Goal: Task Accomplishment & Management: Manage account settings

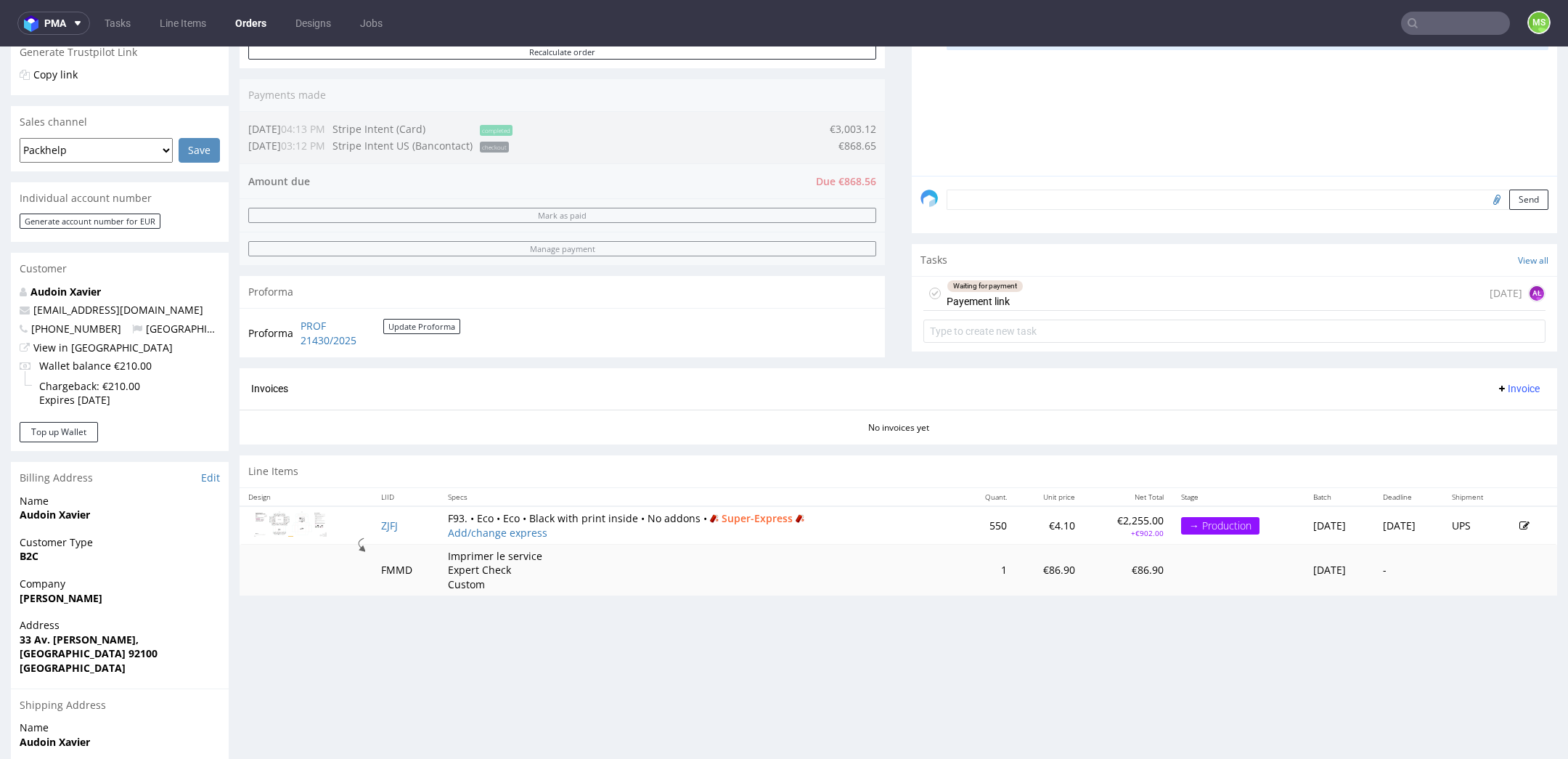
scroll to position [471, 0]
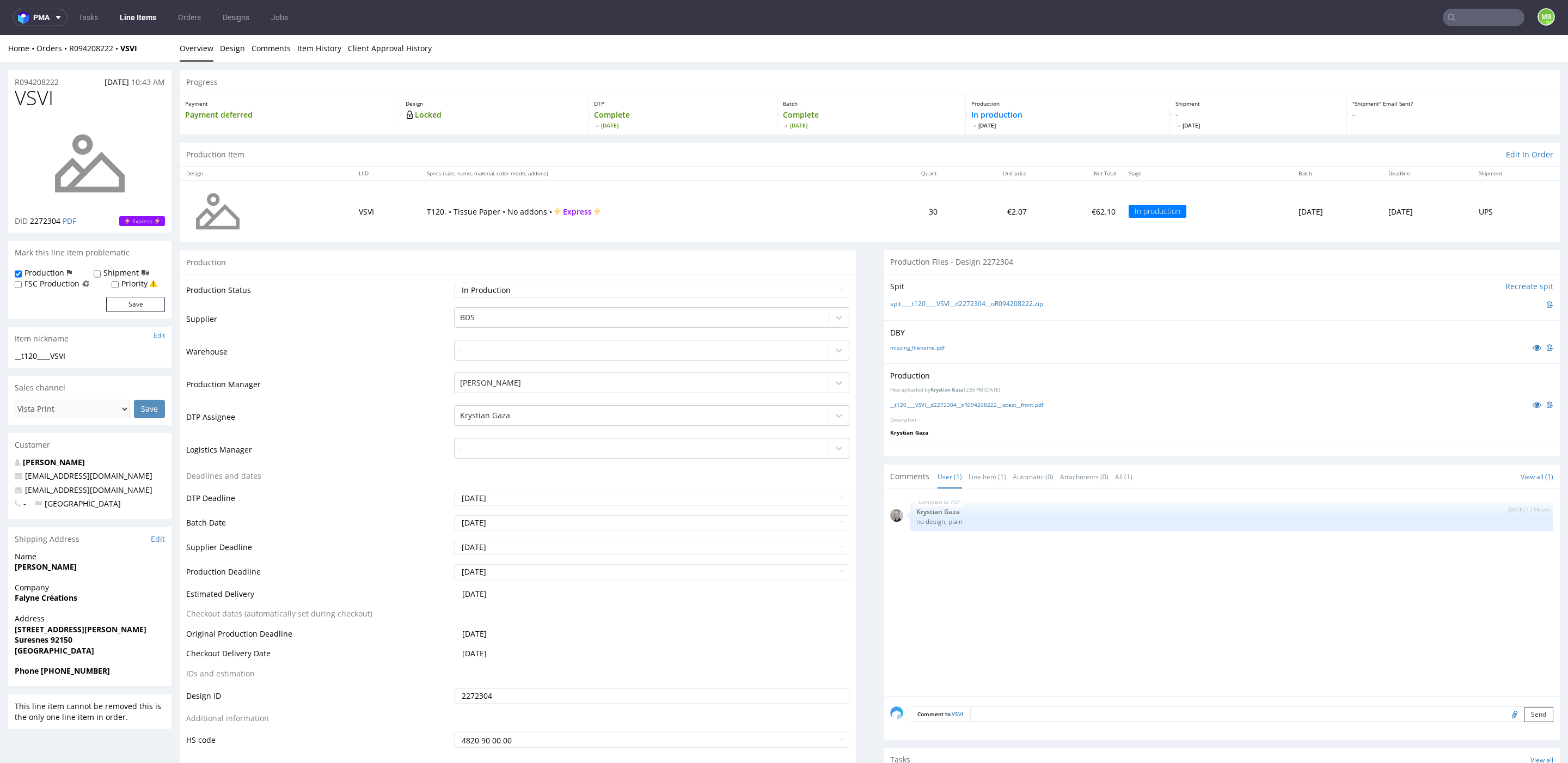
click at [1473, 14] on input "text" at bounding box center [1483, 17] width 82 height 18
type input "qevb"
click at [1407, 49] on div "ostro__f71__idm_industria_del_marmo_srl__ QEVB" at bounding box center [1426, 44] width 143 height 10
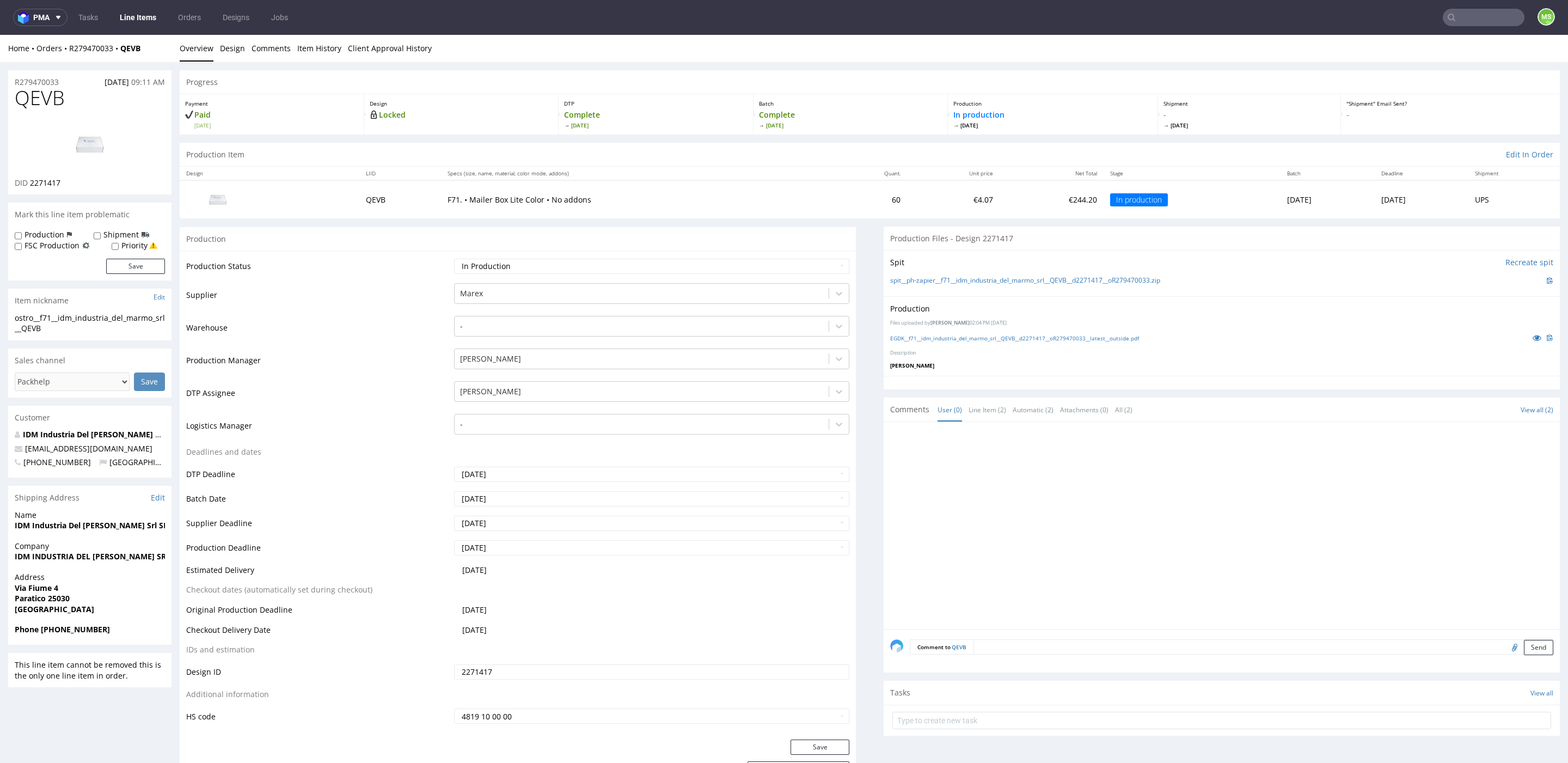
click at [131, 19] on link "Line Items" at bounding box center [138, 17] width 49 height 18
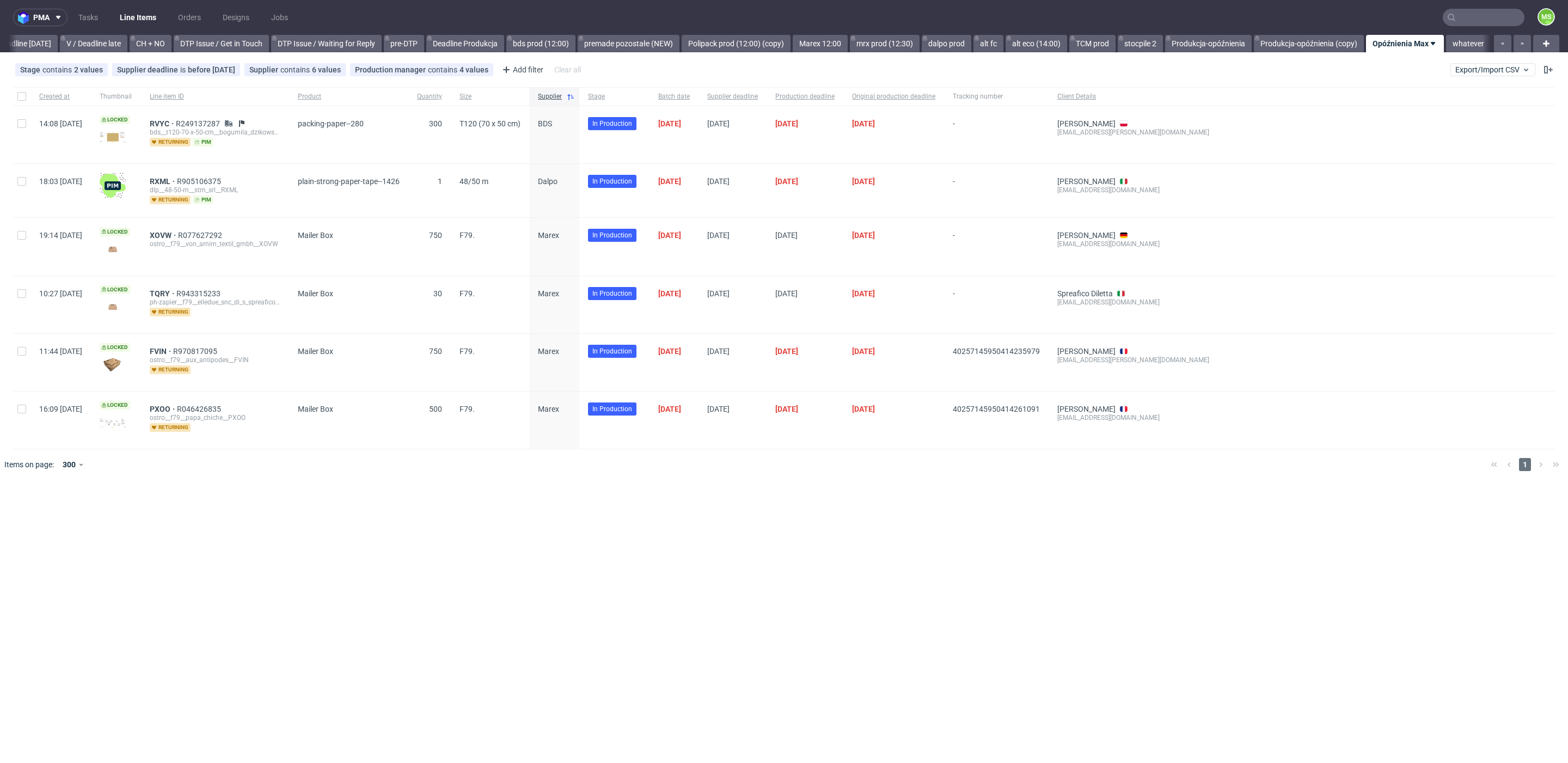
scroll to position [0, 1476]
click at [1031, 41] on link "alt eco (14:00)" at bounding box center [1036, 43] width 61 height 18
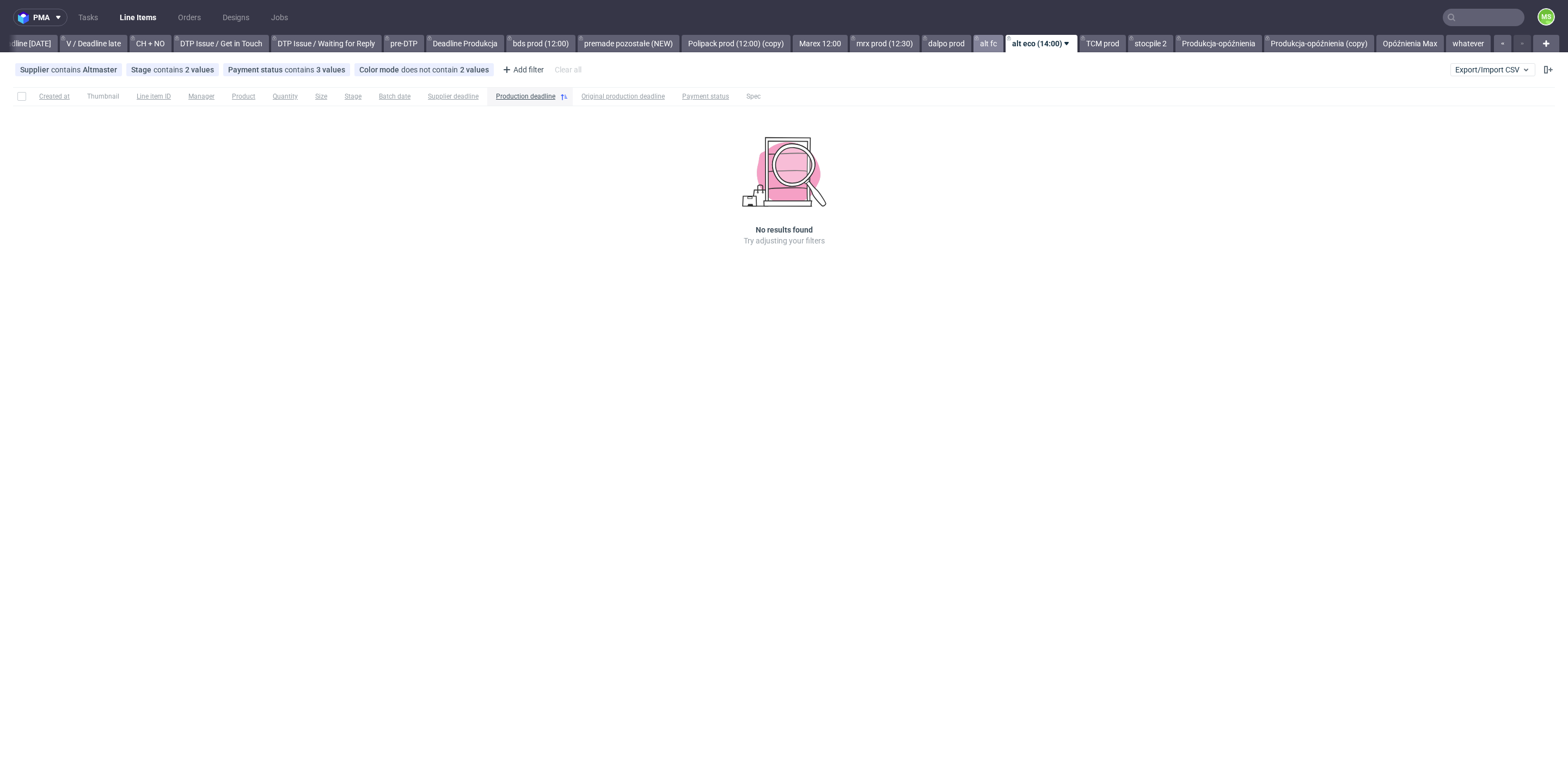
click at [986, 48] on link "alt fc" at bounding box center [988, 43] width 30 height 18
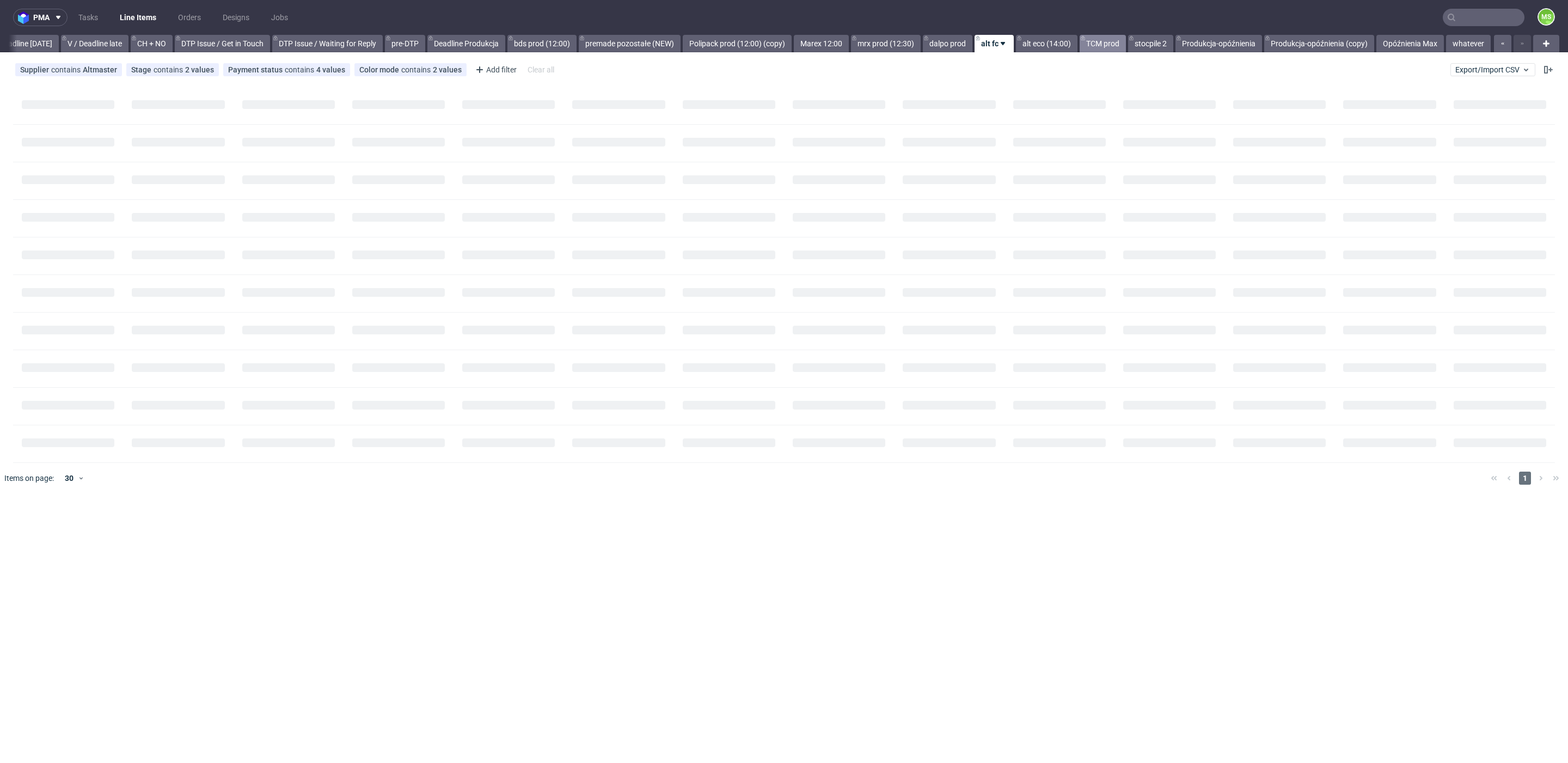
scroll to position [0, 1476]
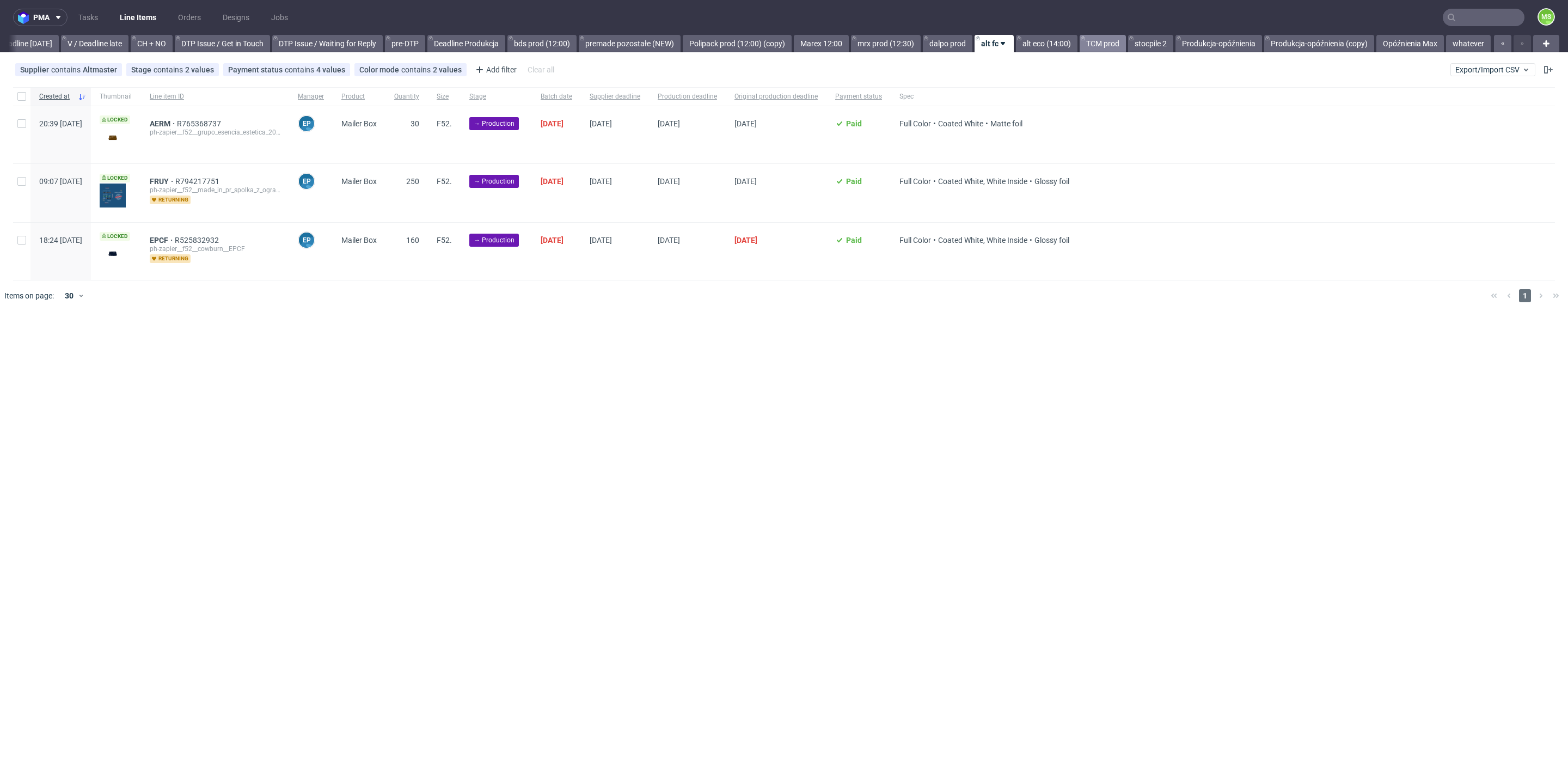
click at [1105, 46] on link "TCM prod" at bounding box center [1103, 43] width 46 height 18
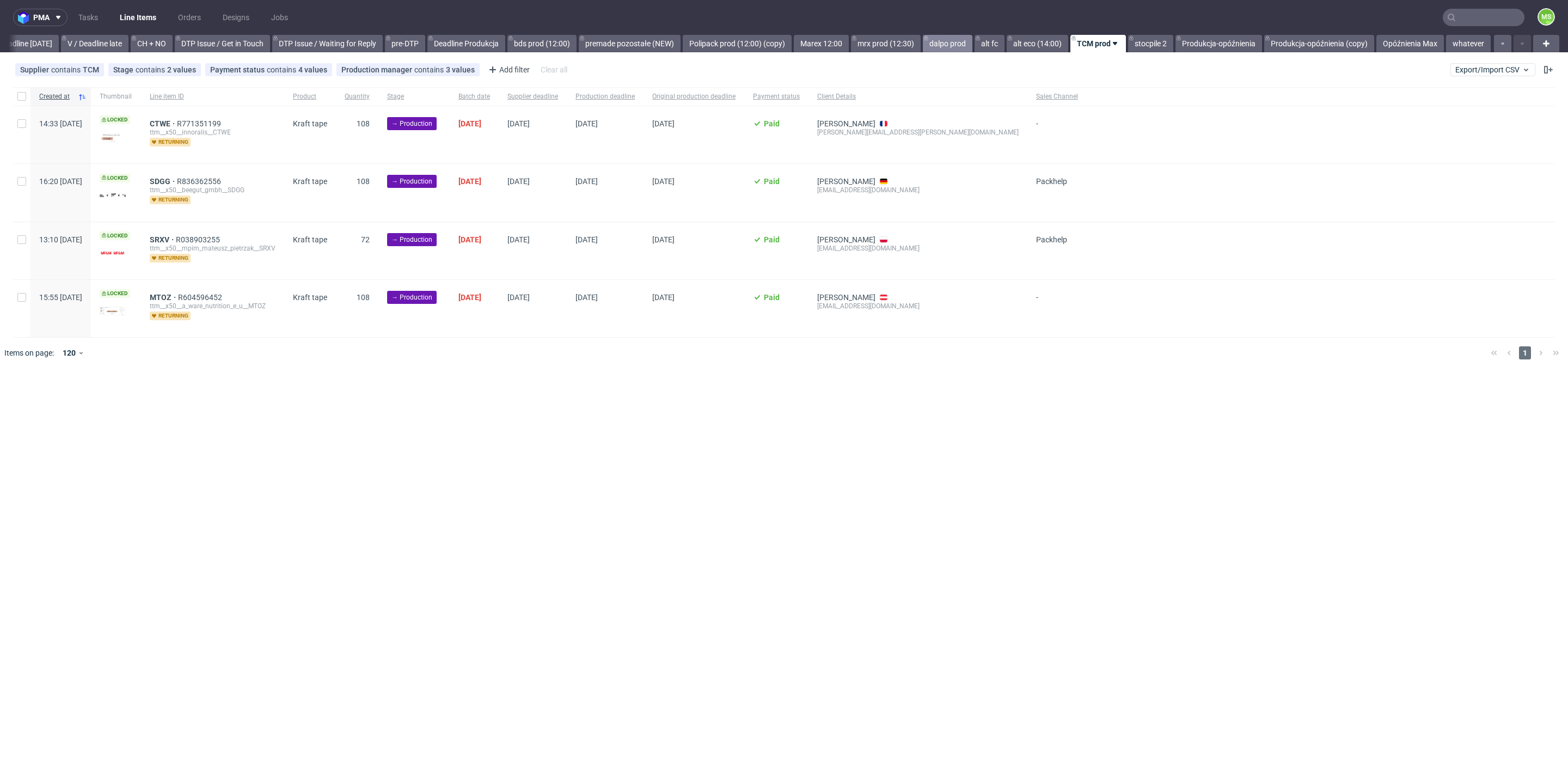
click at [952, 44] on link "dalpo prod" at bounding box center [947, 43] width 49 height 18
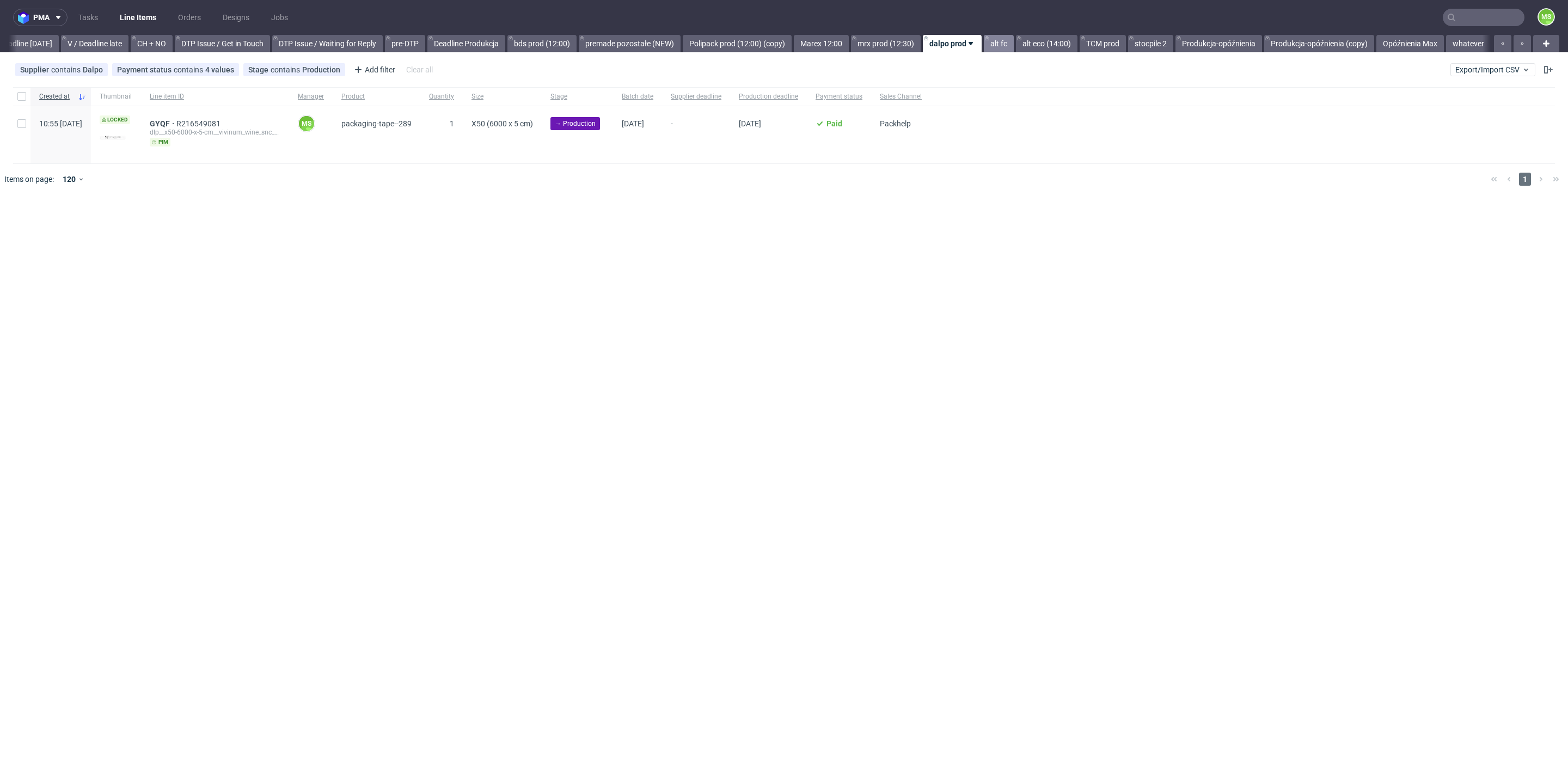
click at [998, 45] on link "alt fc" at bounding box center [998, 43] width 30 height 18
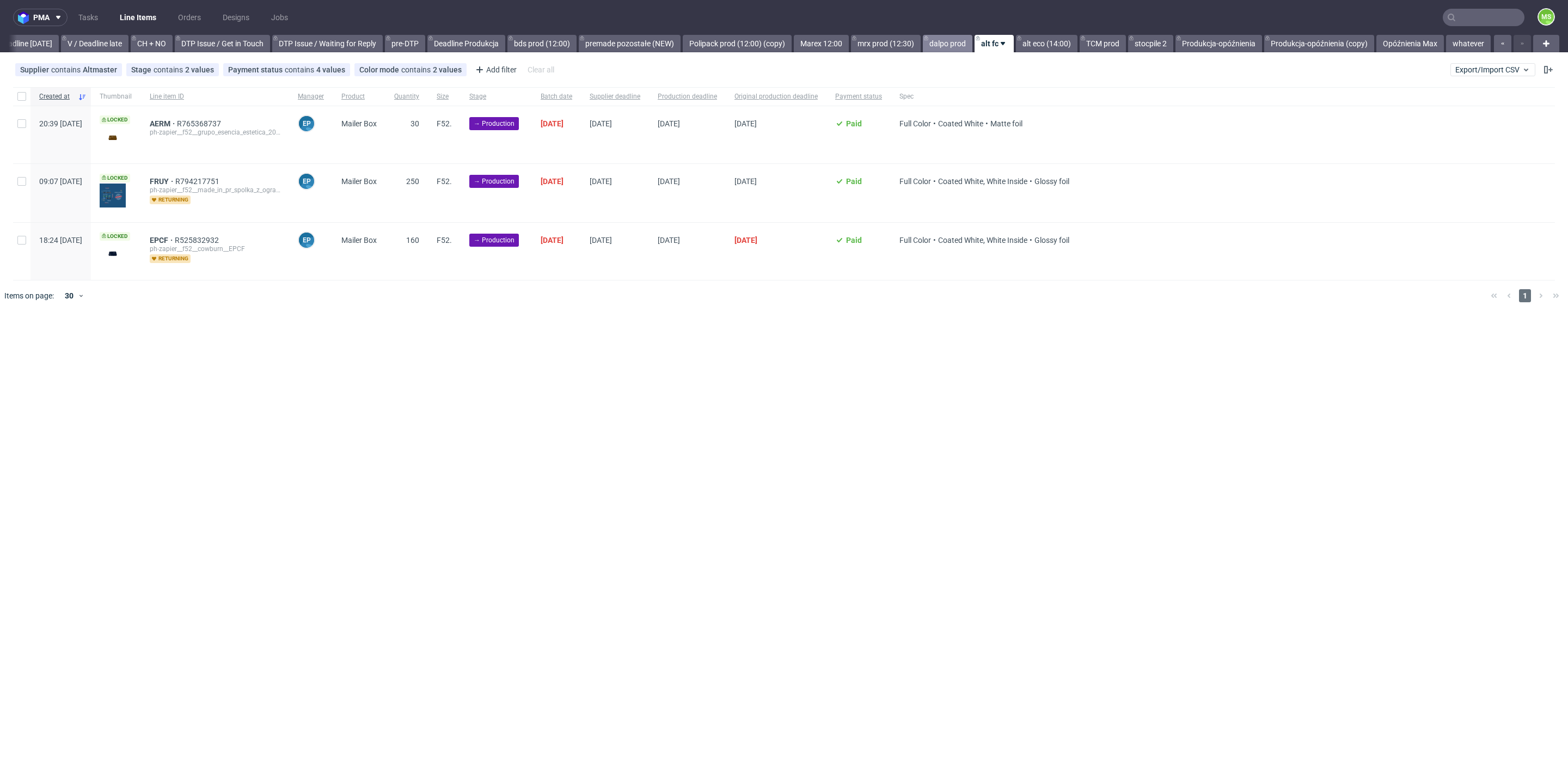
click at [952, 36] on link "dalpo prod" at bounding box center [947, 43] width 49 height 18
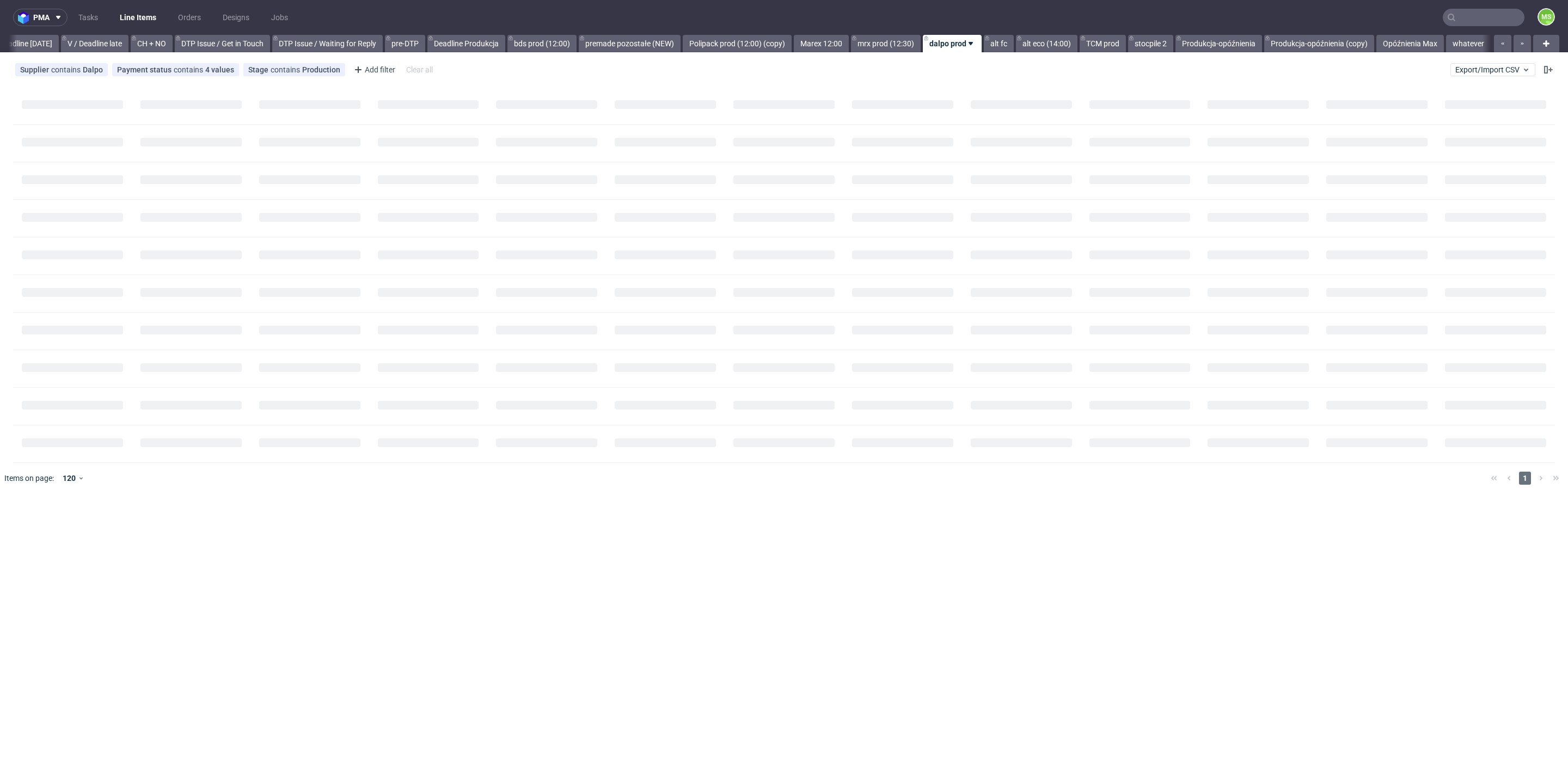
scroll to position [0, 1475]
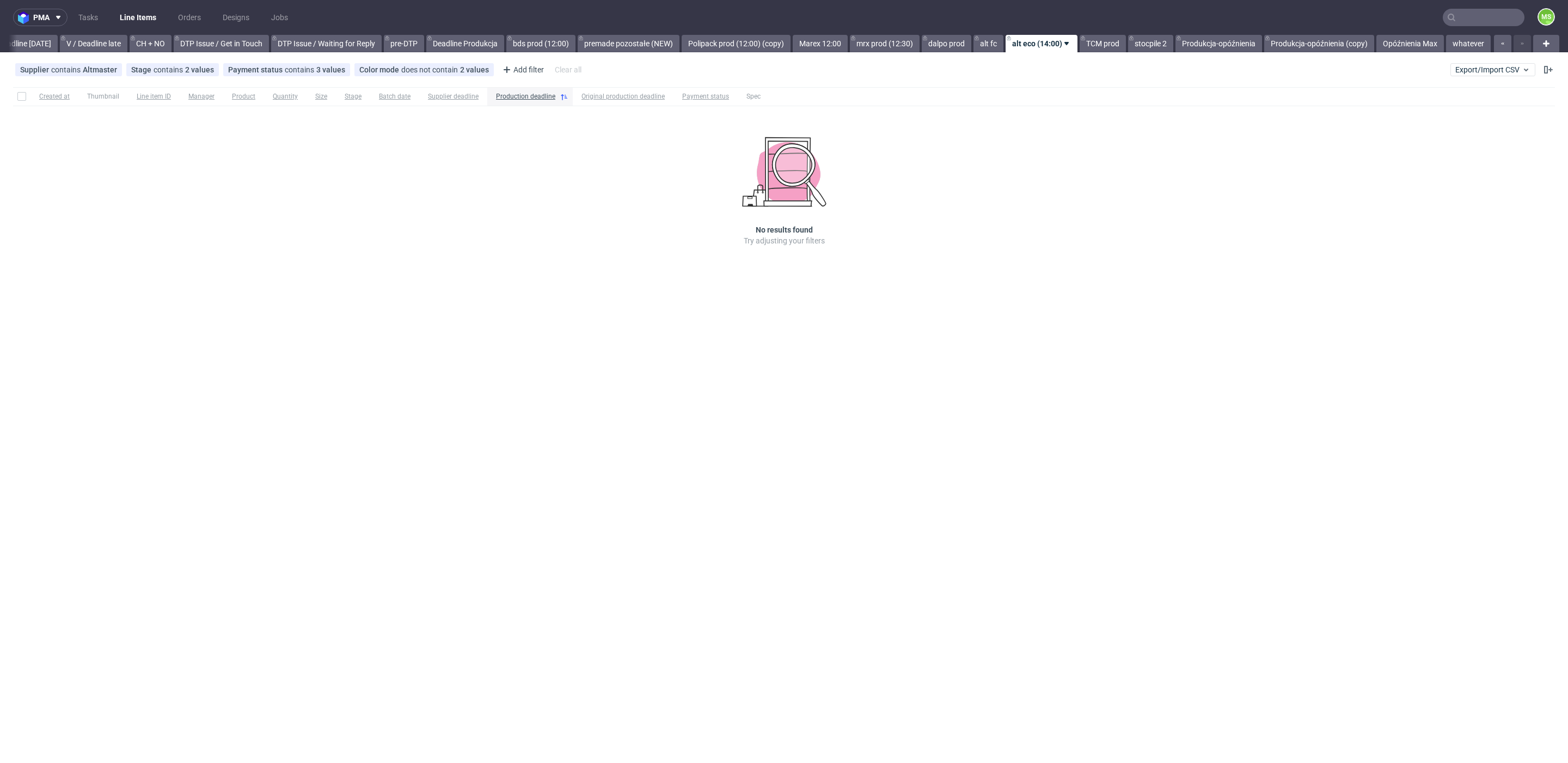
scroll to position [0, 1476]
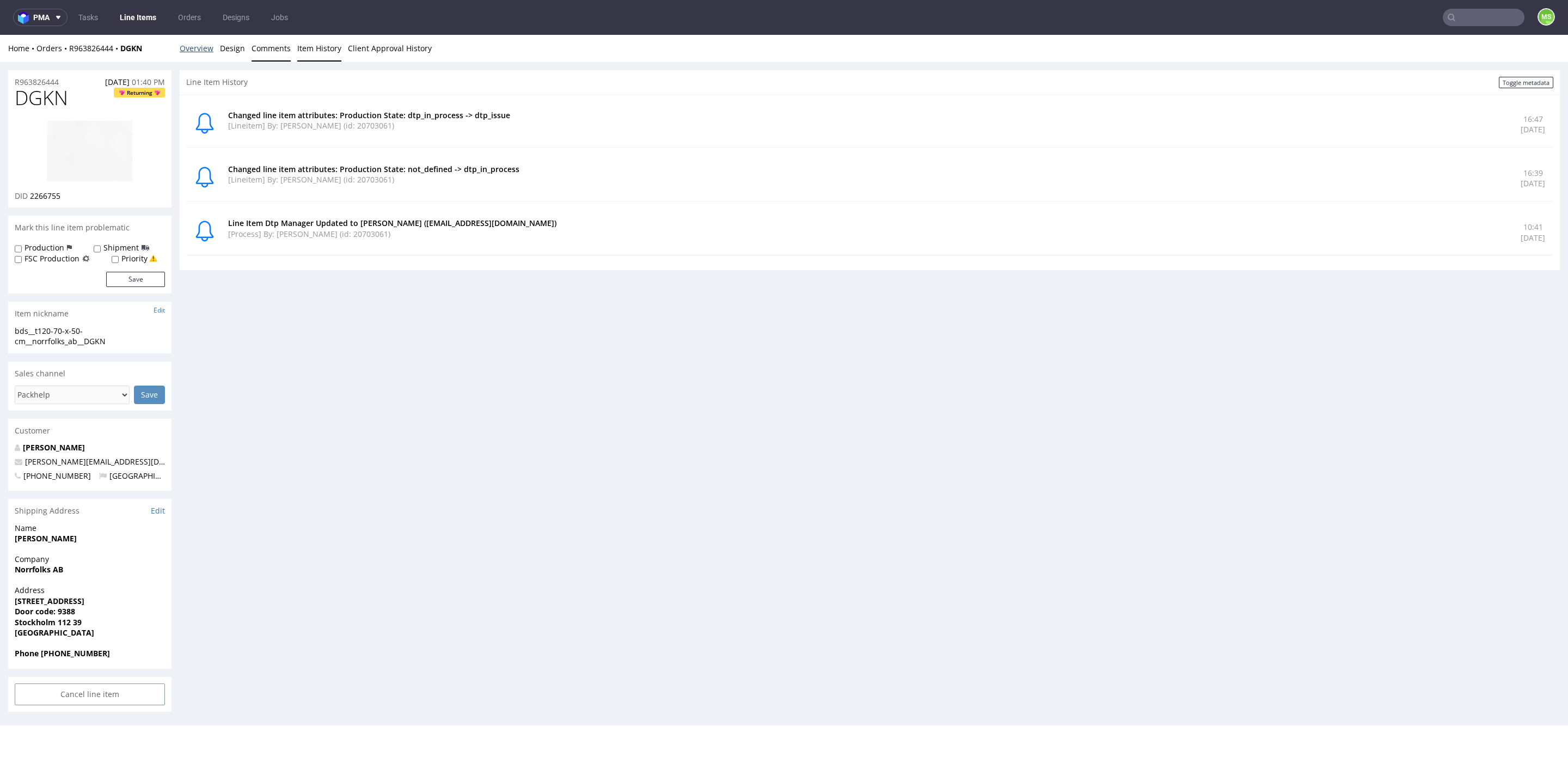
drag, startPoint x: 204, startPoint y: 54, endPoint x: 275, endPoint y: 44, distance: 71.7
click at [203, 54] on link "Overview" at bounding box center [196, 48] width 33 height 27
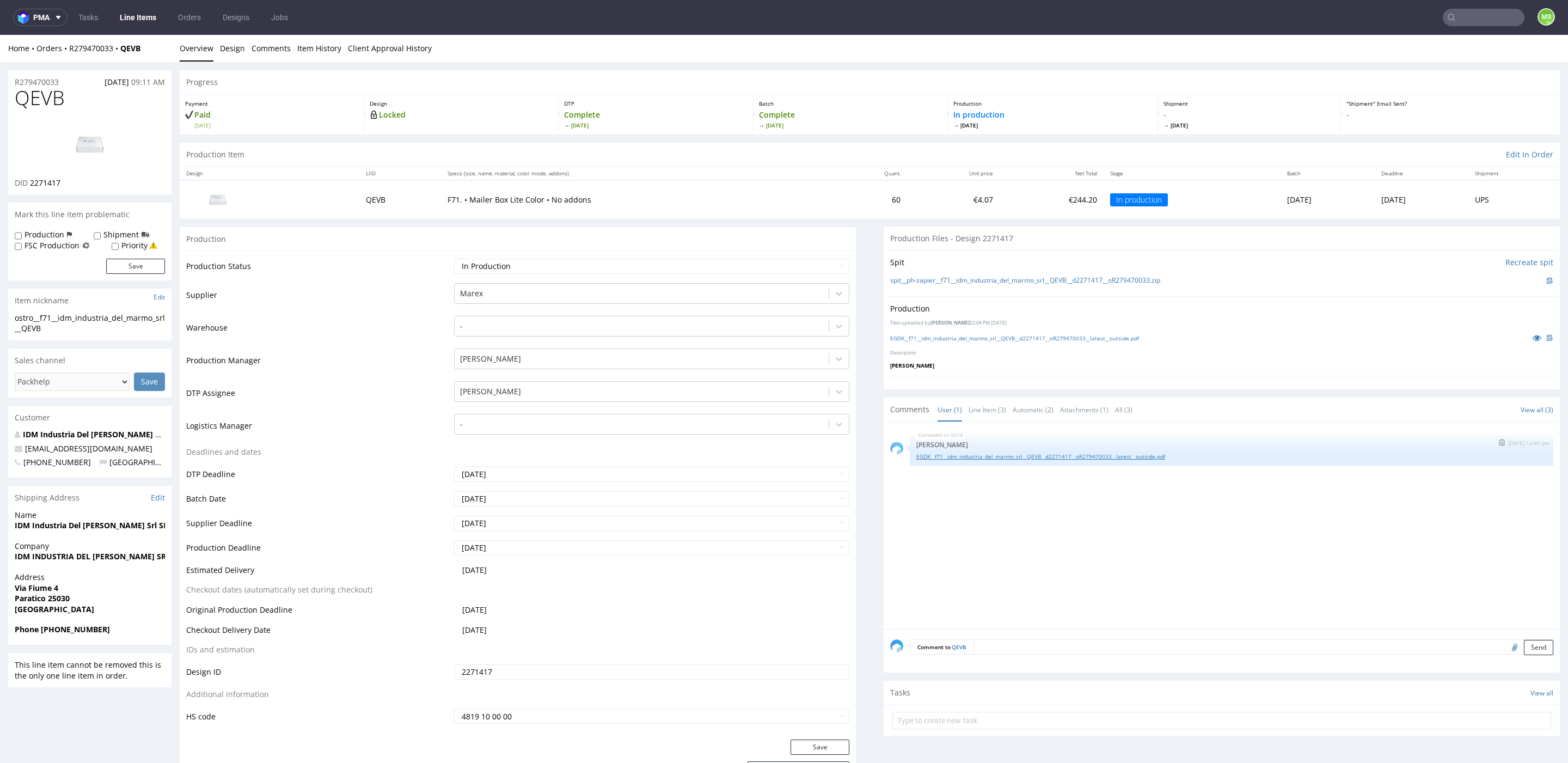
click at [967, 455] on link "EGDK__f71__idm_industria_del_marmo_srl__QEVB__d2271417__oR279470033__latest__ou…" at bounding box center [1231, 456] width 631 height 8
click at [1160, 455] on link "EGDK__f71__idm_industria_del_marmo_srl__QEVB__d2271417__oR279470033__latest__ou…" at bounding box center [1231, 456] width 631 height 8
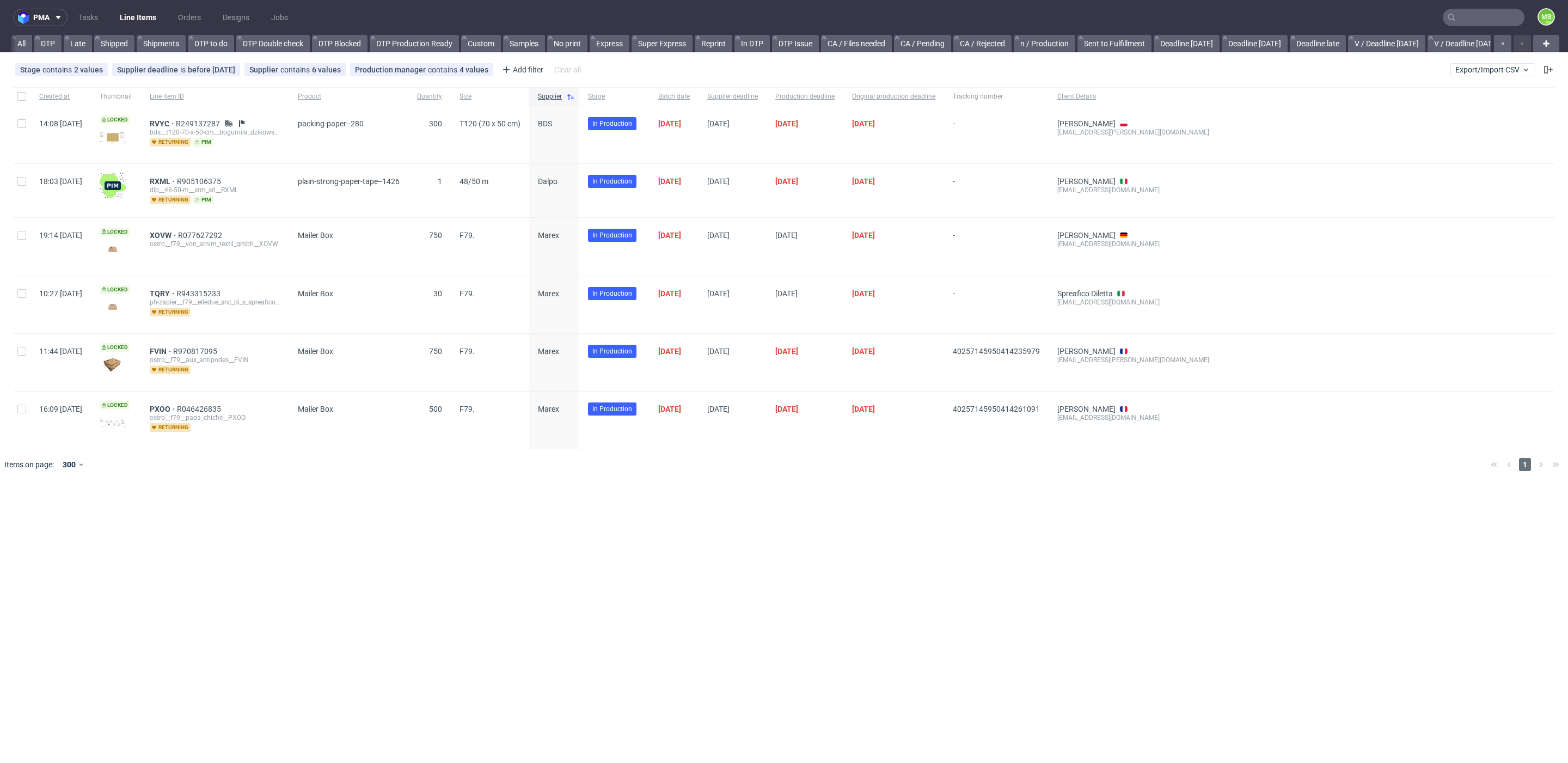
scroll to position [0, 1476]
click at [985, 45] on link "alt fc" at bounding box center [988, 43] width 30 height 18
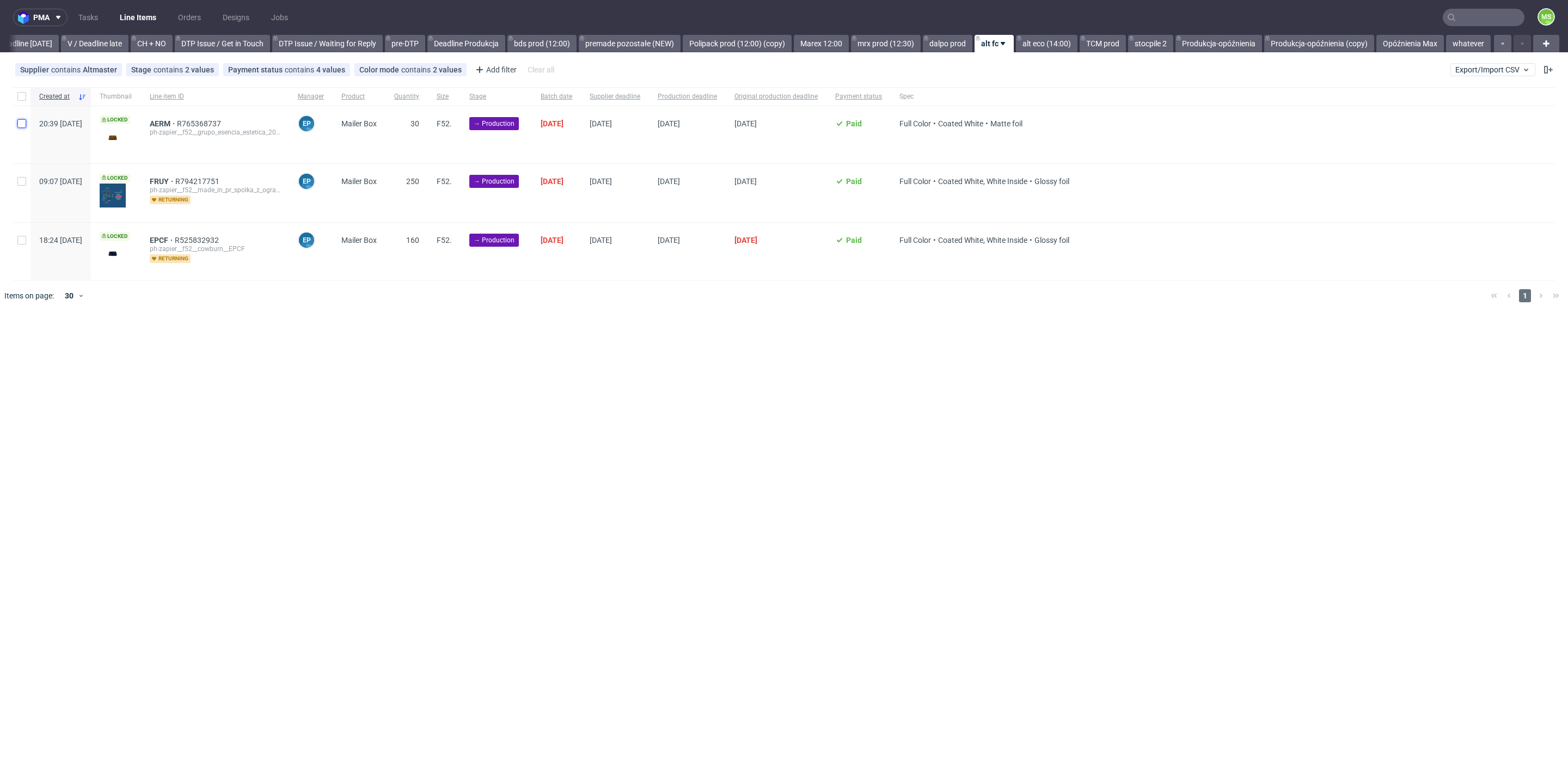
click at [23, 121] on input "checkbox" at bounding box center [22, 124] width 9 height 9
checkbox input "true"
drag, startPoint x: 23, startPoint y: 178, endPoint x: 33, endPoint y: 227, distance: 50.0
click at [23, 182] on input "checkbox" at bounding box center [22, 181] width 9 height 9
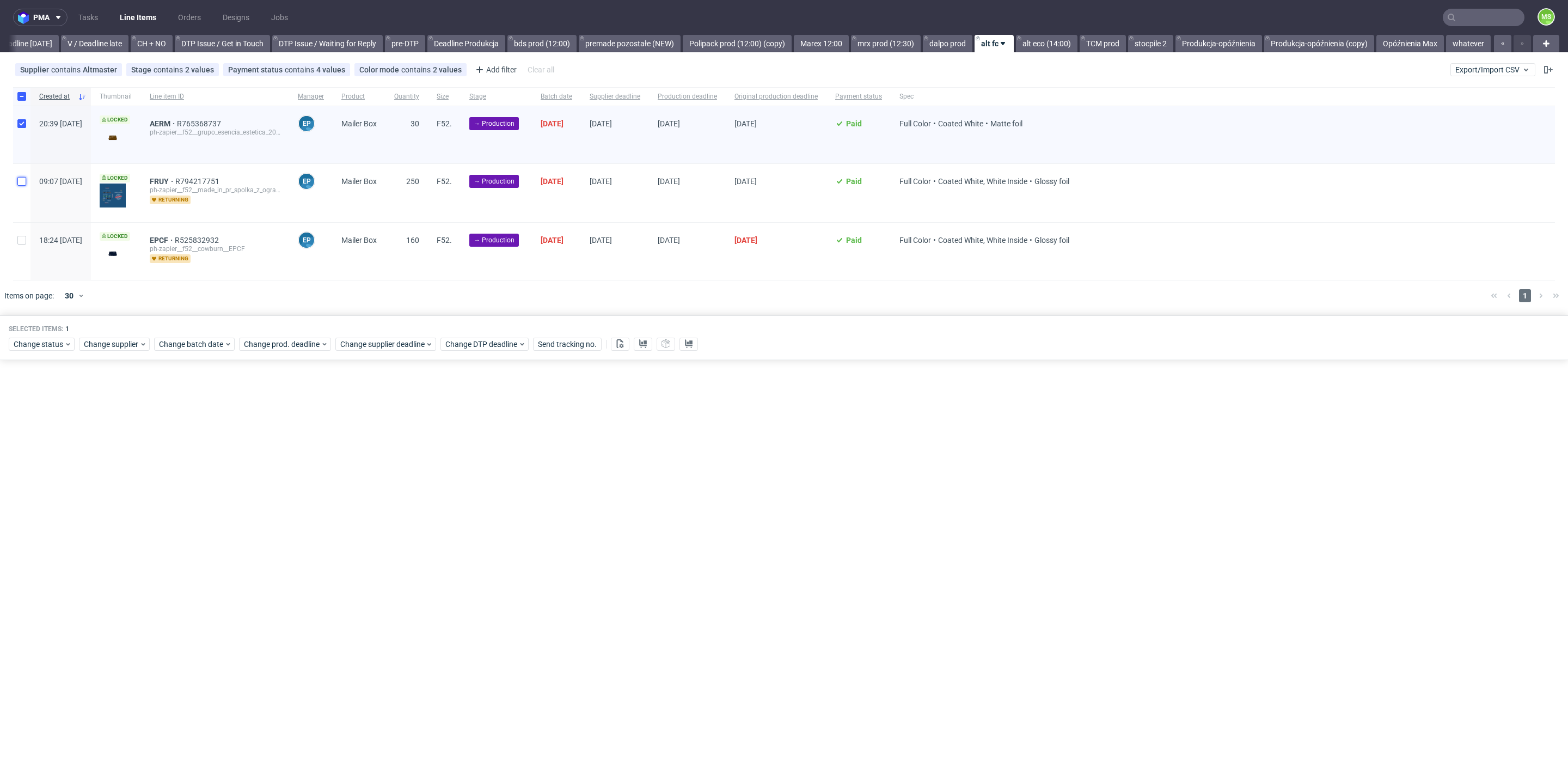
checkbox input "true"
click at [27, 238] on div at bounding box center [21, 251] width 18 height 57
checkbox input "true"
click at [174, 346] on span "Change batch date" at bounding box center [191, 344] width 65 height 11
click at [248, 433] on button "9" at bounding box center [245, 431] width 17 height 18
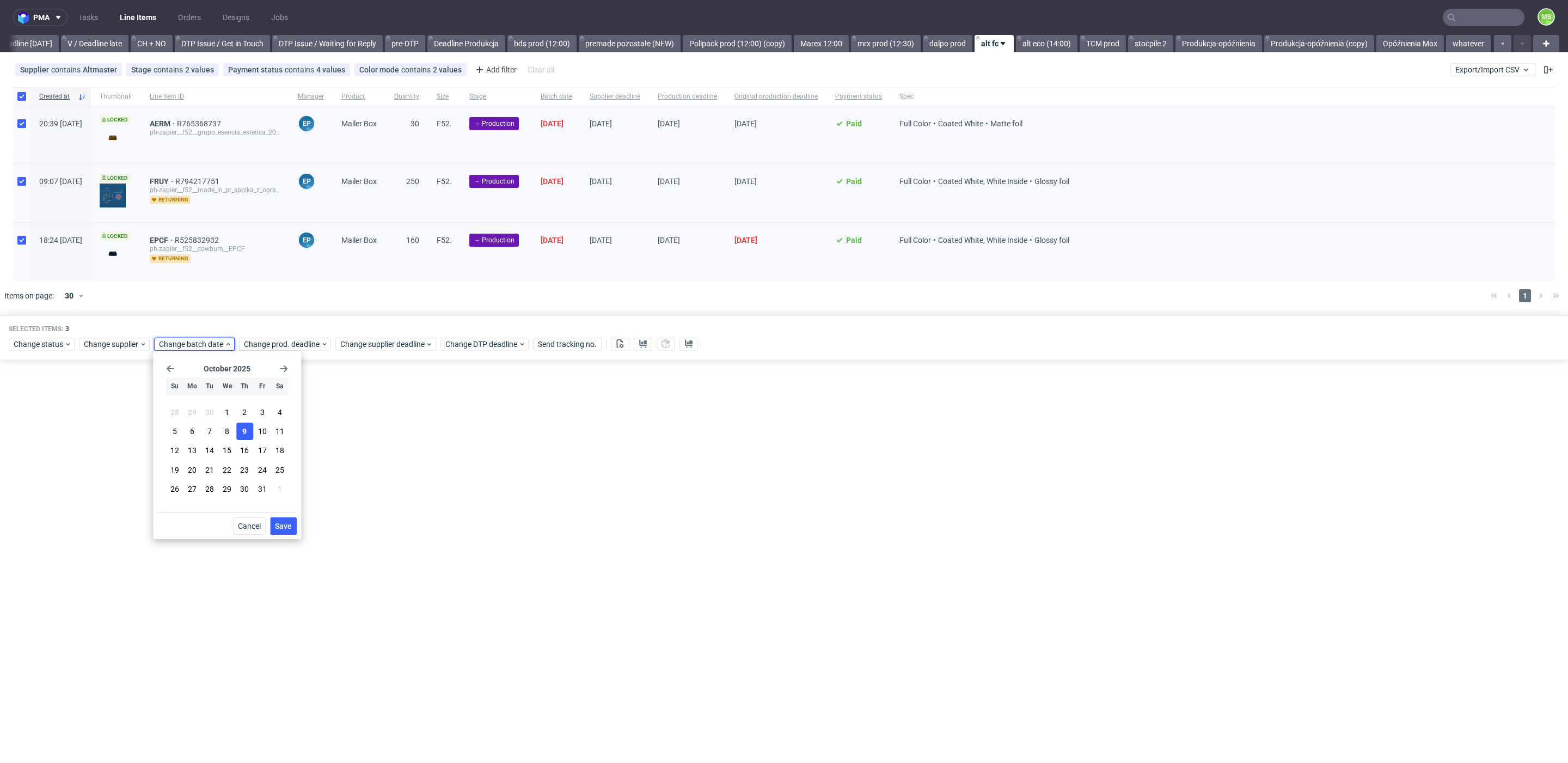
drag, startPoint x: 284, startPoint y: 524, endPoint x: 290, endPoint y: 533, distance: 10.8
click at [284, 524] on span "Save" at bounding box center [284, 526] width 17 height 8
click at [285, 341] on span "Change prod. deadline" at bounding box center [282, 344] width 77 height 11
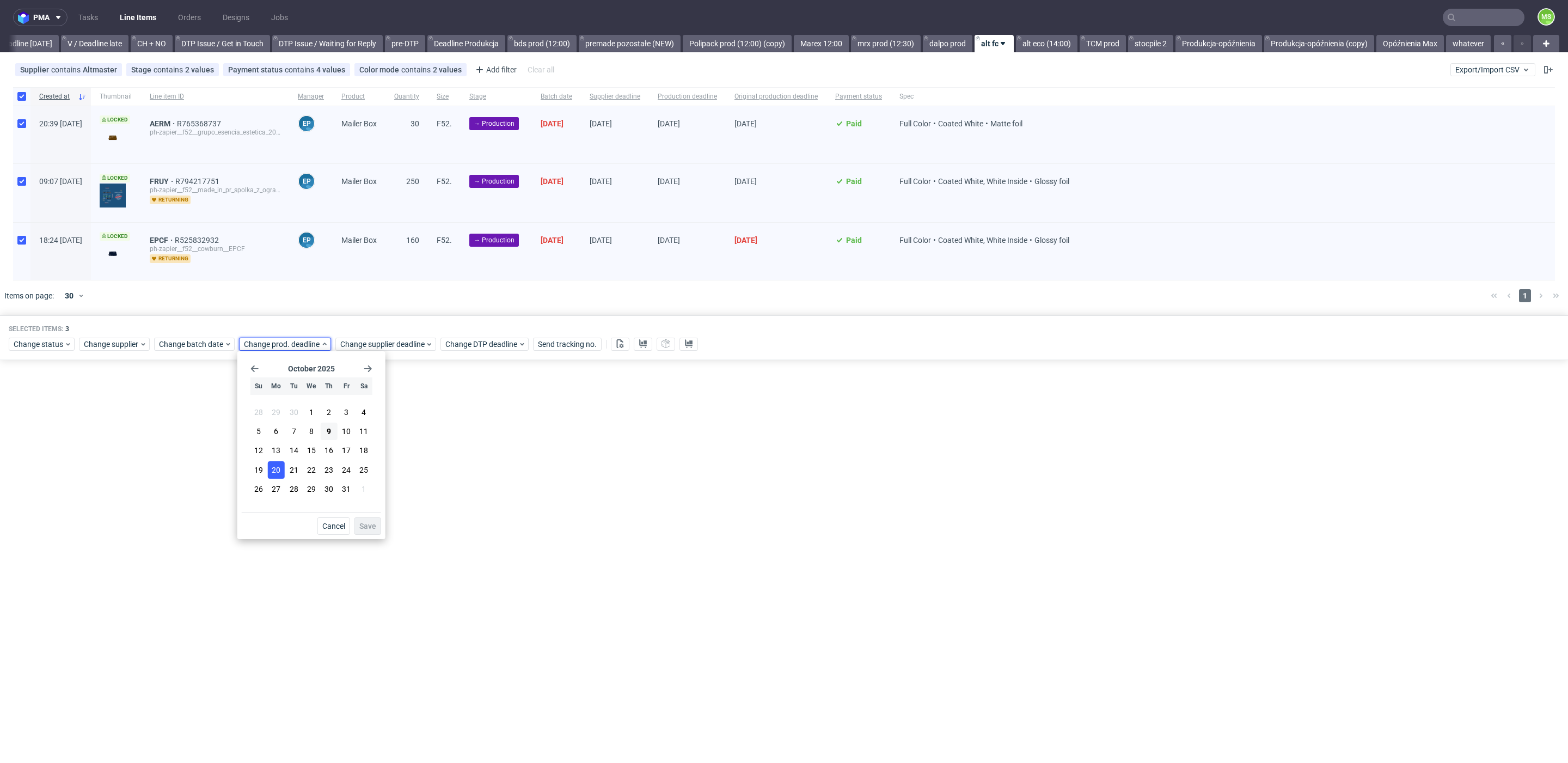
click at [275, 467] on span "20" at bounding box center [276, 470] width 9 height 11
drag, startPoint x: 379, startPoint y: 524, endPoint x: 379, endPoint y: 483, distance: 41.0
click at [379, 521] on button "Save" at bounding box center [368, 526] width 27 height 18
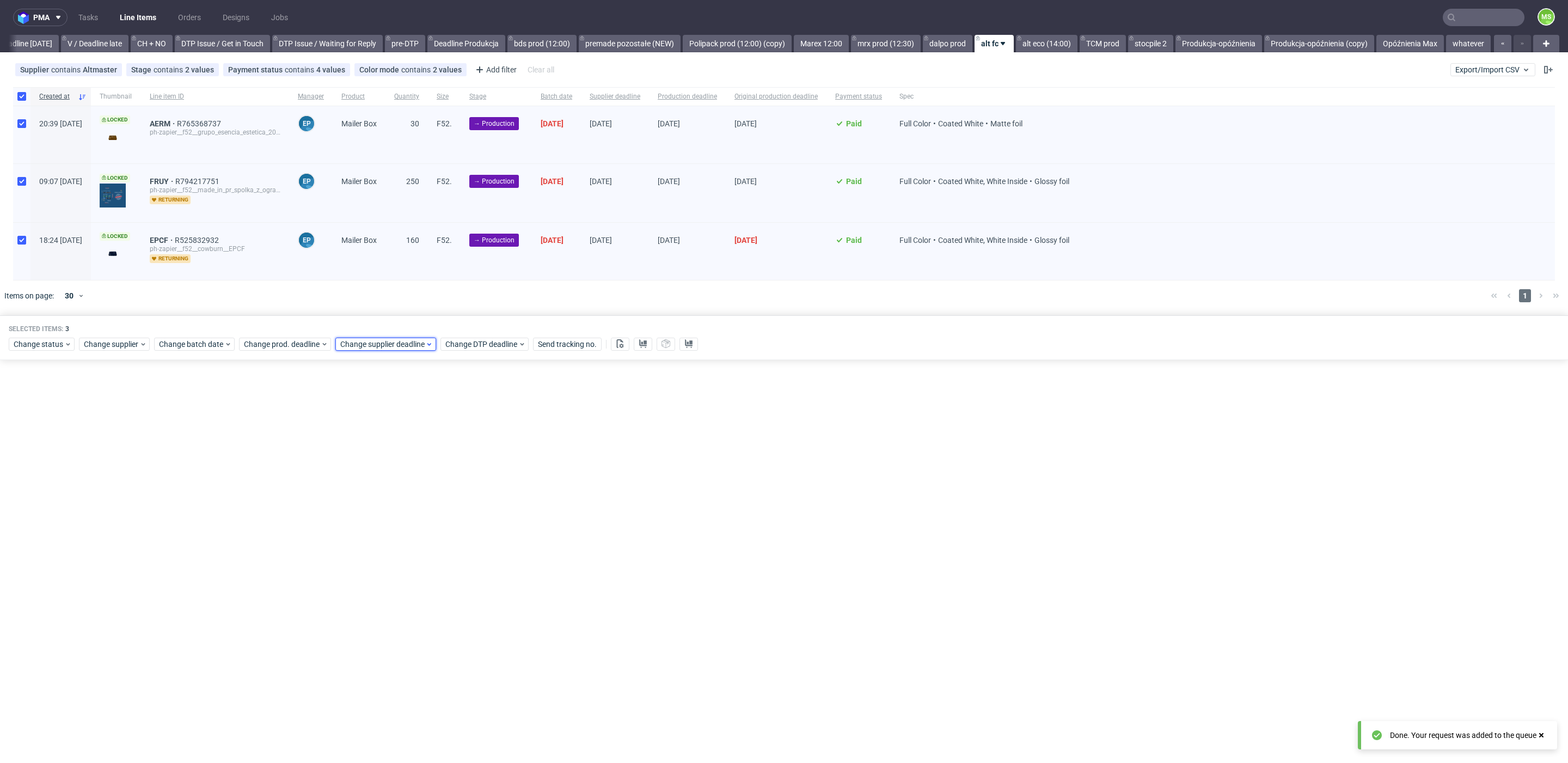
click at [401, 344] on span "Change supplier deadline" at bounding box center [383, 344] width 85 height 11
click at [375, 466] on span "20" at bounding box center [373, 470] width 9 height 11
click at [472, 527] on span "Save" at bounding box center [464, 526] width 17 height 8
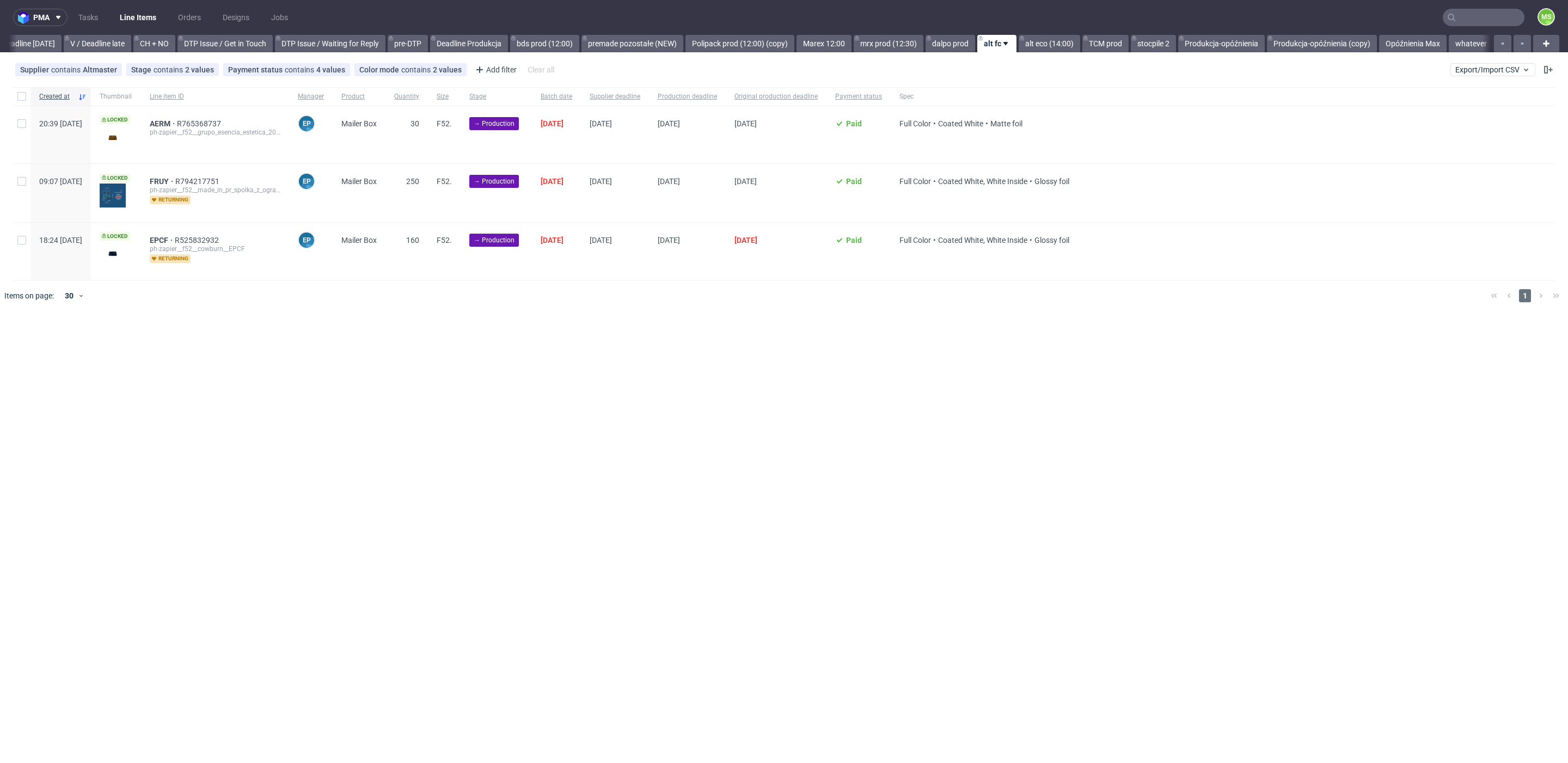
scroll to position [0, 1468]
click at [19, 96] on input "checkbox" at bounding box center [22, 96] width 9 height 9
checkbox input "true"
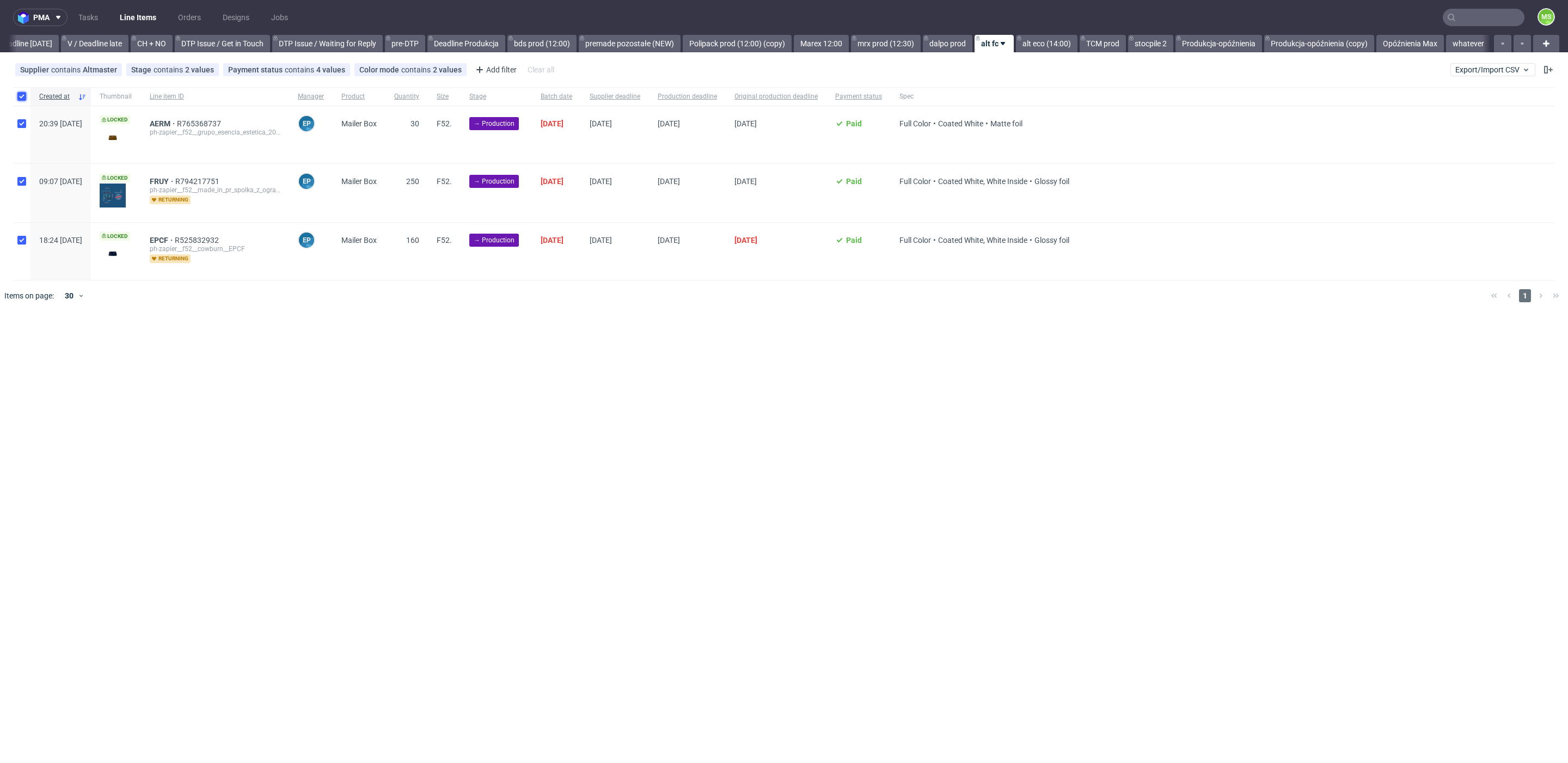
checkbox input "true"
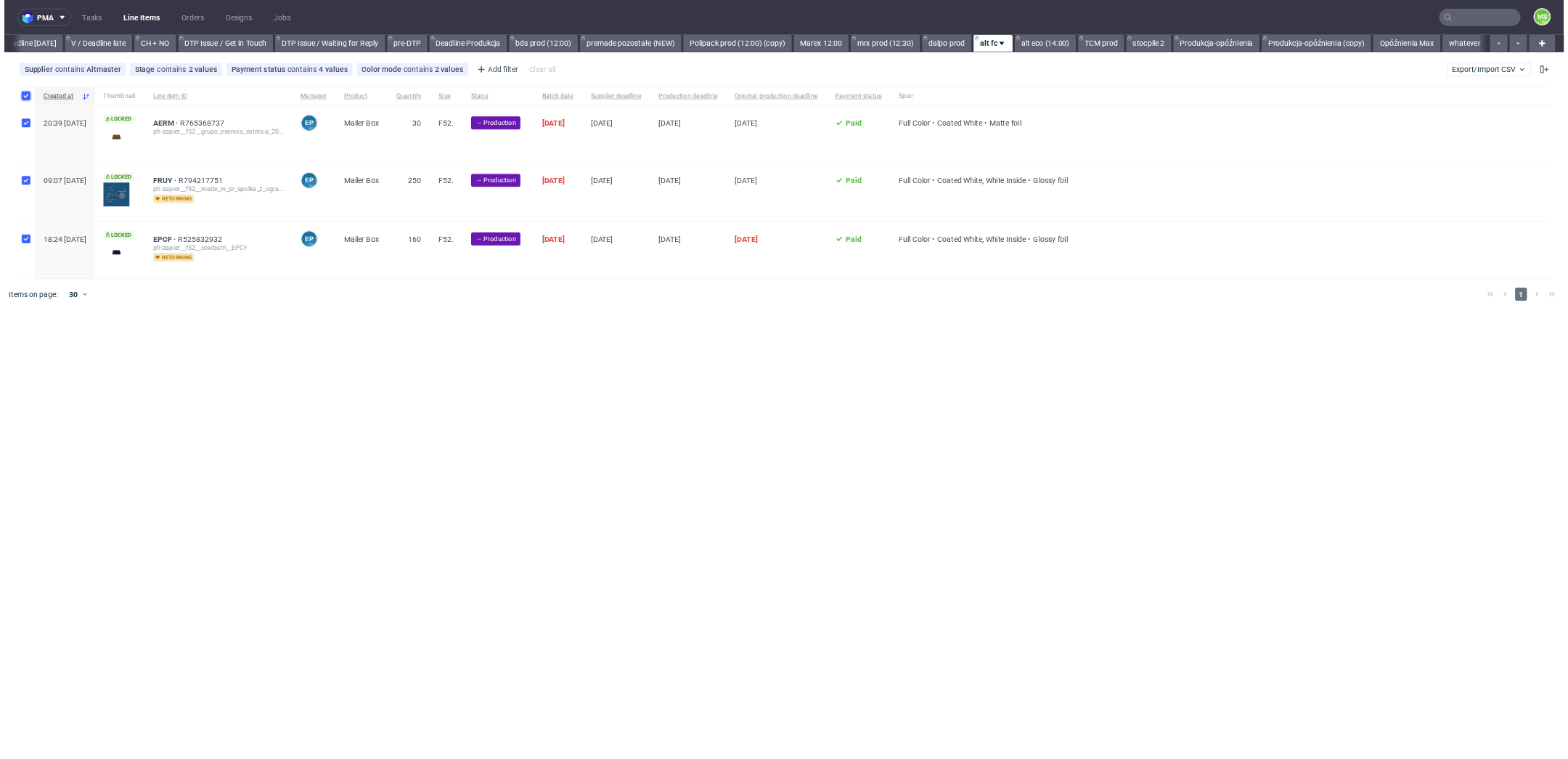
scroll to position [0, 1968]
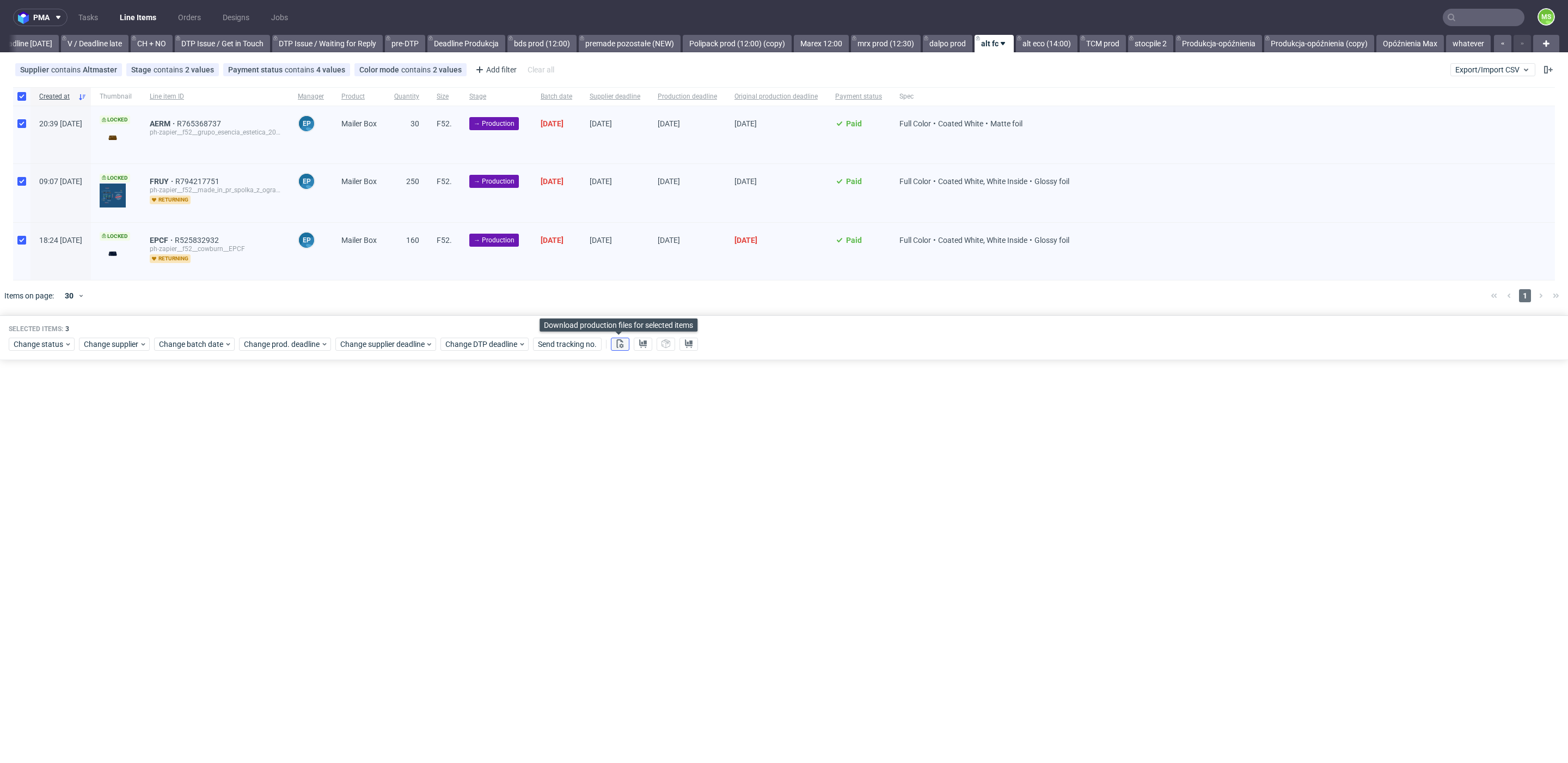
click at [616, 339] on icon at bounding box center [620, 343] width 9 height 9
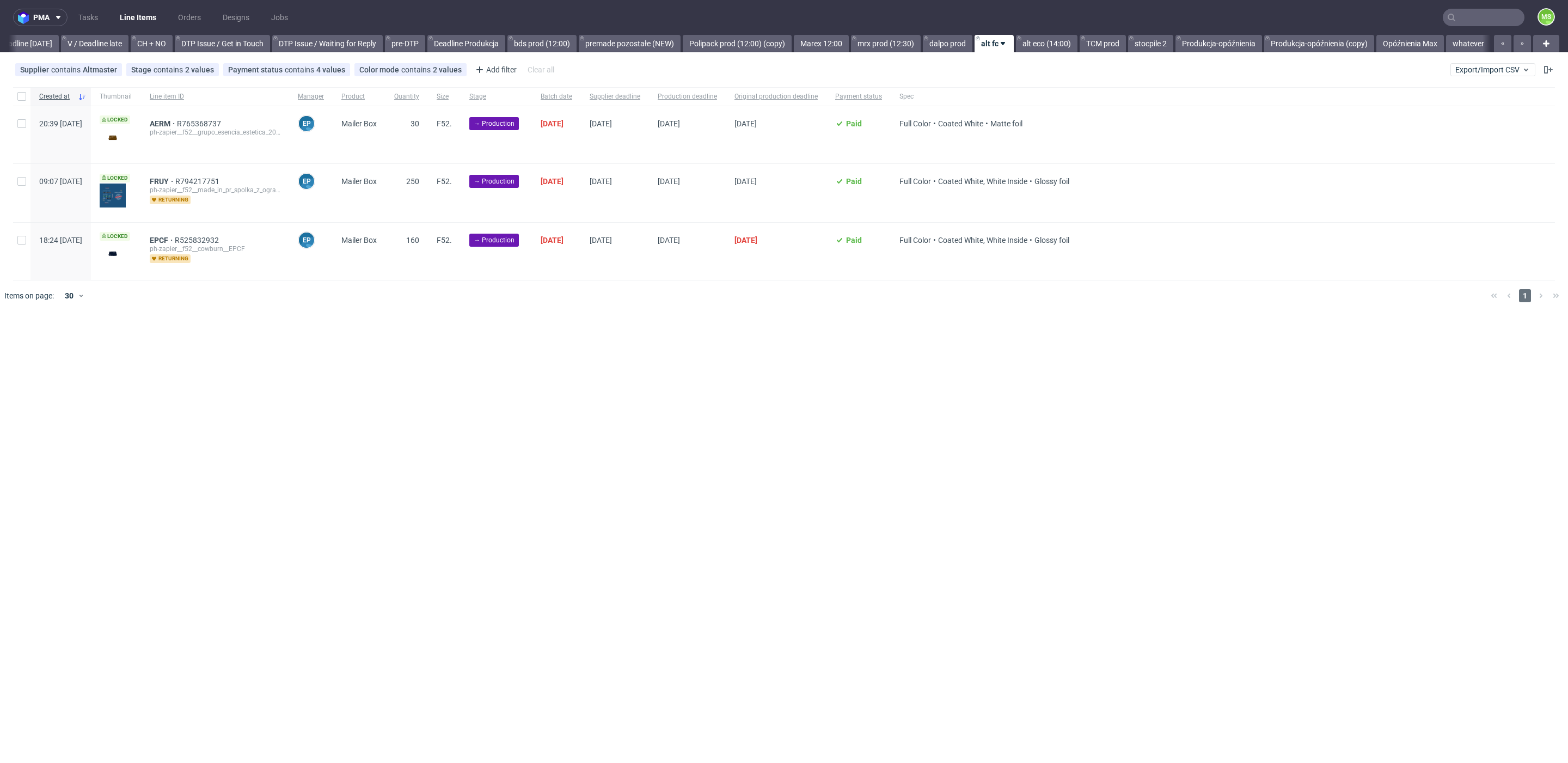
scroll to position [0, 1476]
click at [16, 100] on div at bounding box center [21, 96] width 18 height 18
checkbox input "true"
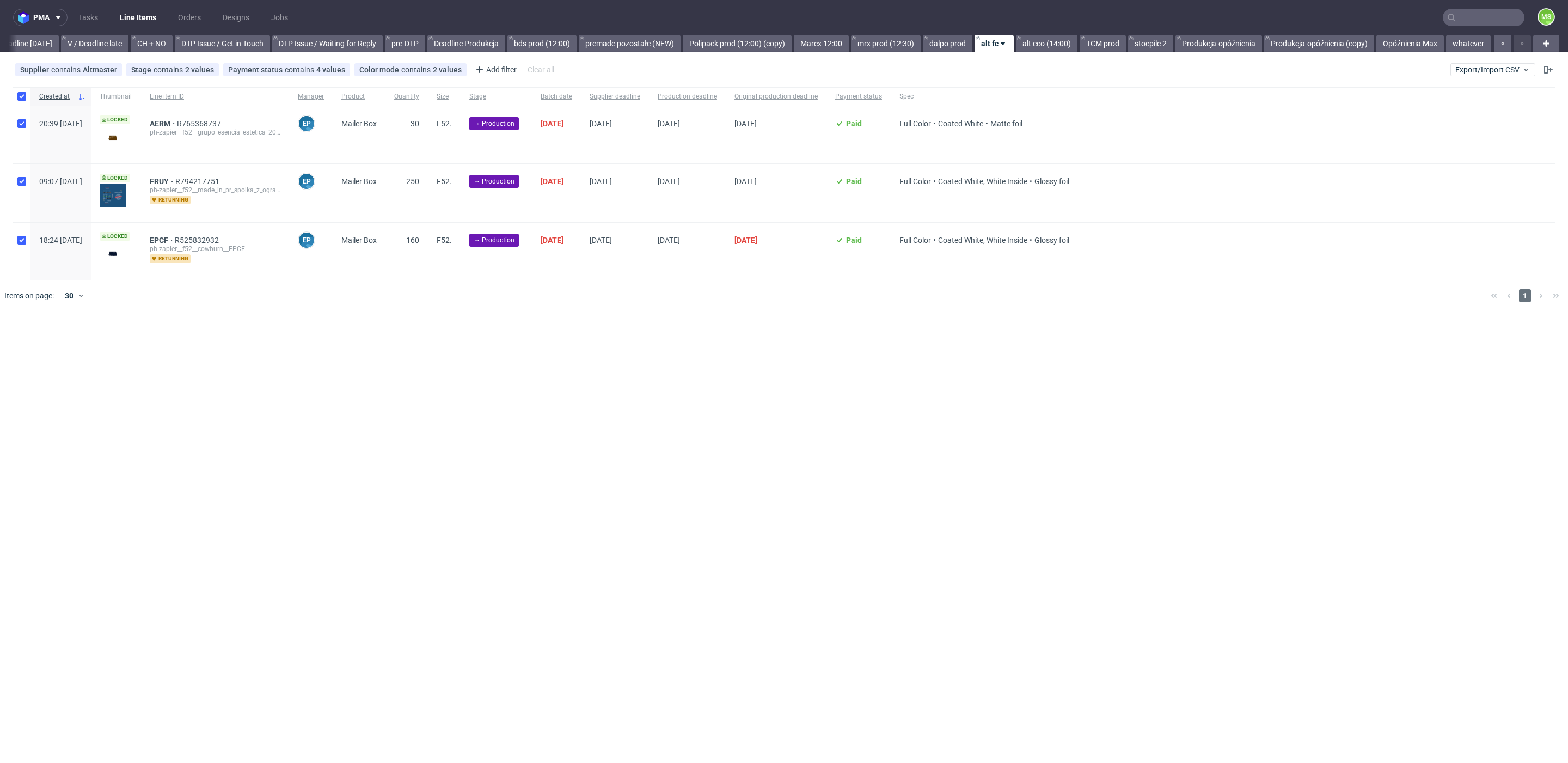
checkbox input "true"
click at [641, 344] on icon at bounding box center [643, 343] width 9 height 9
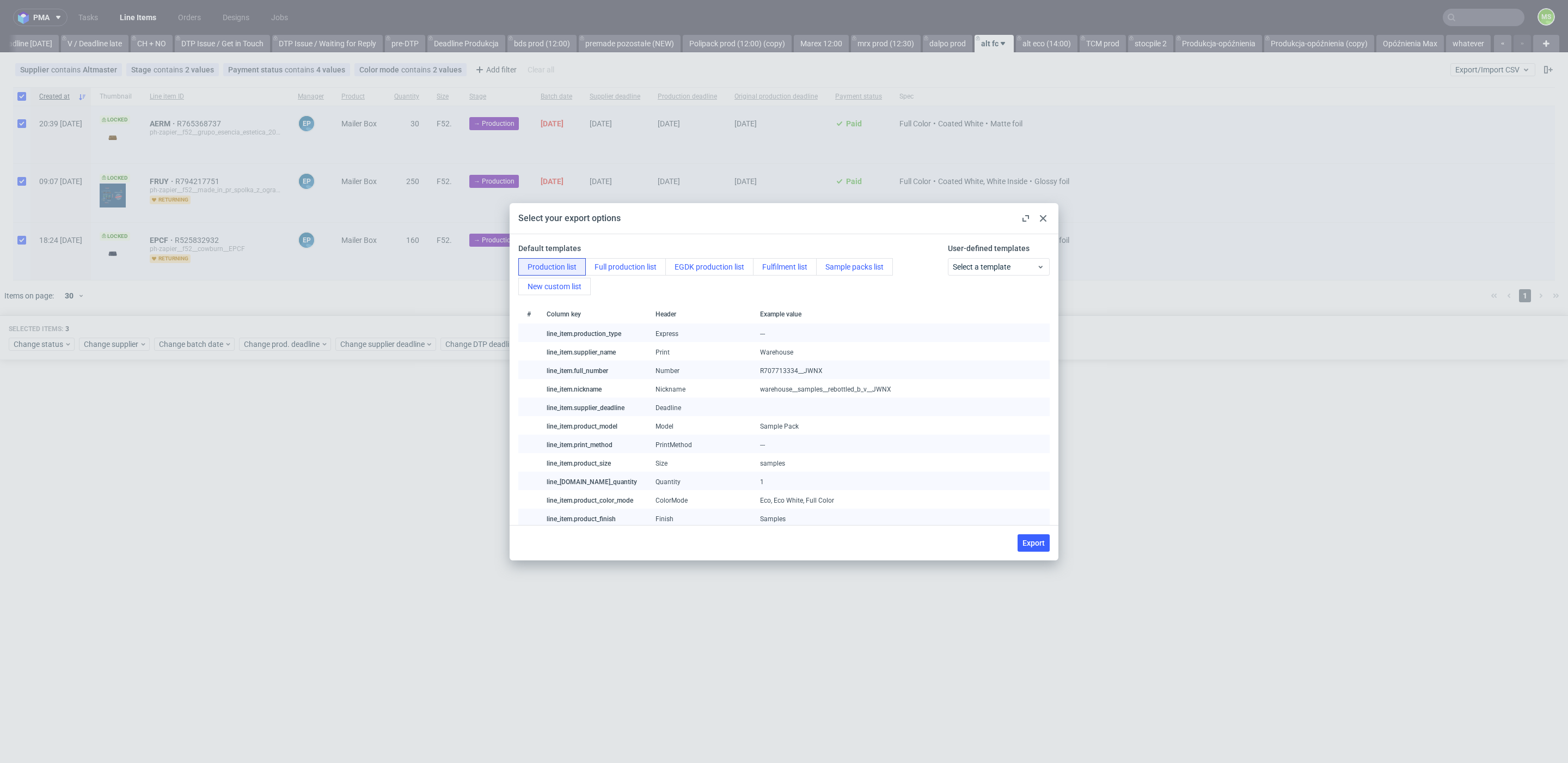
drag, startPoint x: 1032, startPoint y: 544, endPoint x: 1050, endPoint y: 558, distance: 22.8
click at [1032, 544] on span "Export" at bounding box center [1034, 543] width 23 height 8
checkbox input "false"
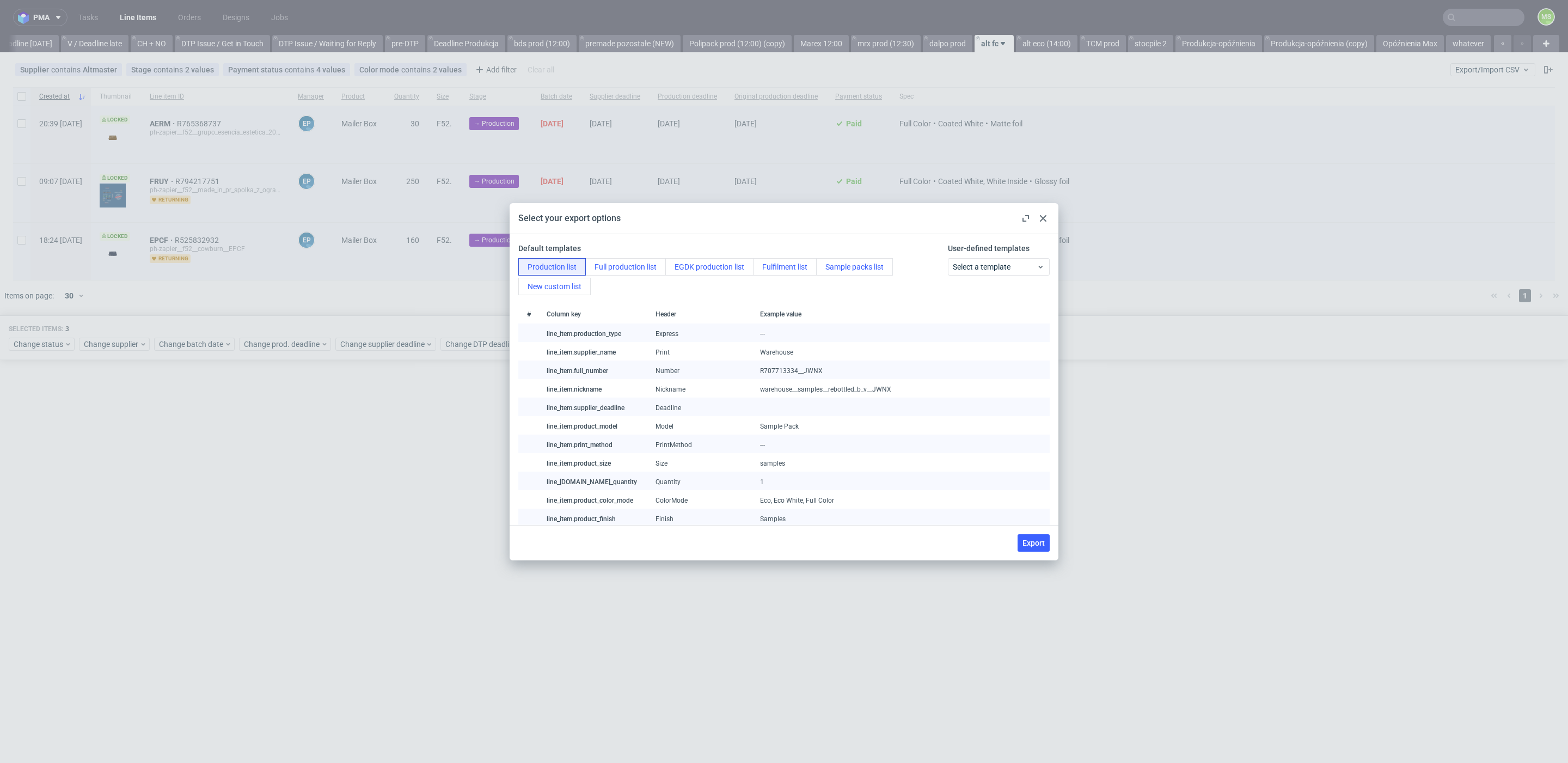
checkbox input "false"
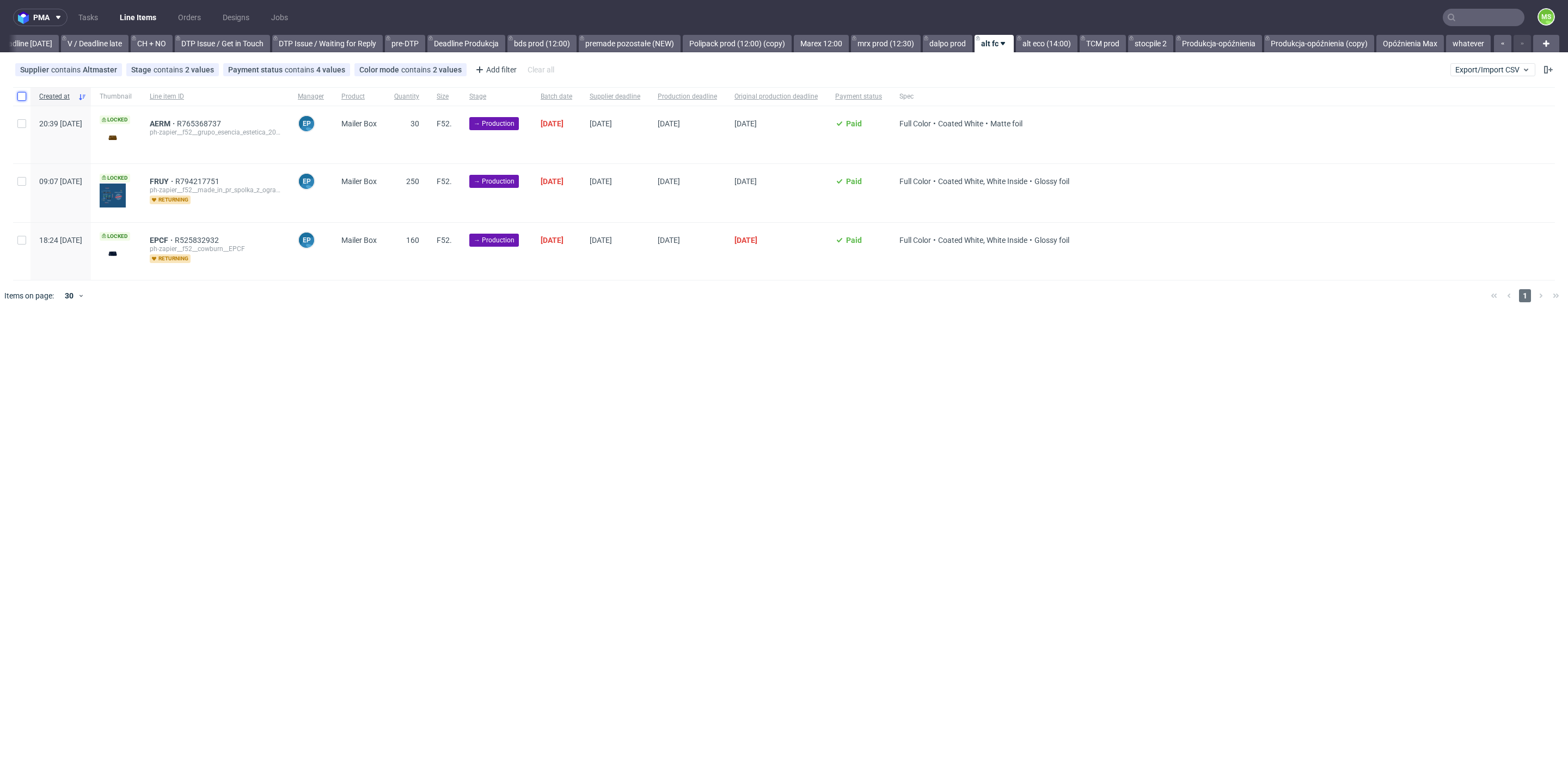
click at [23, 97] on input "checkbox" at bounding box center [22, 96] width 9 height 9
checkbox input "true"
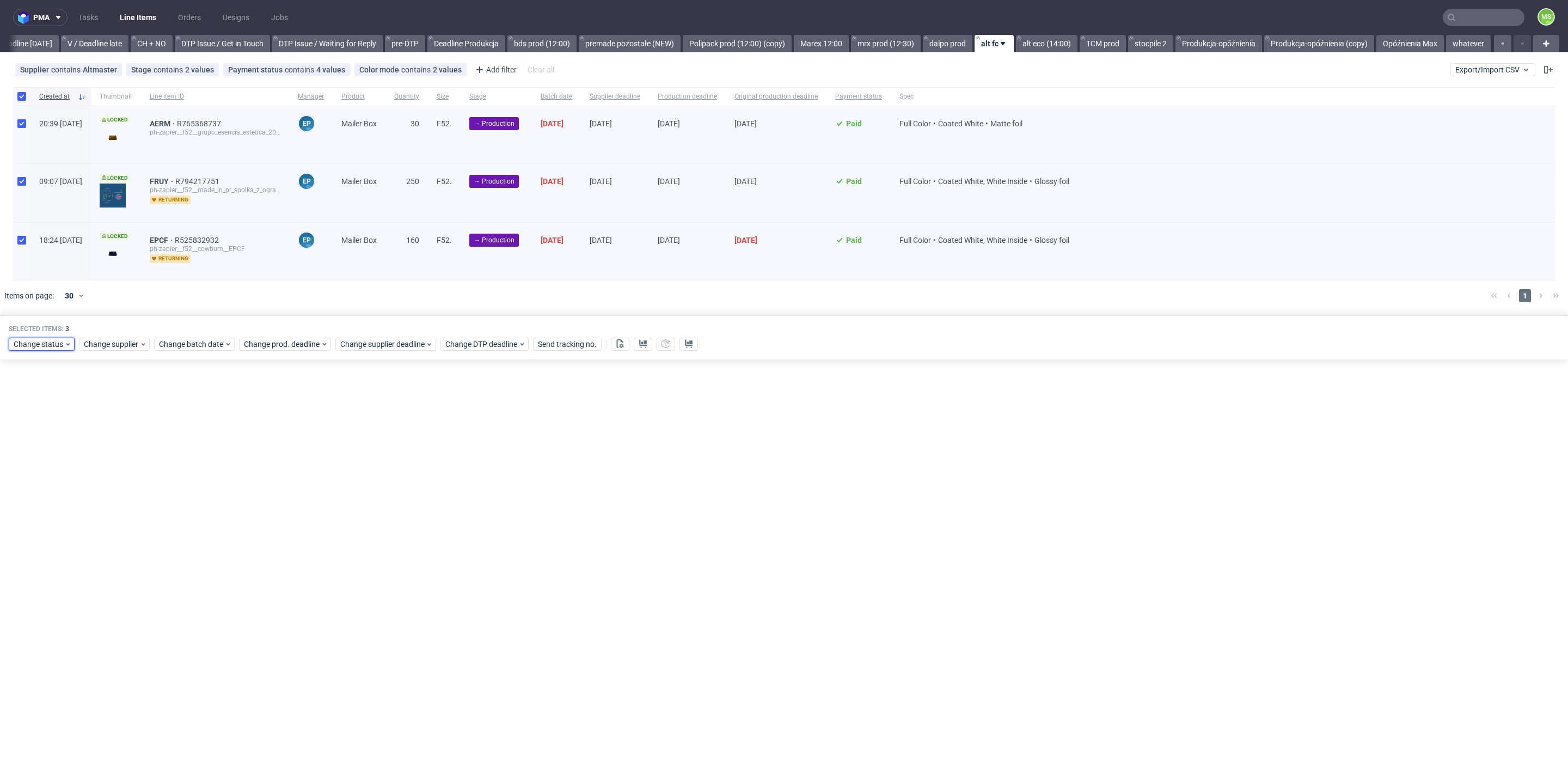
click at [56, 343] on span "Change status" at bounding box center [38, 344] width 51 height 11
click at [69, 403] on div "In Production" at bounding box center [75, 402] width 125 height 15
click at [120, 508] on span "Save" at bounding box center [125, 504] width 17 height 8
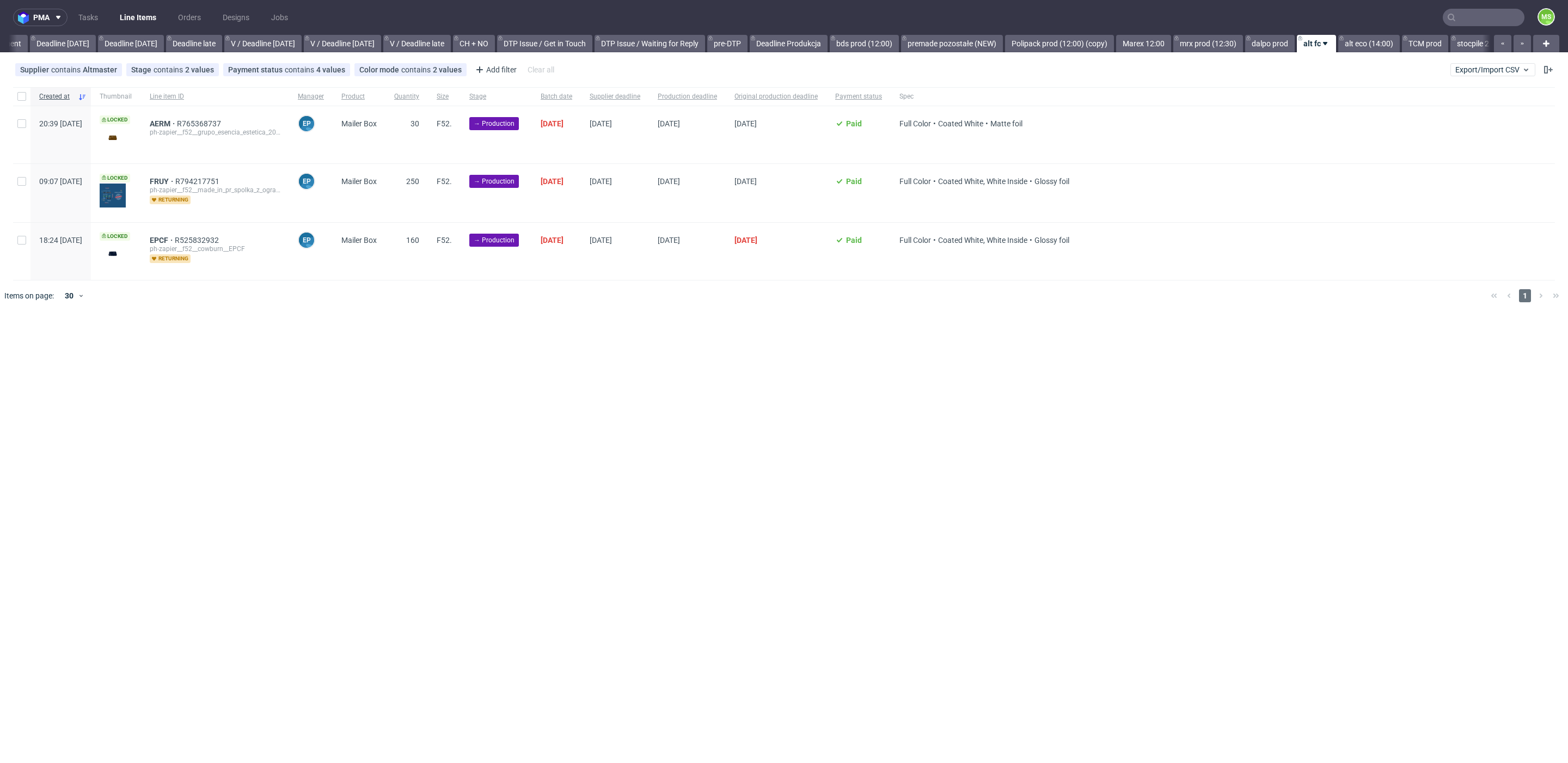
scroll to position [0, 1290]
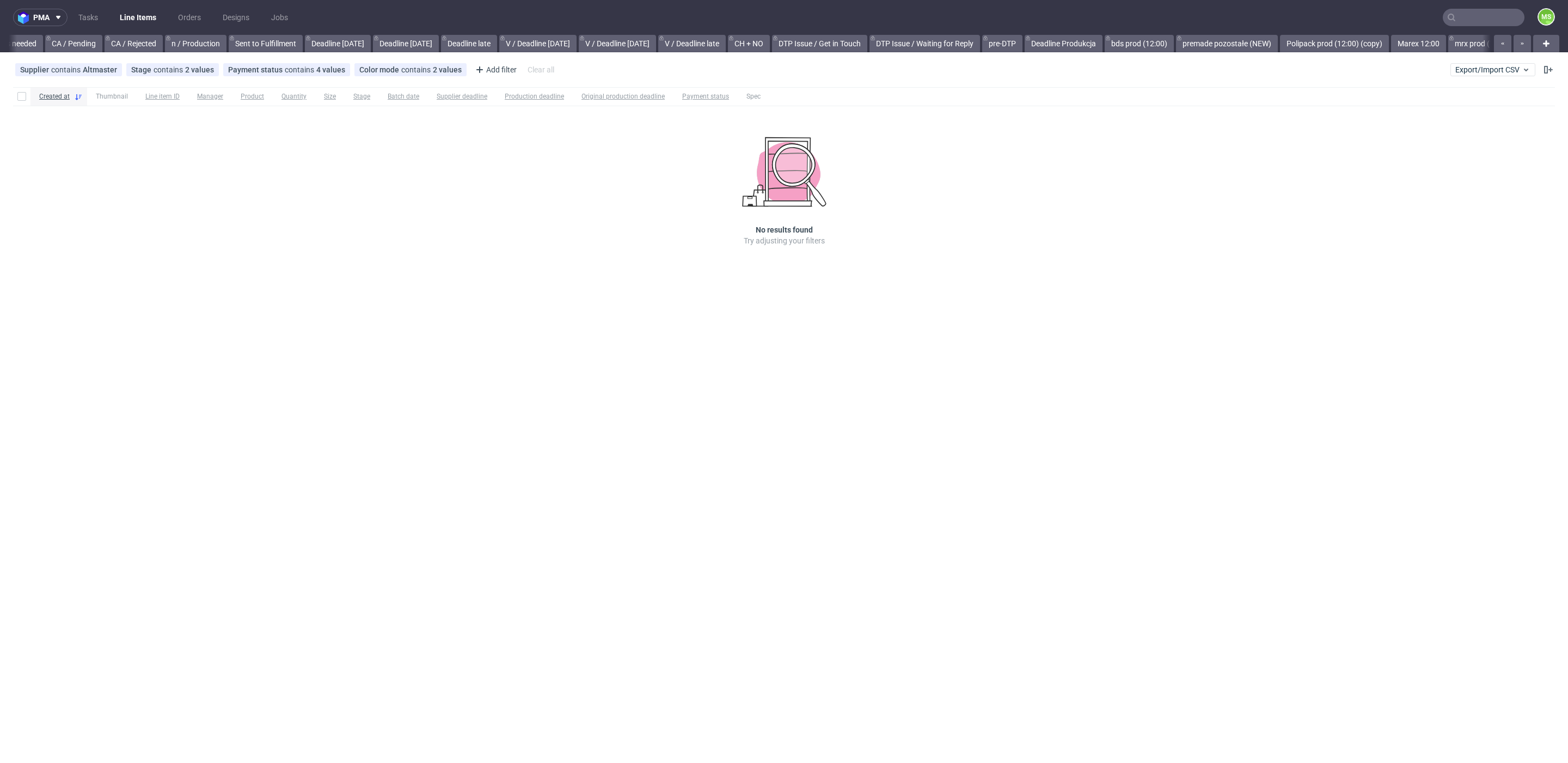
scroll to position [0, 1154]
click at [1052, 49] on link "alt eco (14:00)" at bounding box center [1046, 43] width 61 height 18
click at [1115, 45] on link "TCM prod" at bounding box center [1103, 43] width 46 height 18
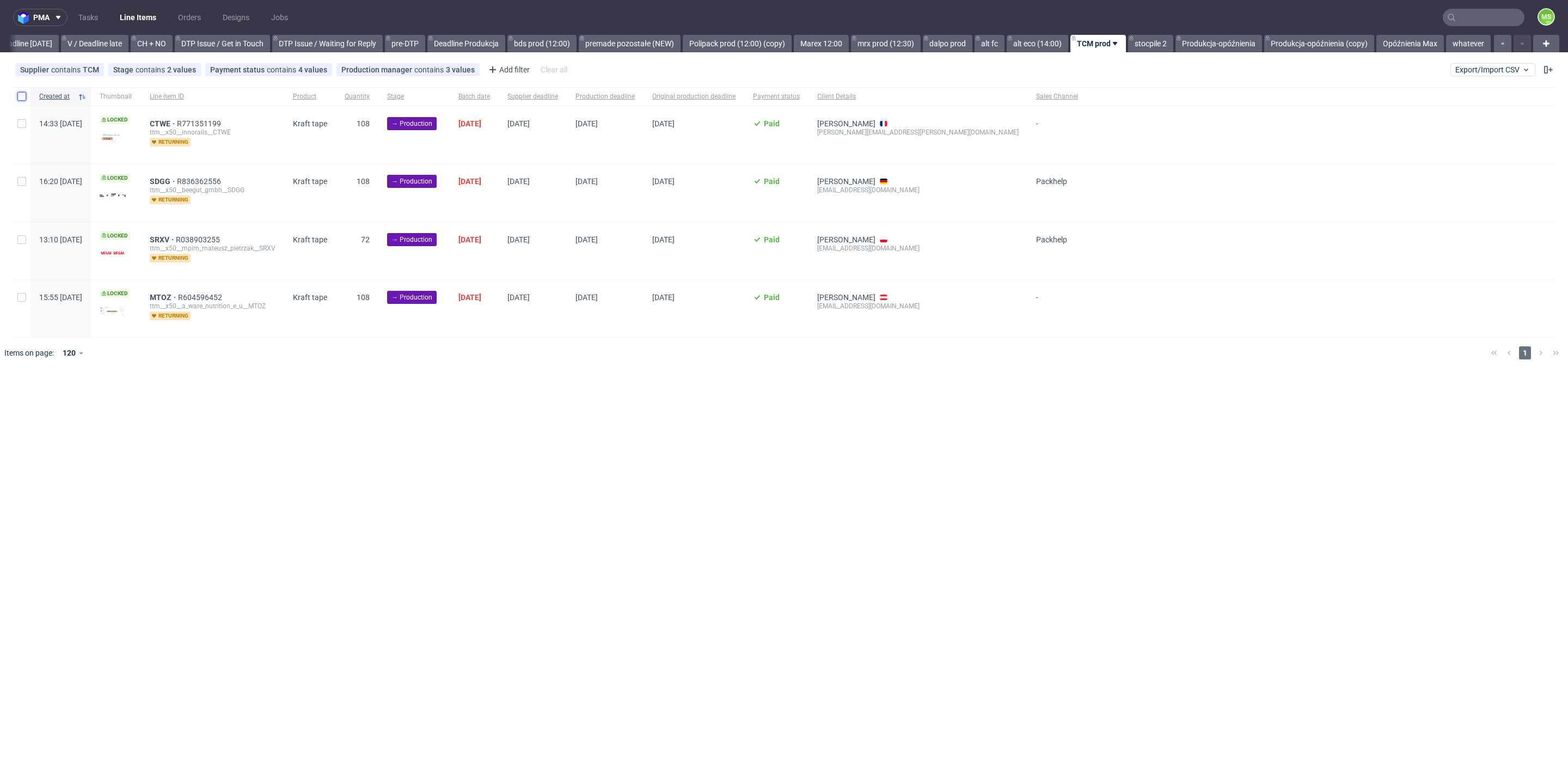
click at [19, 94] on input "checkbox" at bounding box center [22, 96] width 9 height 9
checkbox input "true"
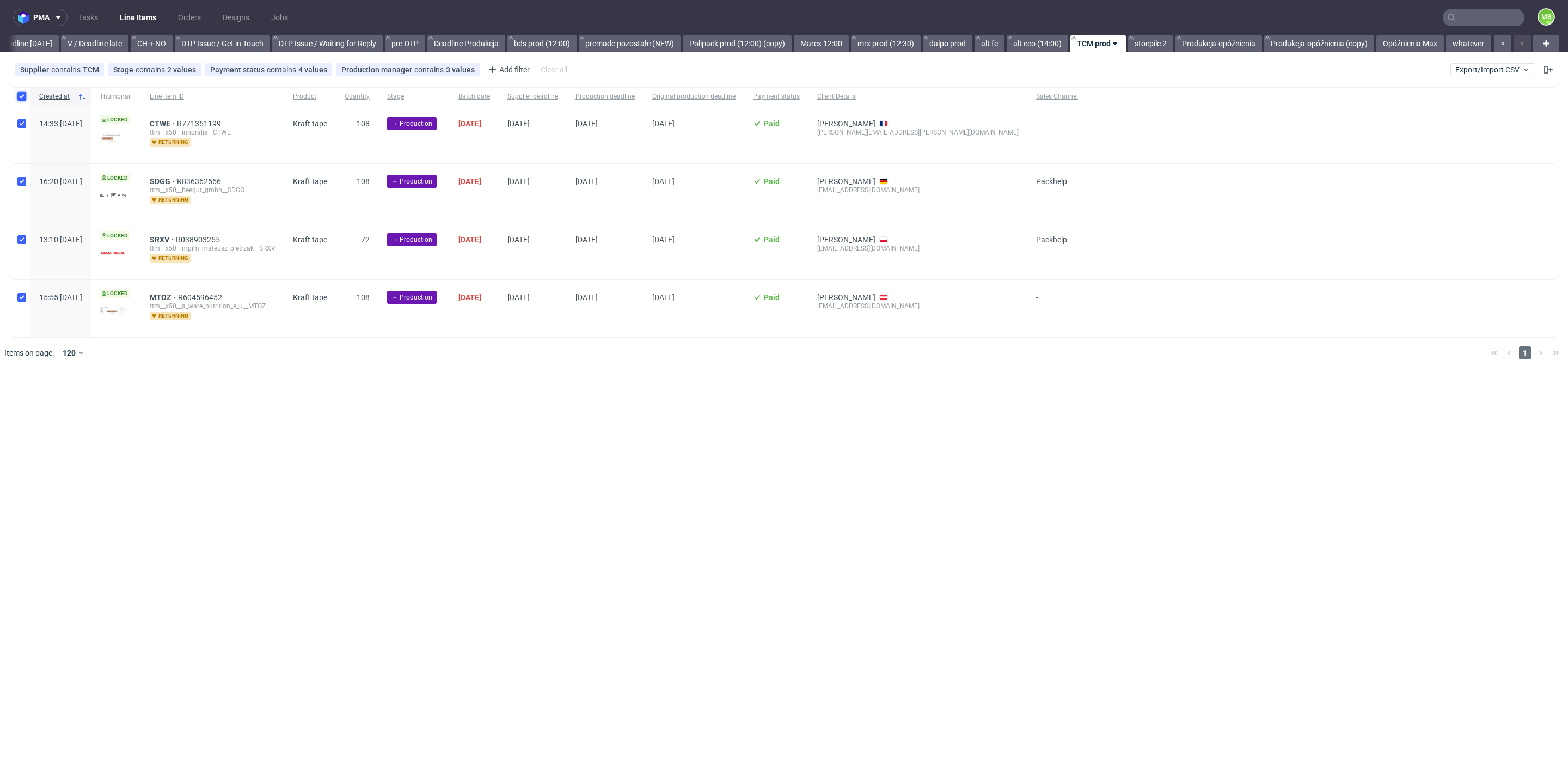
checkbox input "true"
click at [186, 401] on span "Change batch date" at bounding box center [191, 401] width 65 height 11
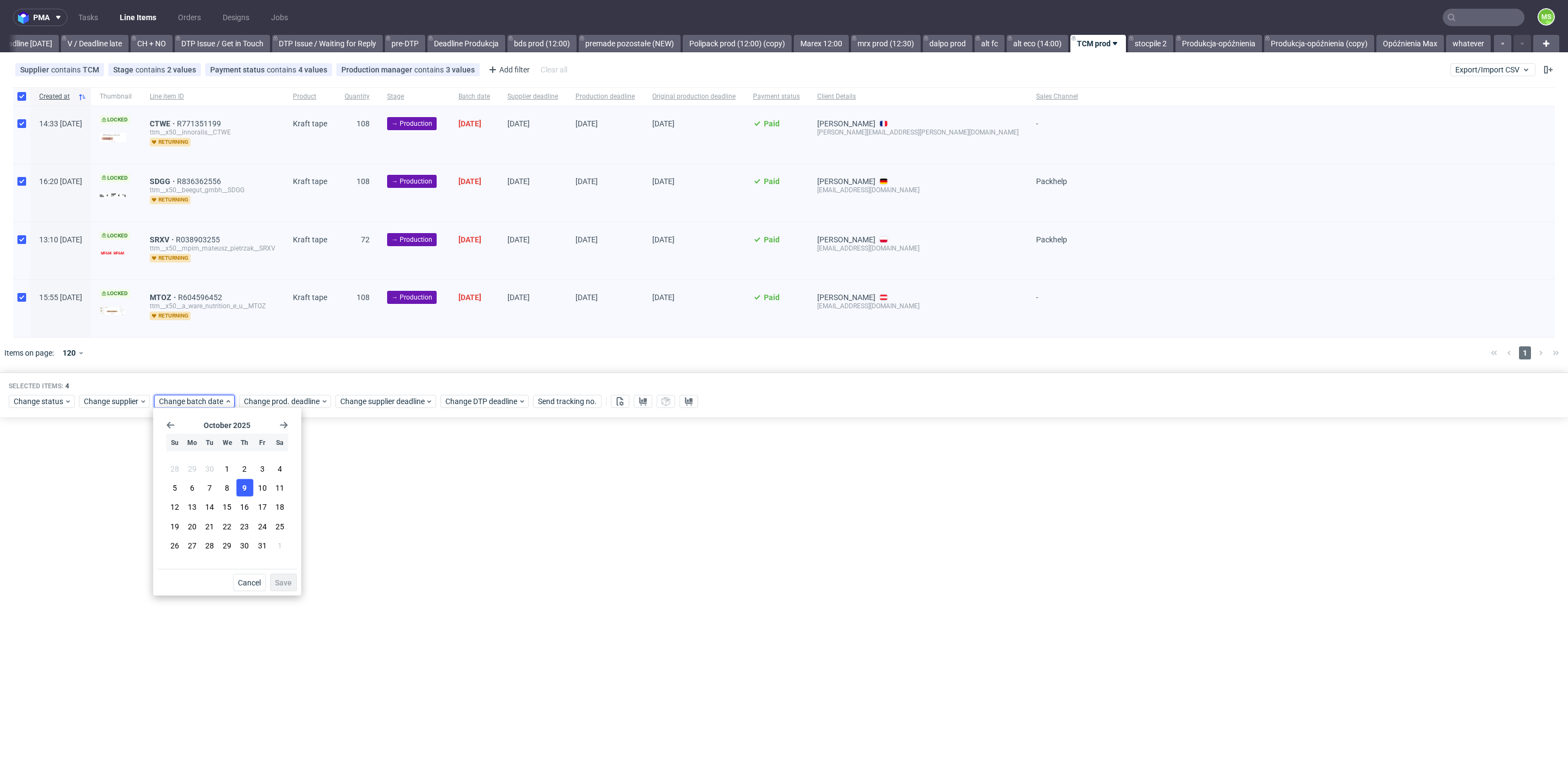
drag, startPoint x: 244, startPoint y: 487, endPoint x: 247, endPoint y: 491, distance: 5.0
click at [245, 487] on span "9" at bounding box center [244, 488] width 4 height 11
drag, startPoint x: 294, startPoint y: 582, endPoint x: 314, endPoint y: 456, distance: 127.6
click at [294, 582] on button "Save" at bounding box center [284, 583] width 27 height 18
click at [298, 398] on span "Change prod. deadline" at bounding box center [282, 401] width 77 height 11
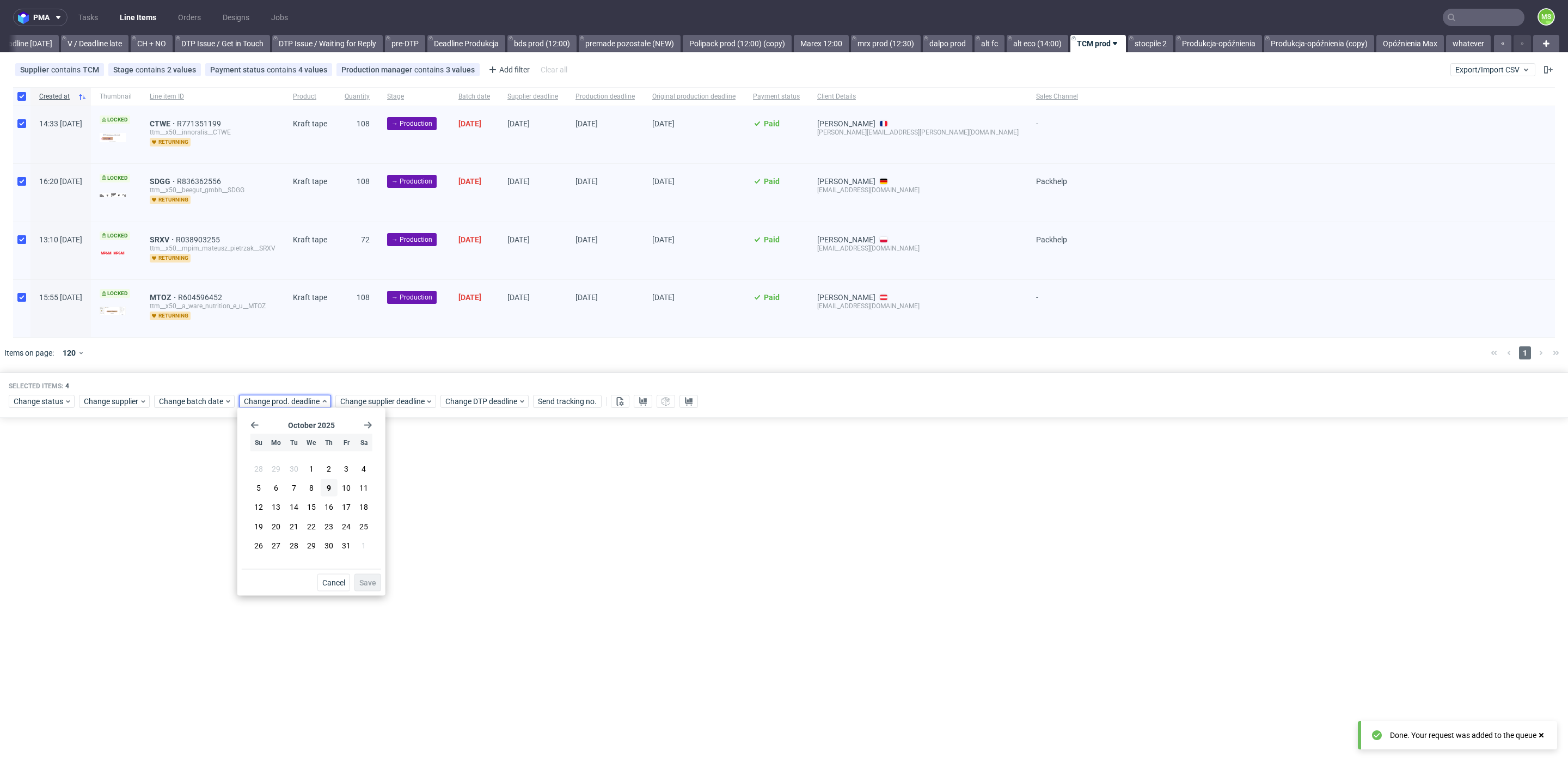
click at [369, 431] on div "October 2025 Su Mo Tu We Th Fr Sa 28 29 30 1 2 3 4 5 6 7 8 9 10 11 12 13 14 15 …" at bounding box center [311, 491] width 139 height 157
click at [369, 426] on use "Go forward 1 month" at bounding box center [368, 425] width 8 height 7
drag, startPoint x: 293, startPoint y: 485, endPoint x: 324, endPoint y: 524, distance: 49.8
click at [293, 485] on span "4" at bounding box center [293, 487] width 4 height 11
drag, startPoint x: 364, startPoint y: 579, endPoint x: 374, endPoint y: 555, distance: 26.0
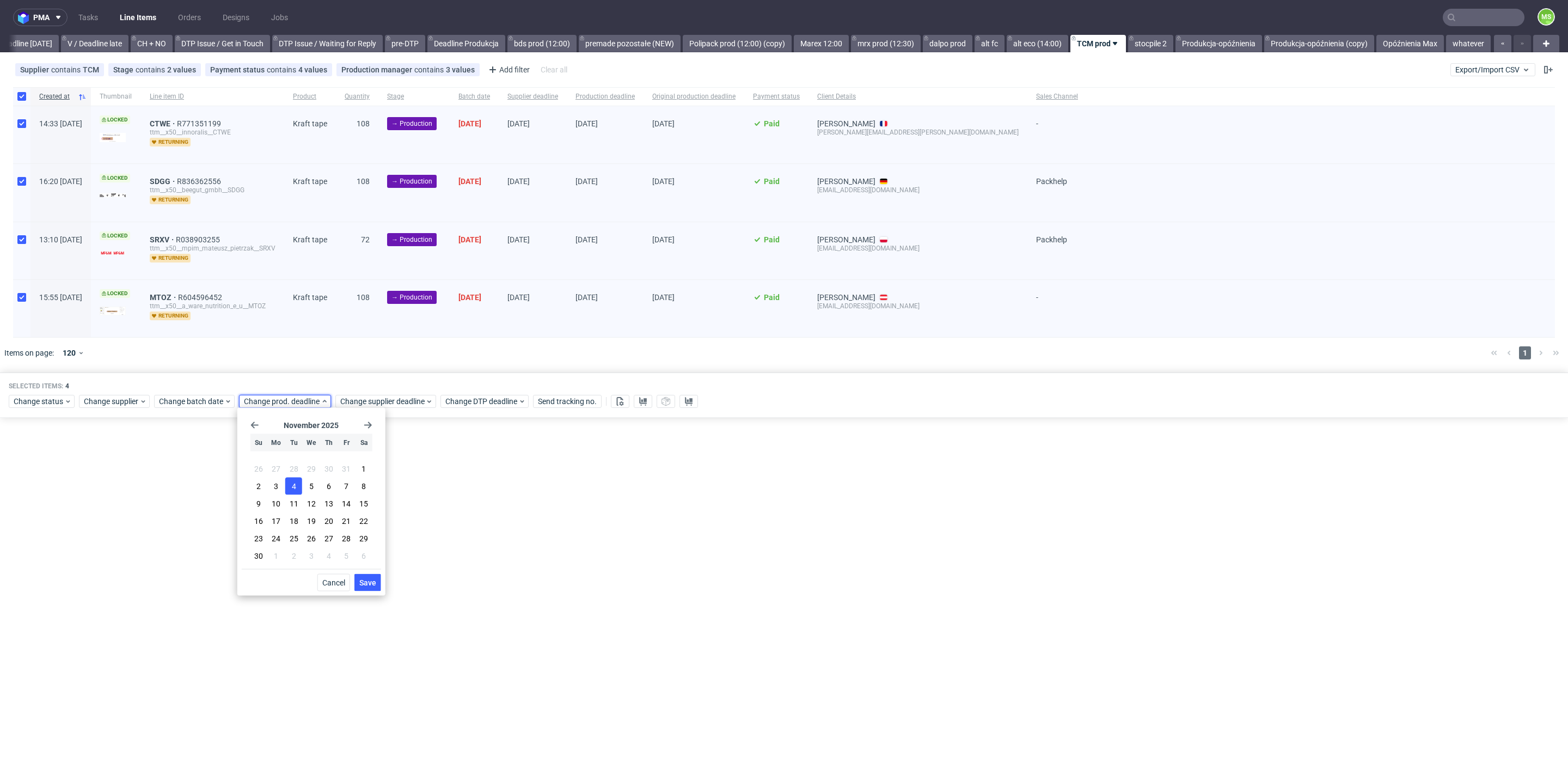
click at [365, 579] on span "Save" at bounding box center [368, 583] width 17 height 8
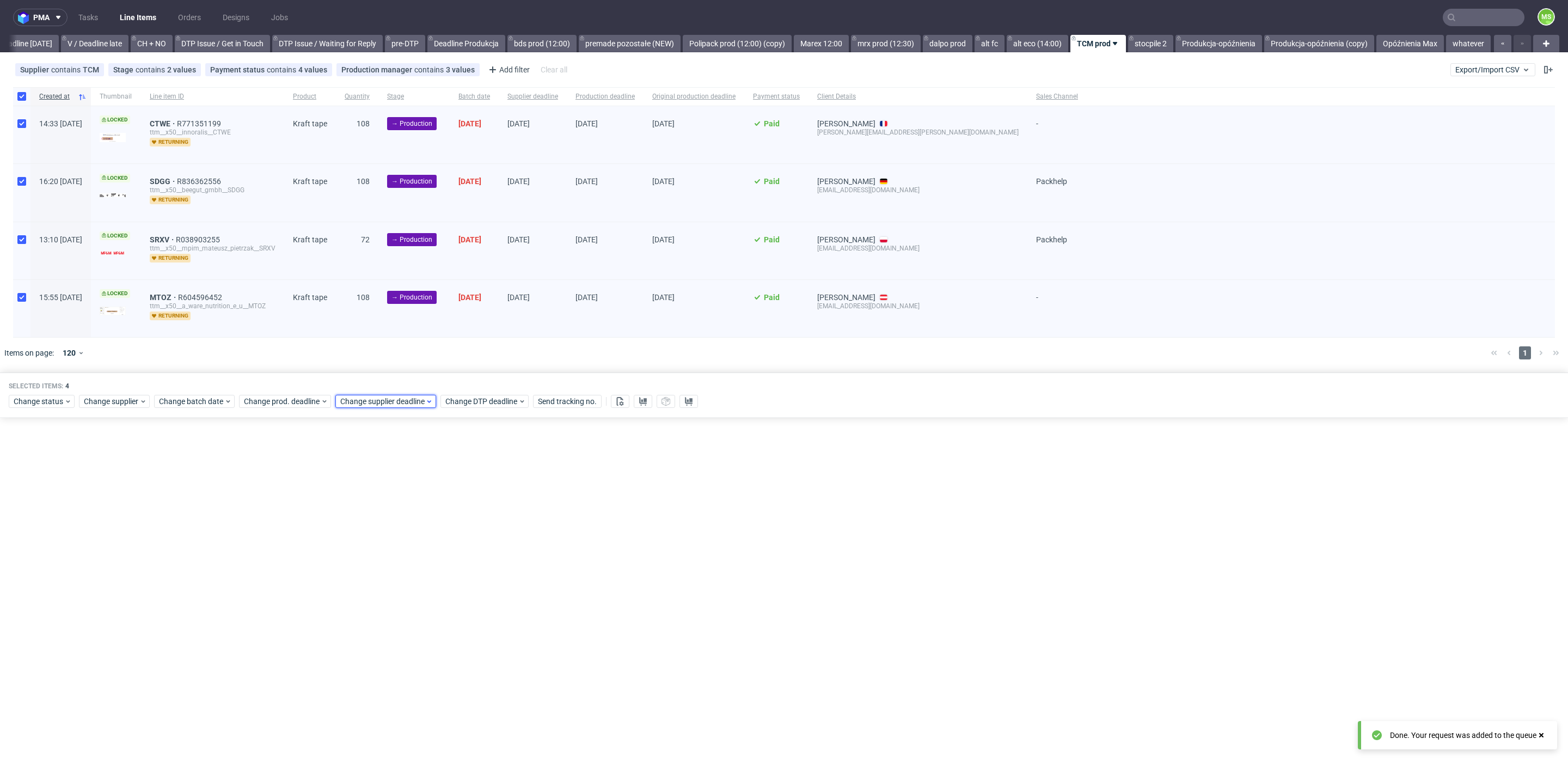
click at [379, 398] on span "Change supplier deadline" at bounding box center [383, 401] width 85 height 11
click at [462, 427] on icon "Go forward 1 month" at bounding box center [464, 425] width 9 height 9
drag, startPoint x: 396, startPoint y: 488, endPoint x: 452, endPoint y: 556, distance: 88.1
click at [396, 488] on button "4" at bounding box center [390, 486] width 17 height 18
drag, startPoint x: 461, startPoint y: 581, endPoint x: 312, endPoint y: 331, distance: 291.0
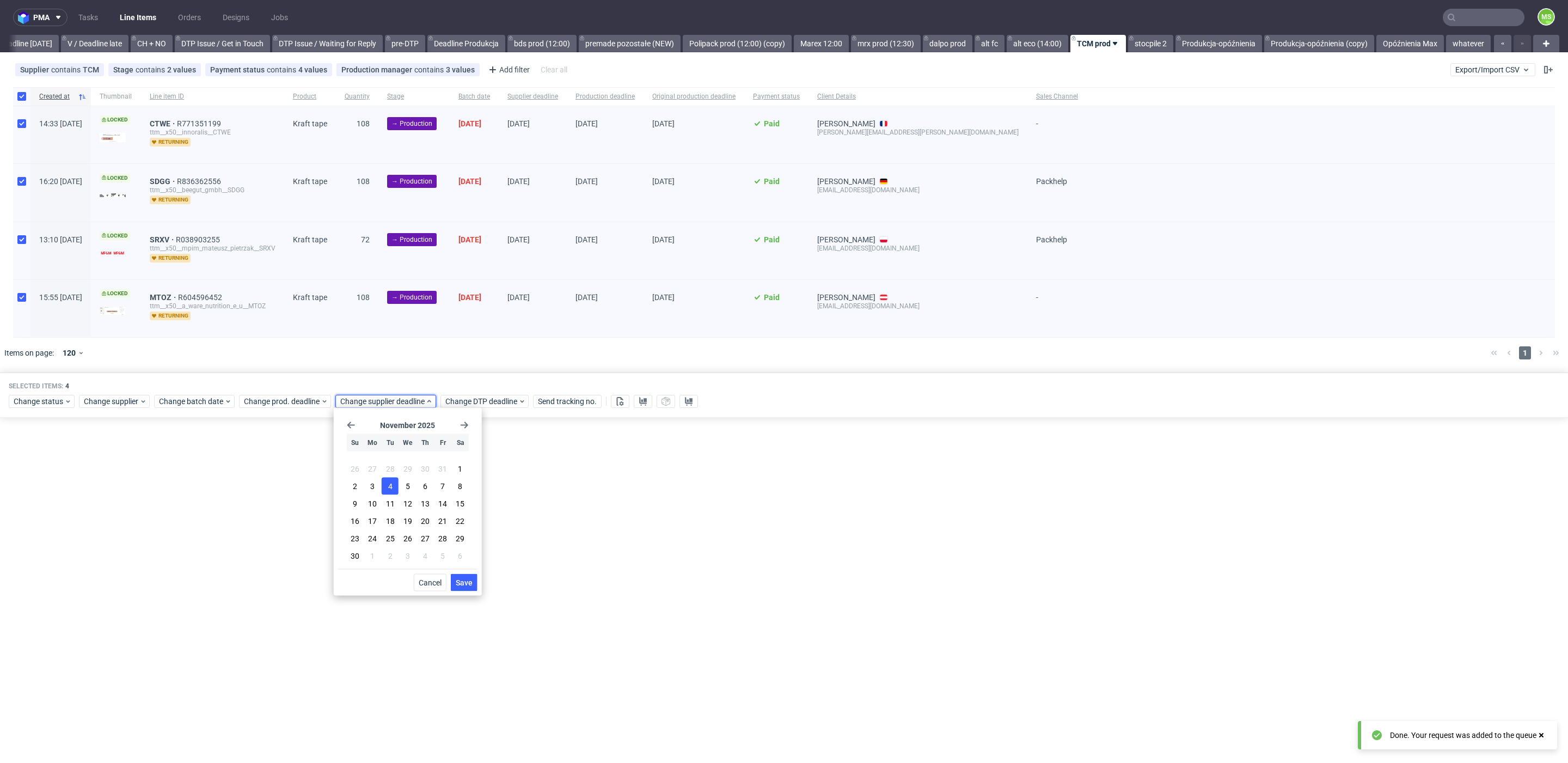
click at [460, 580] on span "Save" at bounding box center [464, 583] width 17 height 8
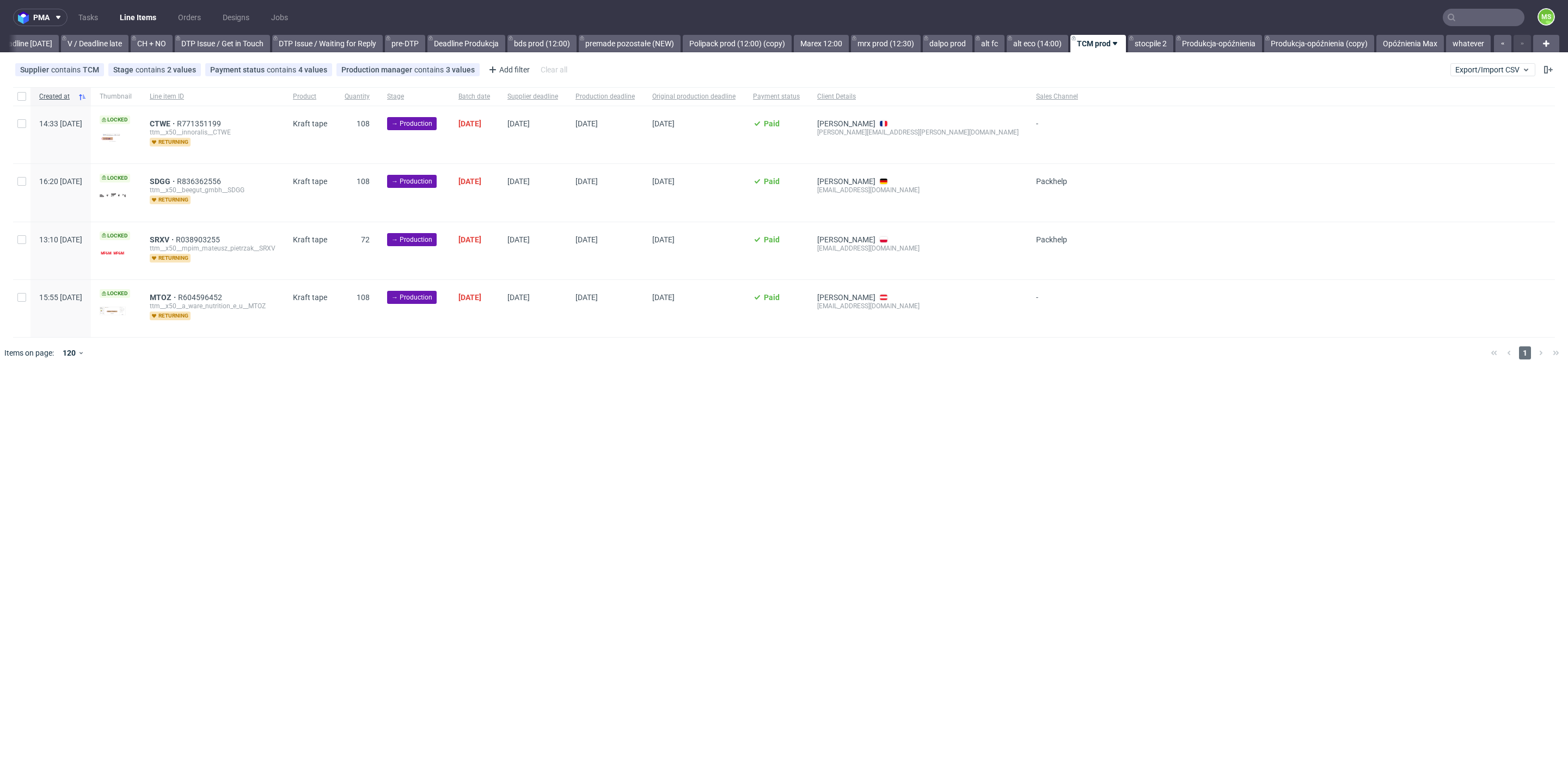
scroll to position [0, 1476]
click at [21, 97] on input "checkbox" at bounding box center [22, 96] width 9 height 9
checkbox input "true"
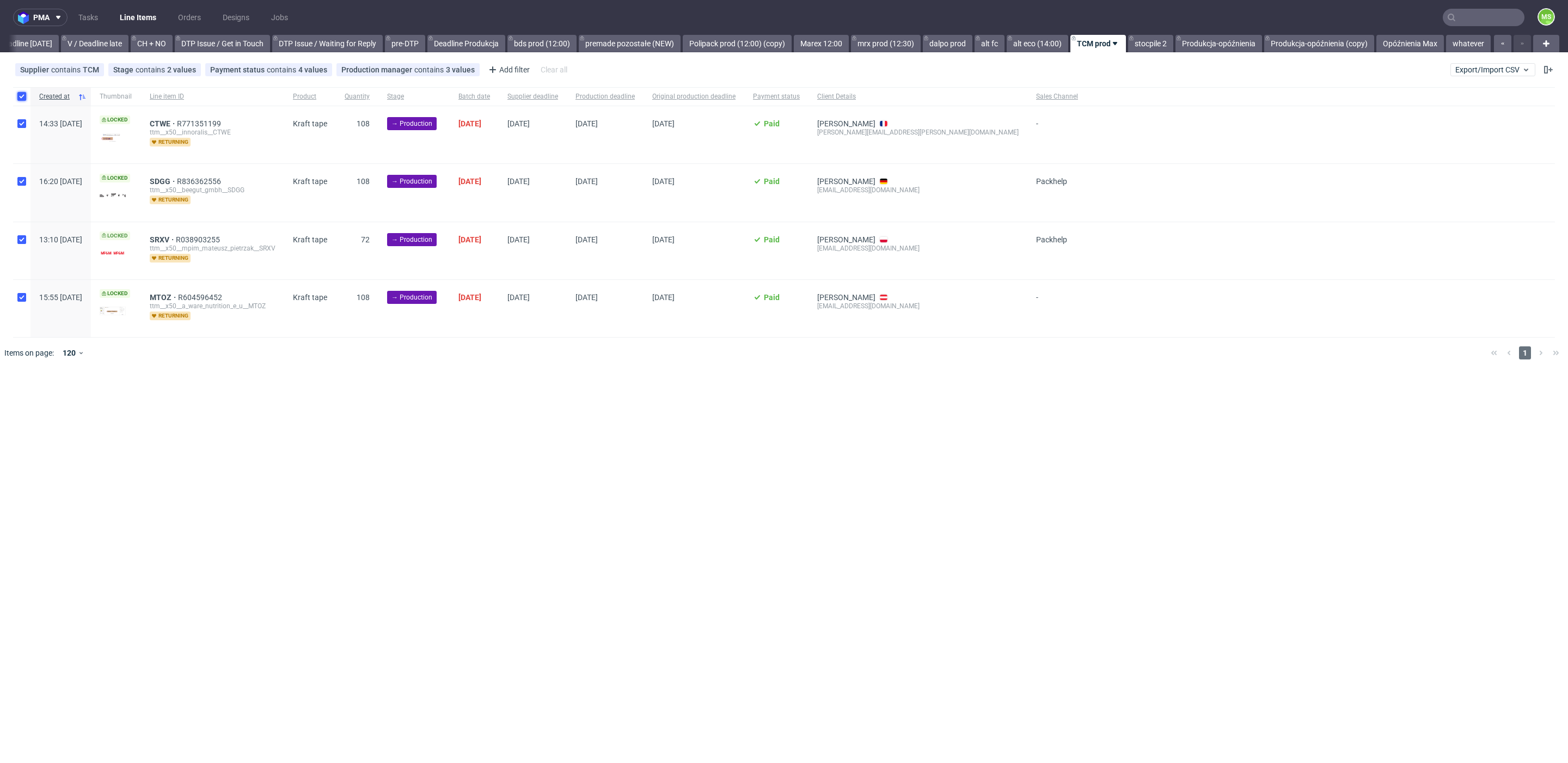
checkbox input "true"
click at [626, 401] on button at bounding box center [620, 401] width 18 height 13
click at [642, 400] on icon at bounding box center [643, 401] width 9 height 9
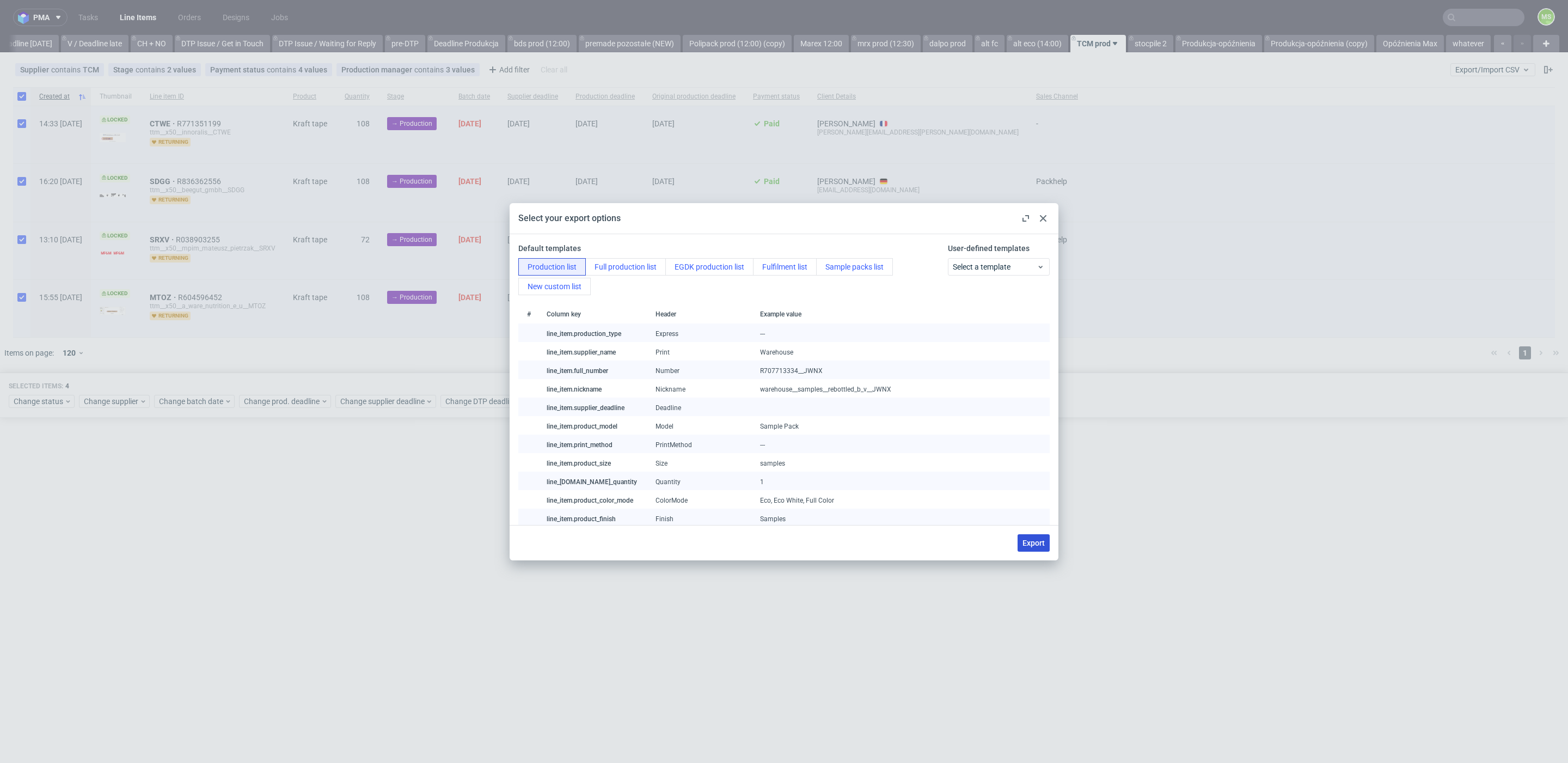
click at [1049, 544] on button "Export" at bounding box center [1034, 543] width 32 height 18
checkbox input "false"
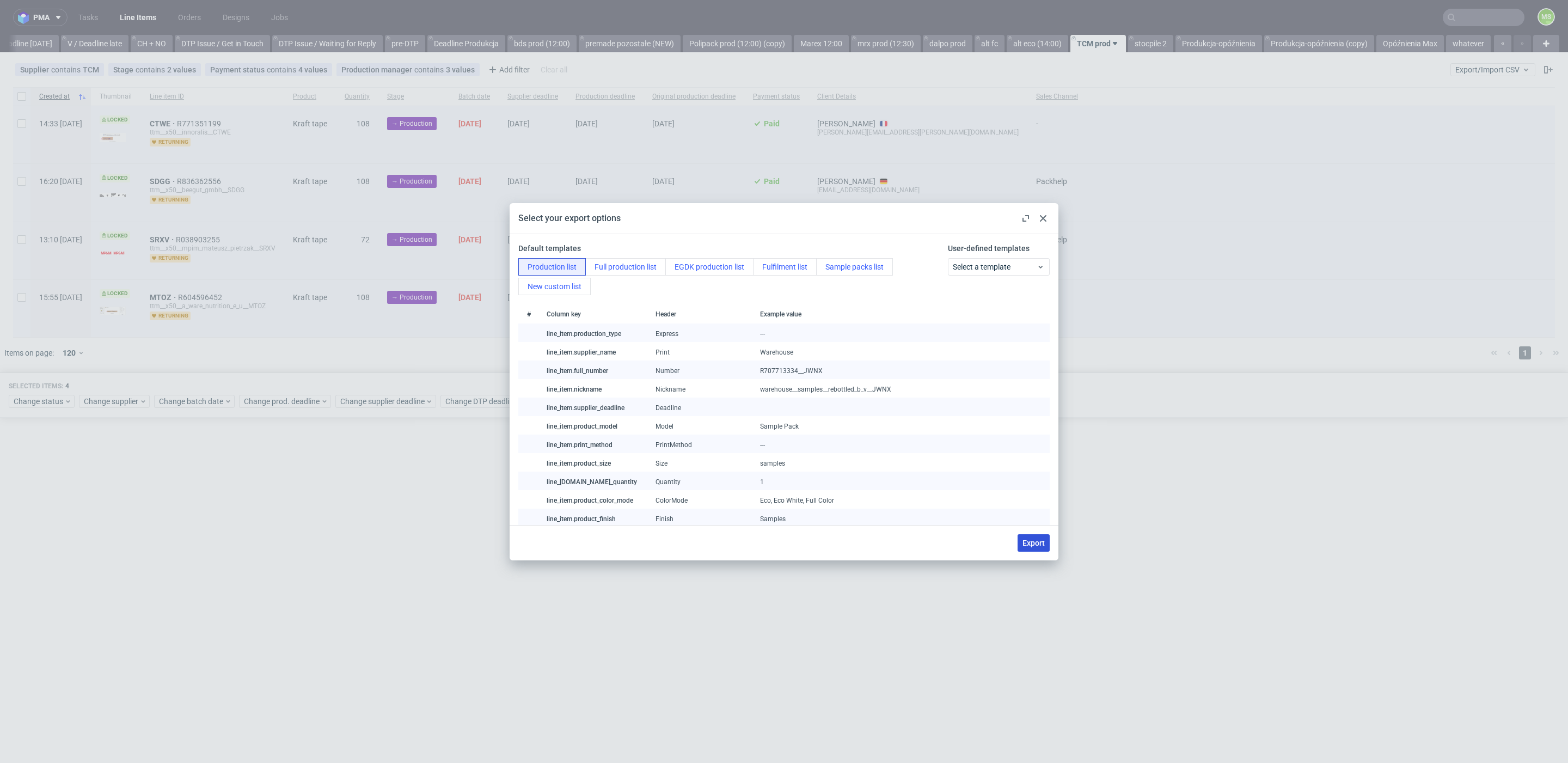
checkbox input "false"
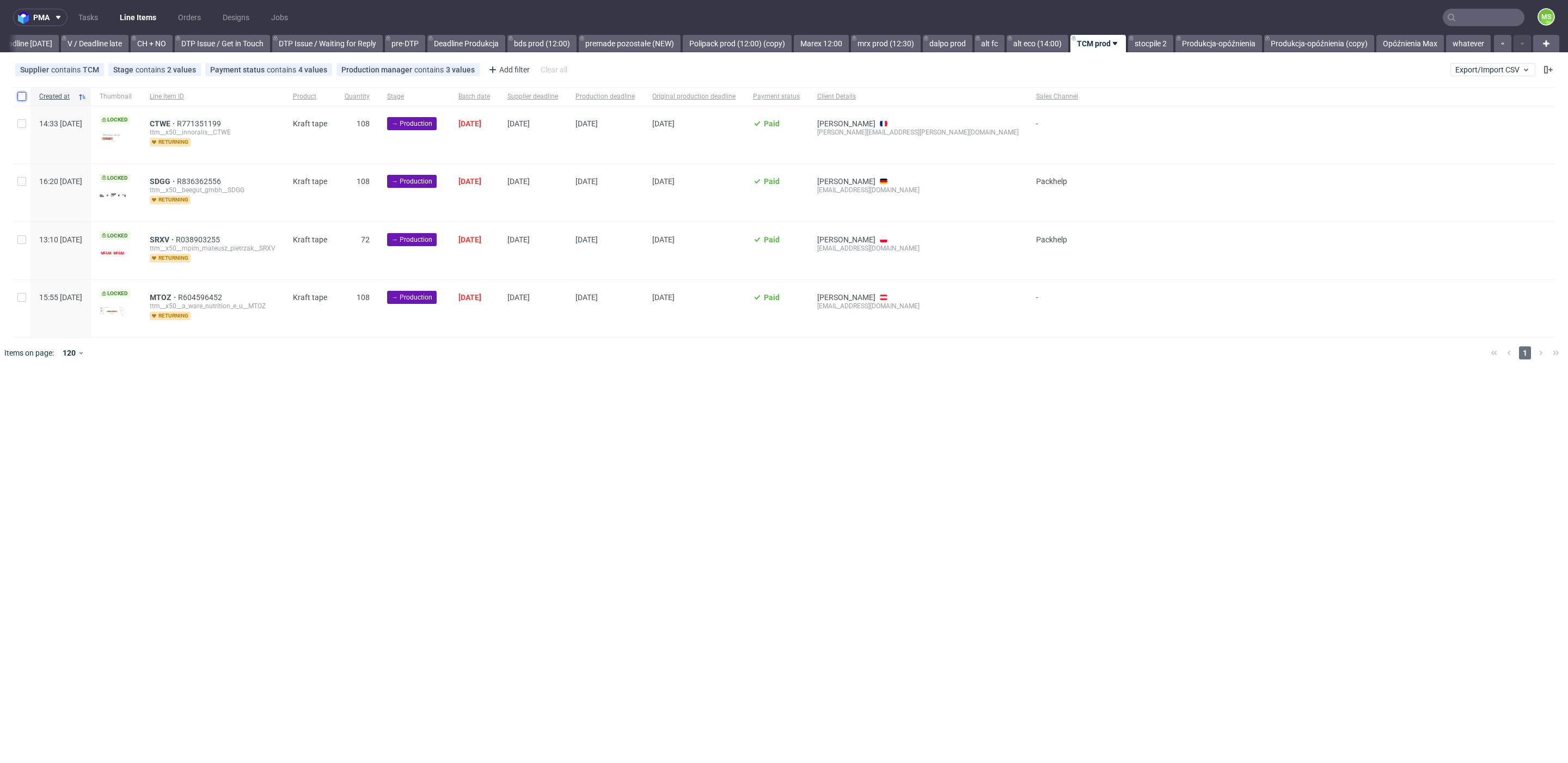
click at [23, 96] on input "checkbox" at bounding box center [22, 96] width 9 height 9
checkbox input "true"
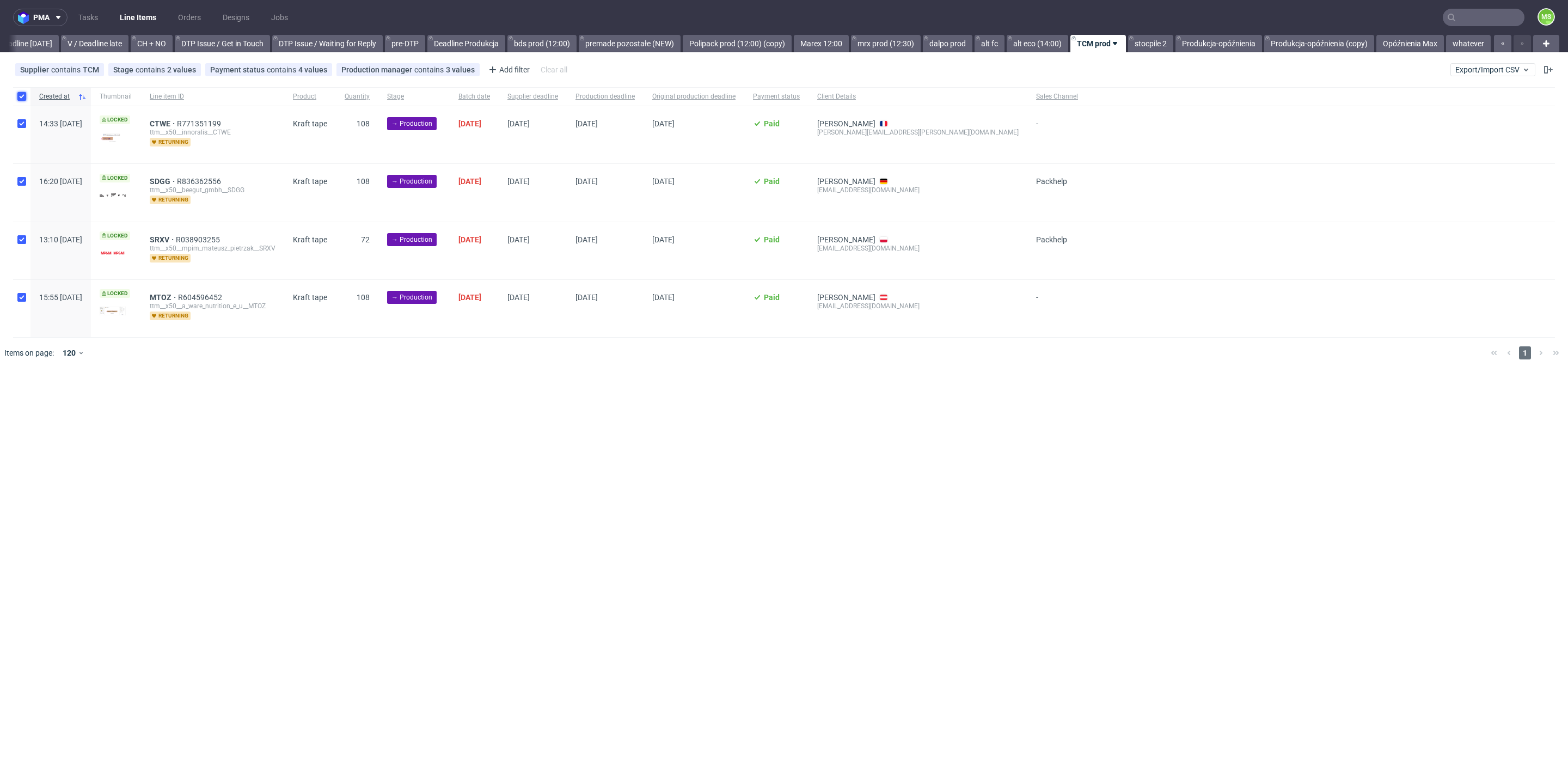
checkbox input "true"
click at [52, 399] on span "Change status" at bounding box center [38, 401] width 51 height 11
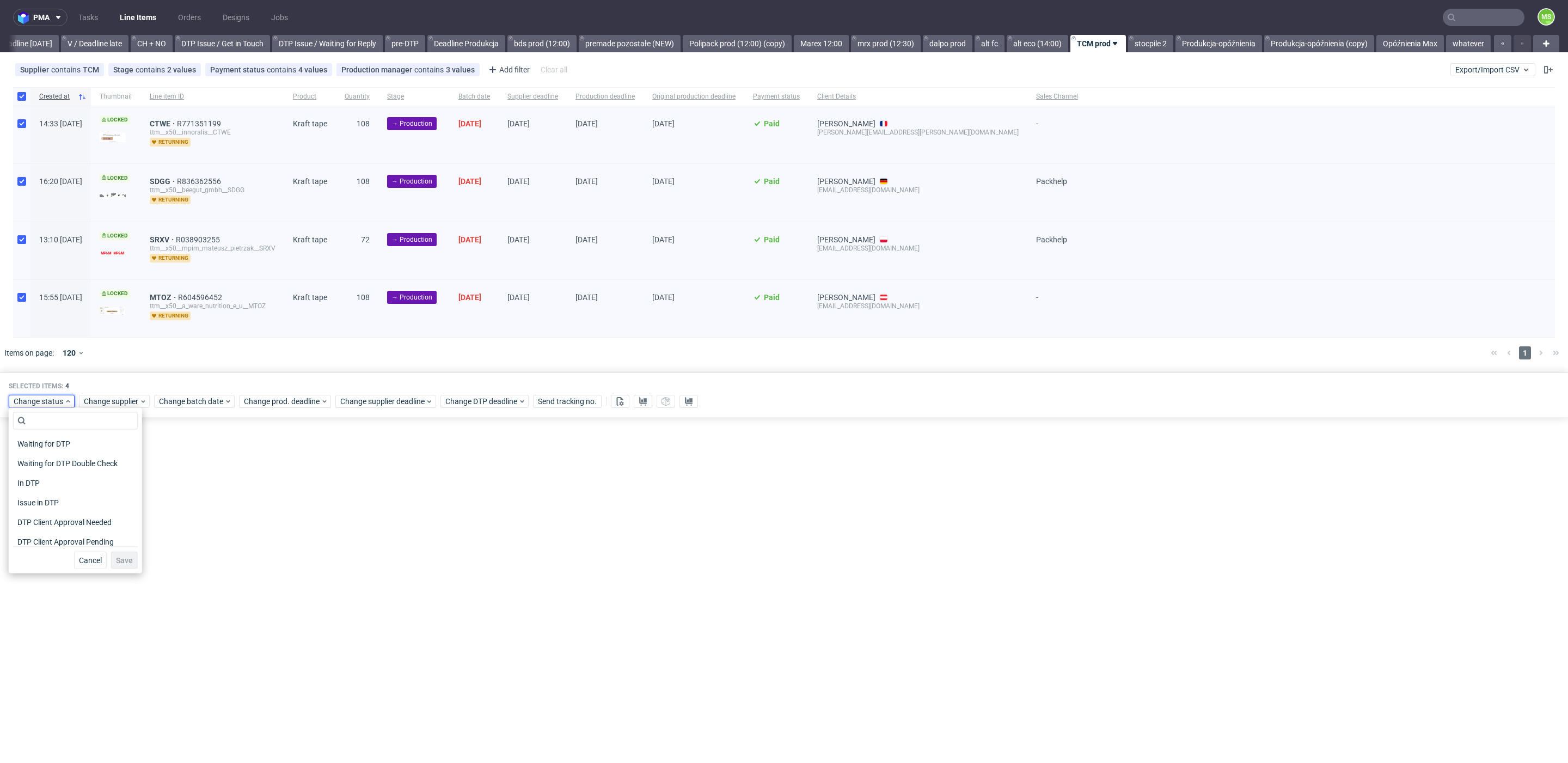
scroll to position [142, 0]
click at [48, 458] on span "In Production" at bounding box center [40, 459] width 55 height 15
click at [122, 558] on span "Save" at bounding box center [125, 560] width 17 height 8
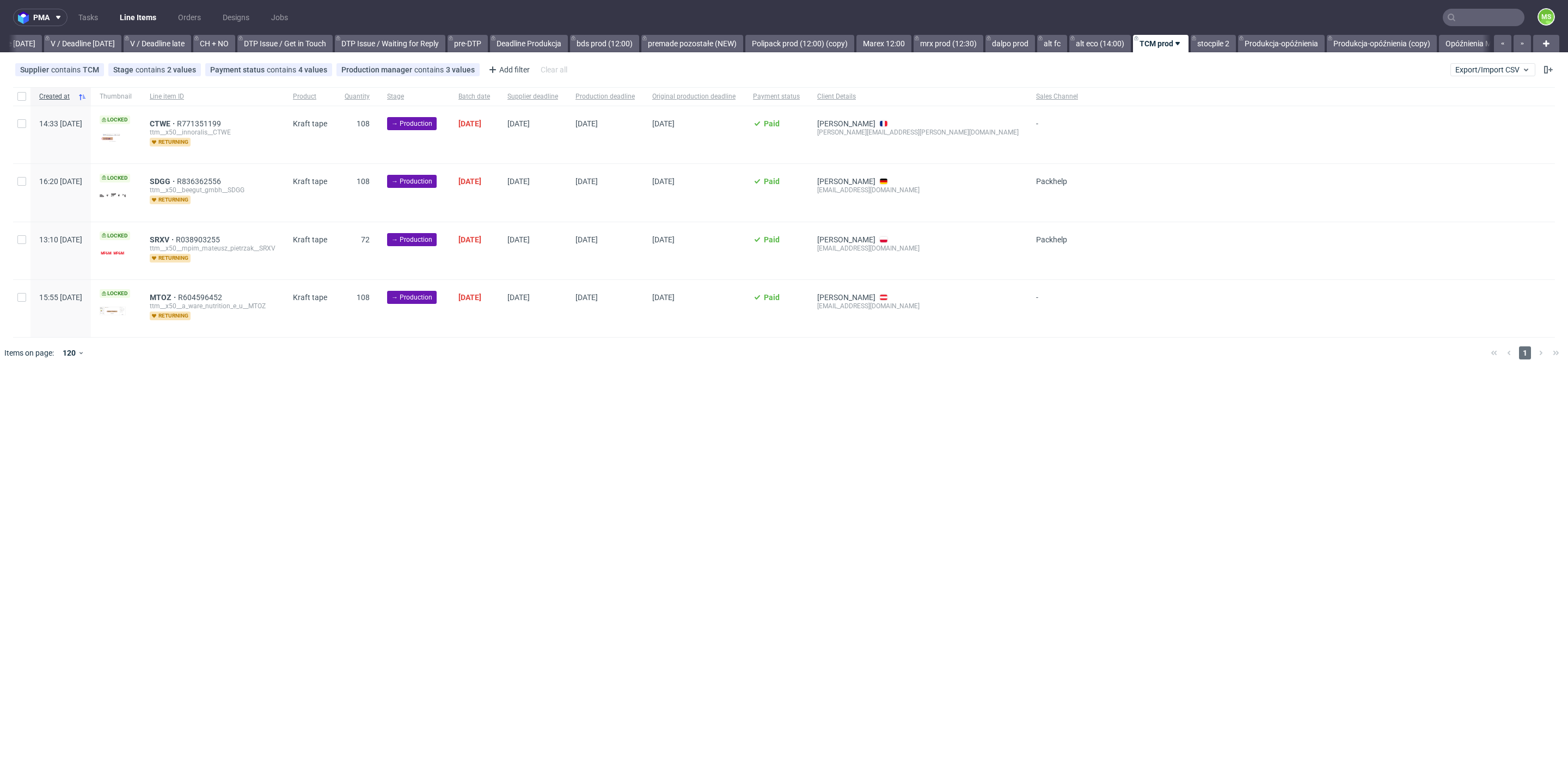
scroll to position [0, 1437]
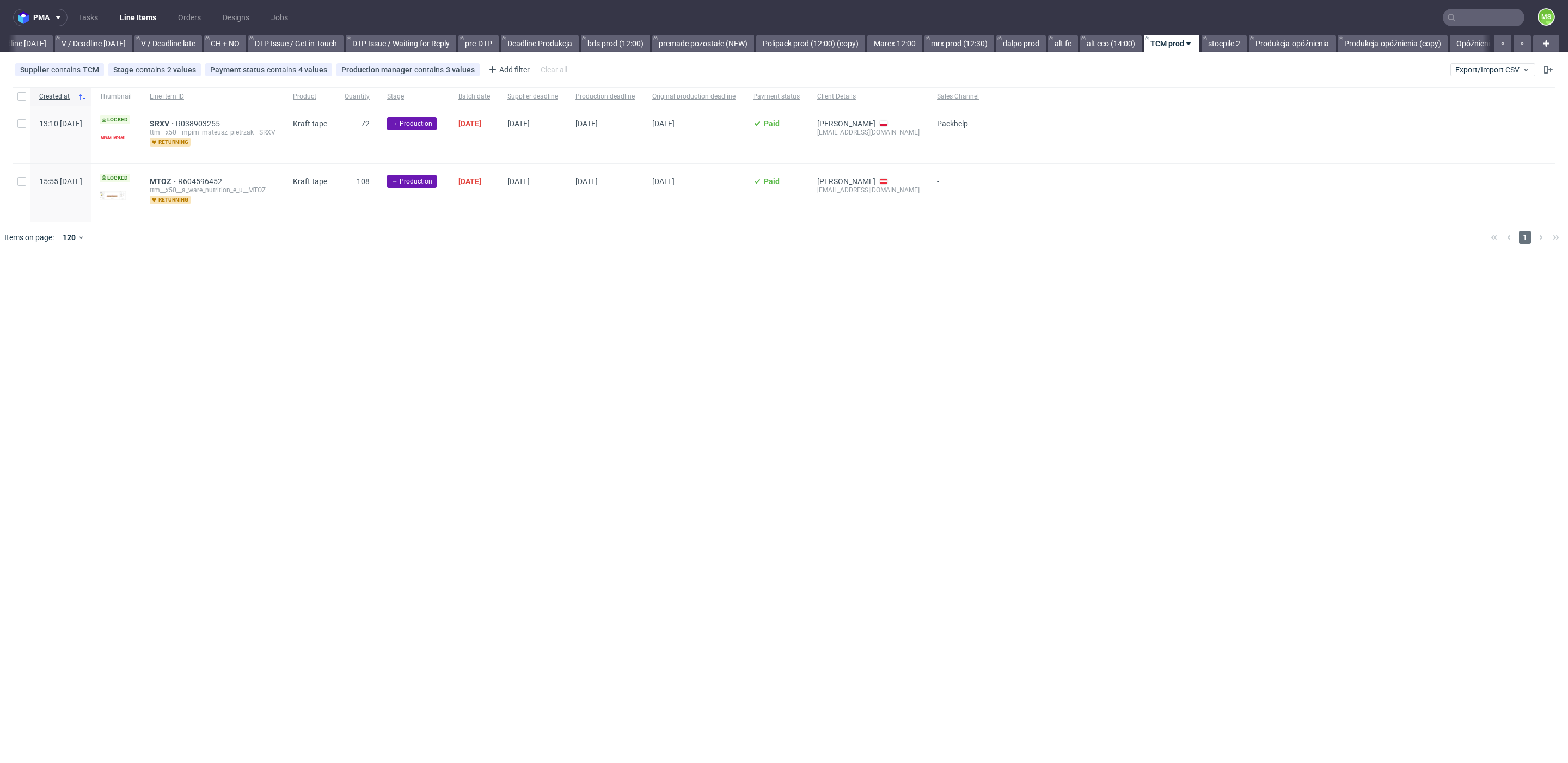
scroll to position [0, 1432]
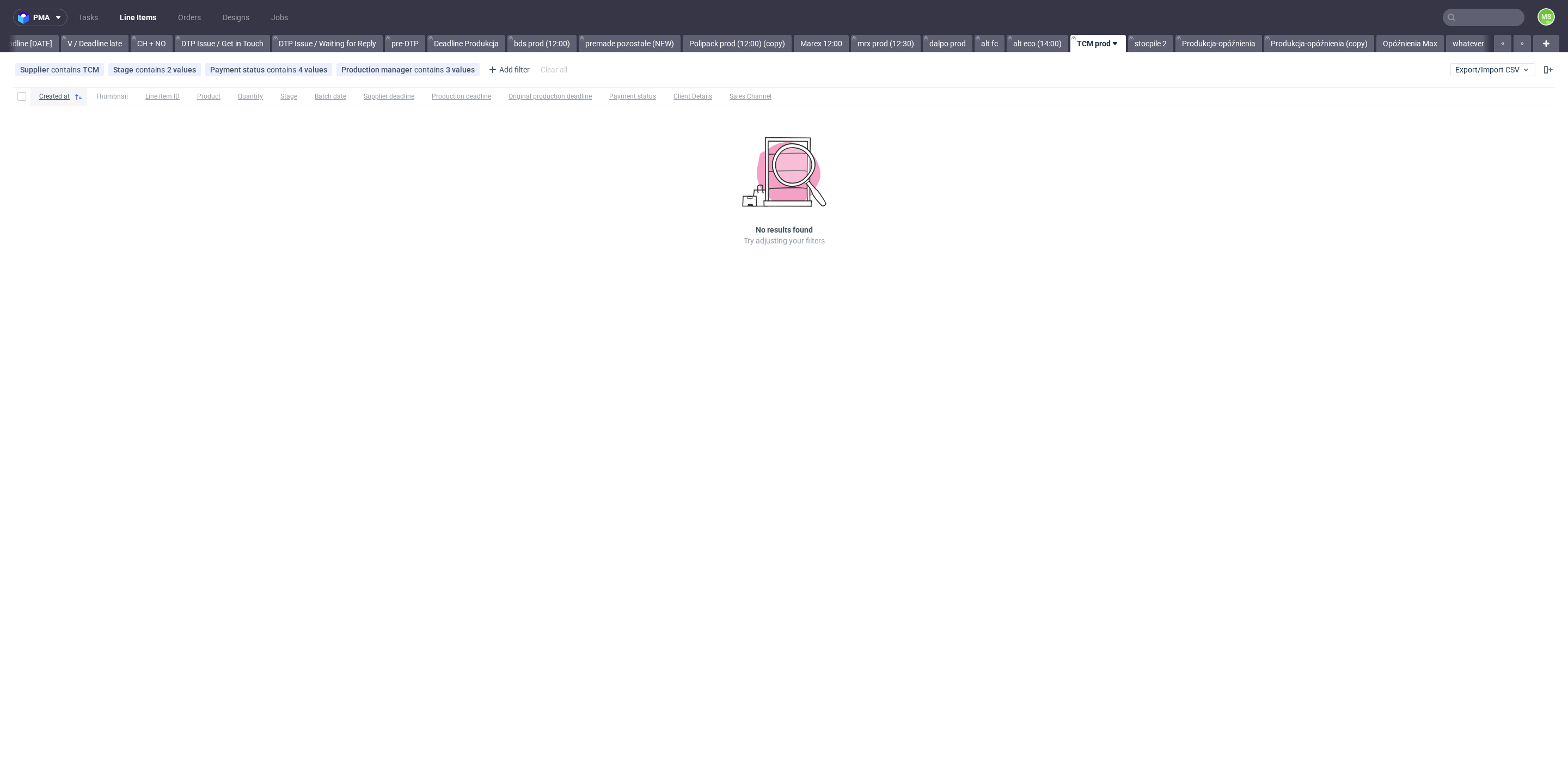
scroll to position [0, 1476]
click at [1418, 43] on link "Opóźnienia Max" at bounding box center [1410, 43] width 68 height 18
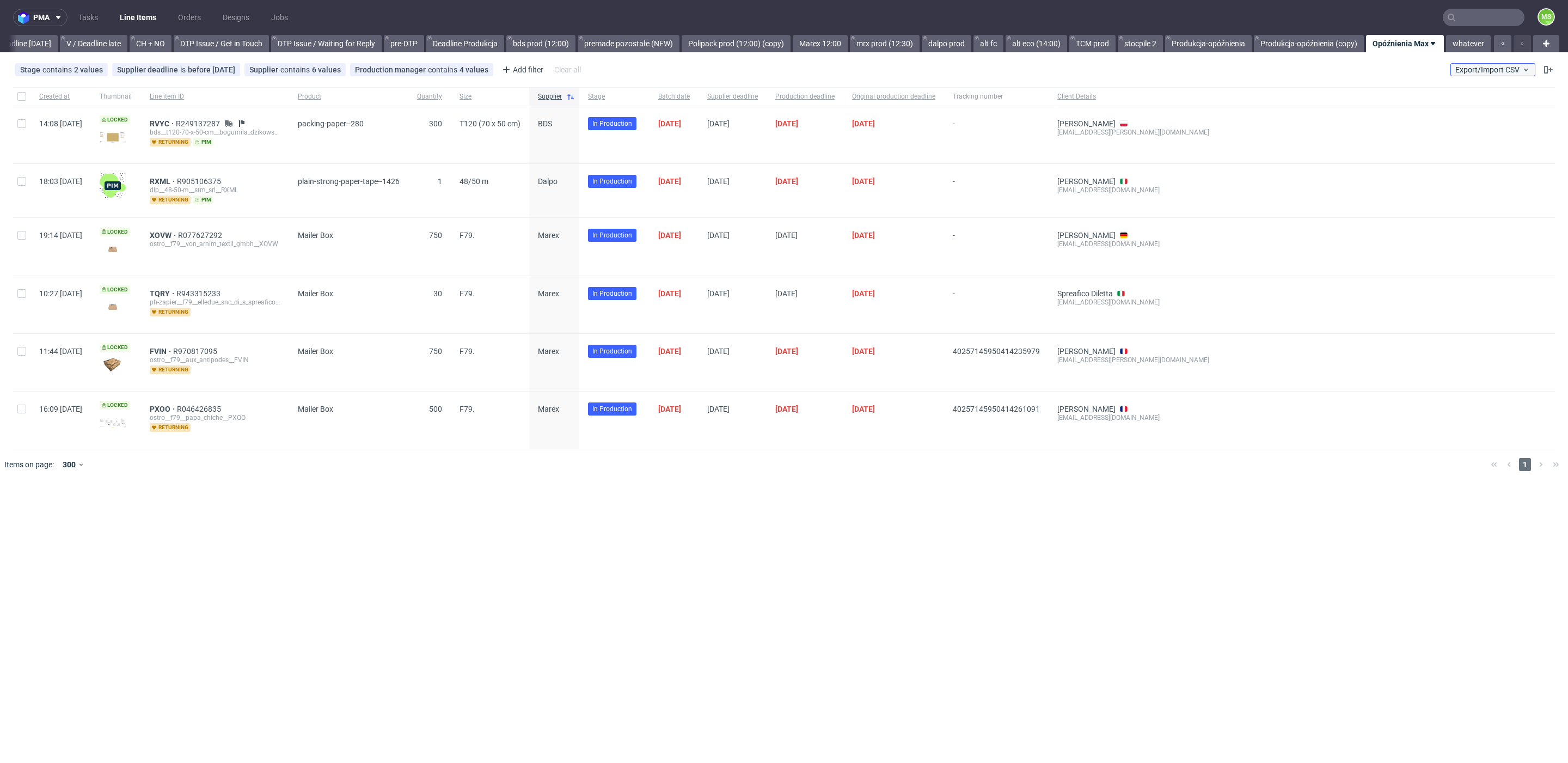
drag, startPoint x: 1472, startPoint y: 65, endPoint x: 1475, endPoint y: 74, distance: 9.5
click at [1472, 65] on span "Export/Import CSV" at bounding box center [1493, 69] width 75 height 9
click at [1462, 109] on link "Import shipments CSV" at bounding box center [1467, 114] width 127 height 18
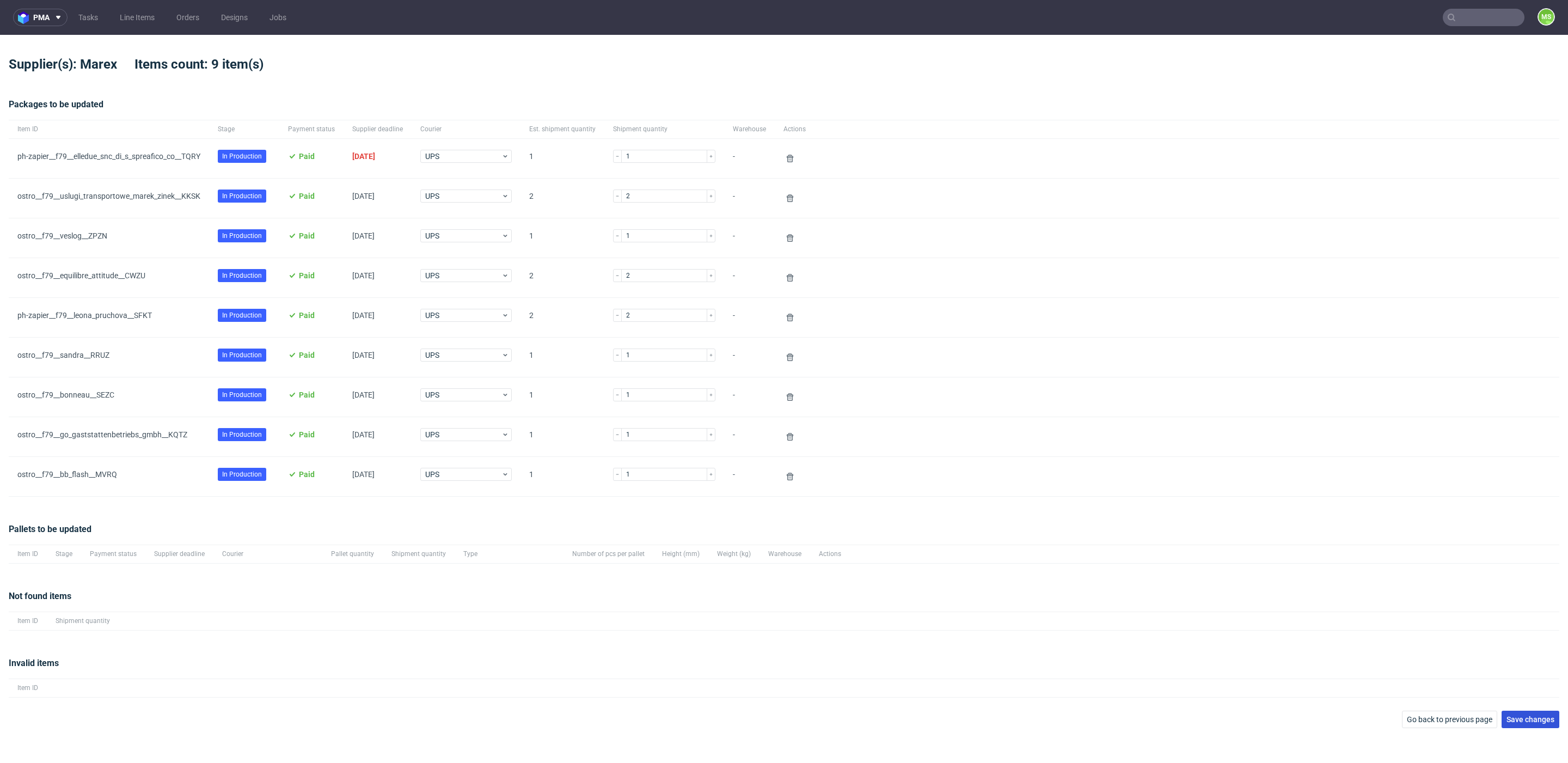
click at [1552, 716] on span "Save changes" at bounding box center [1530, 719] width 48 height 8
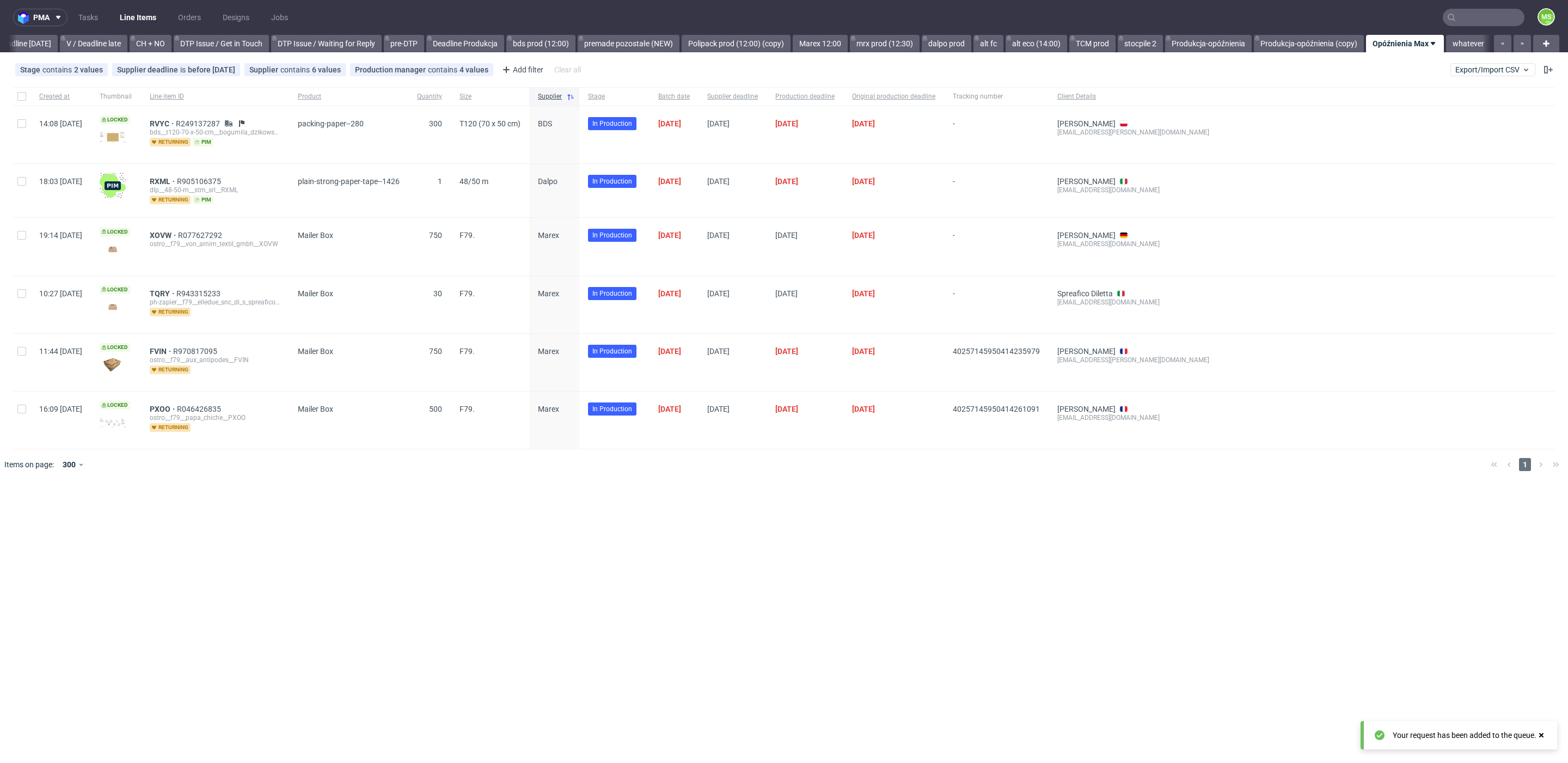
scroll to position [0, 1476]
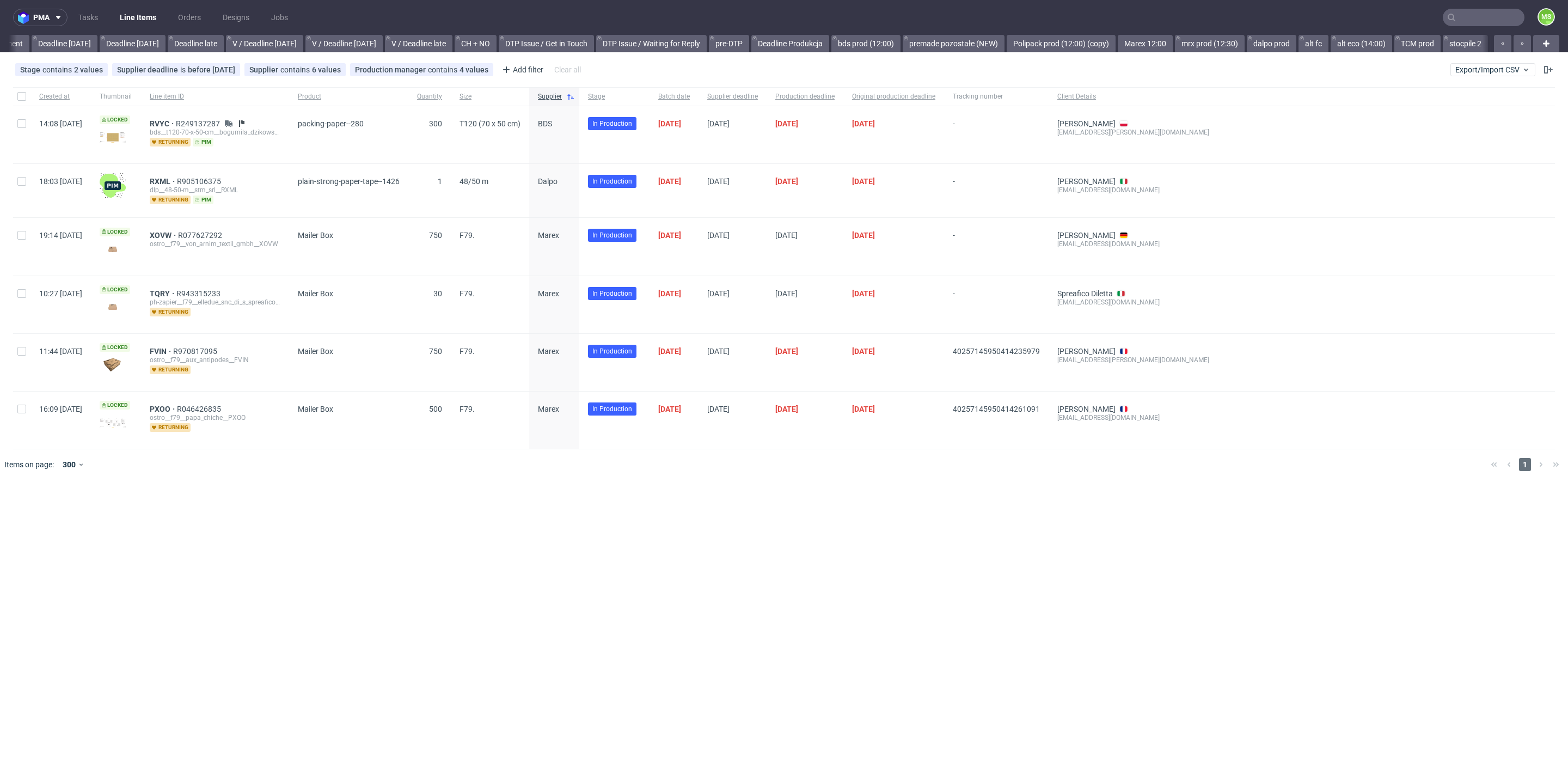
scroll to position [0, 1289]
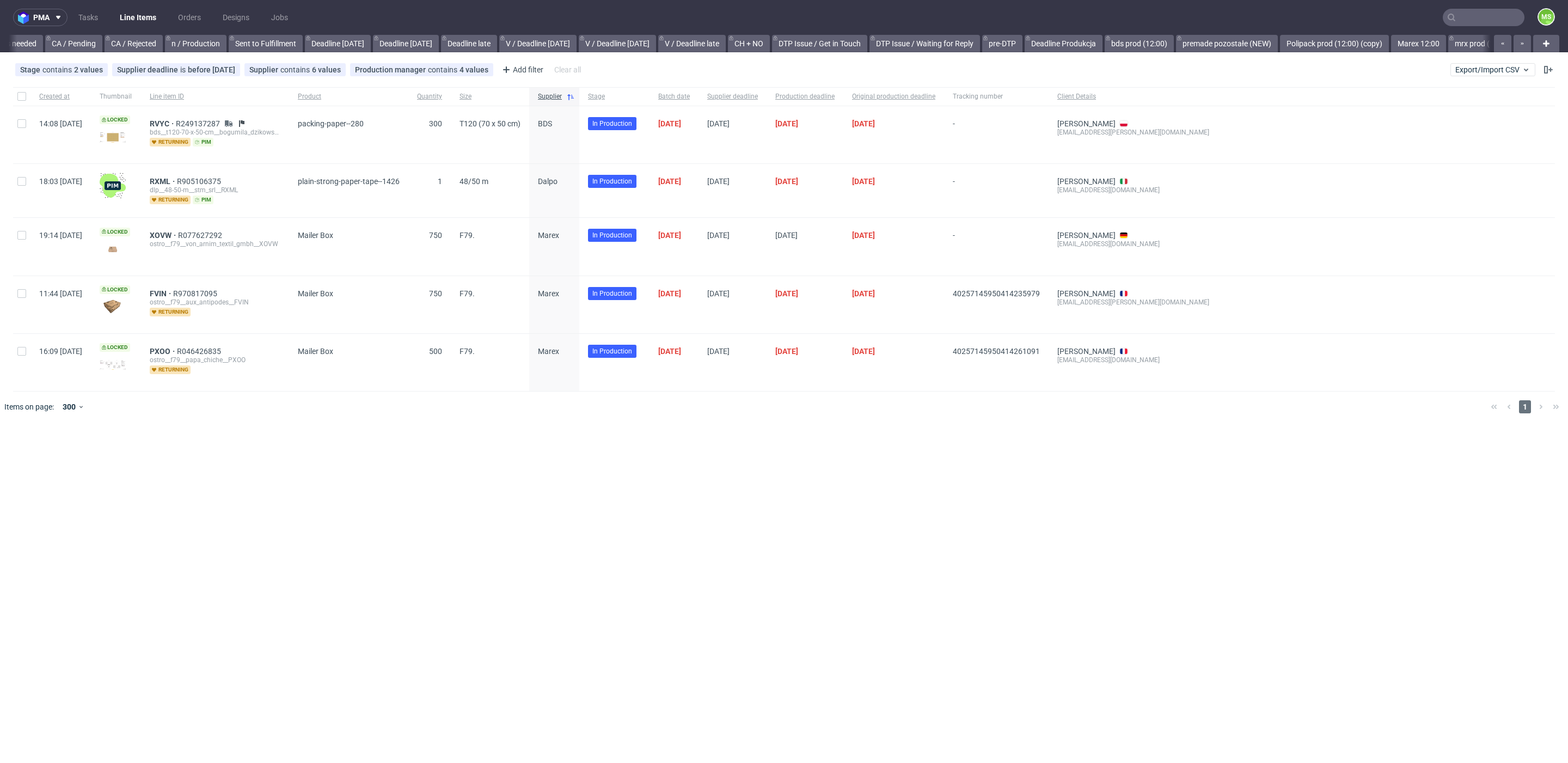
scroll to position [0, 1307]
click at [173, 291] on span "FVIN" at bounding box center [161, 294] width 23 height 9
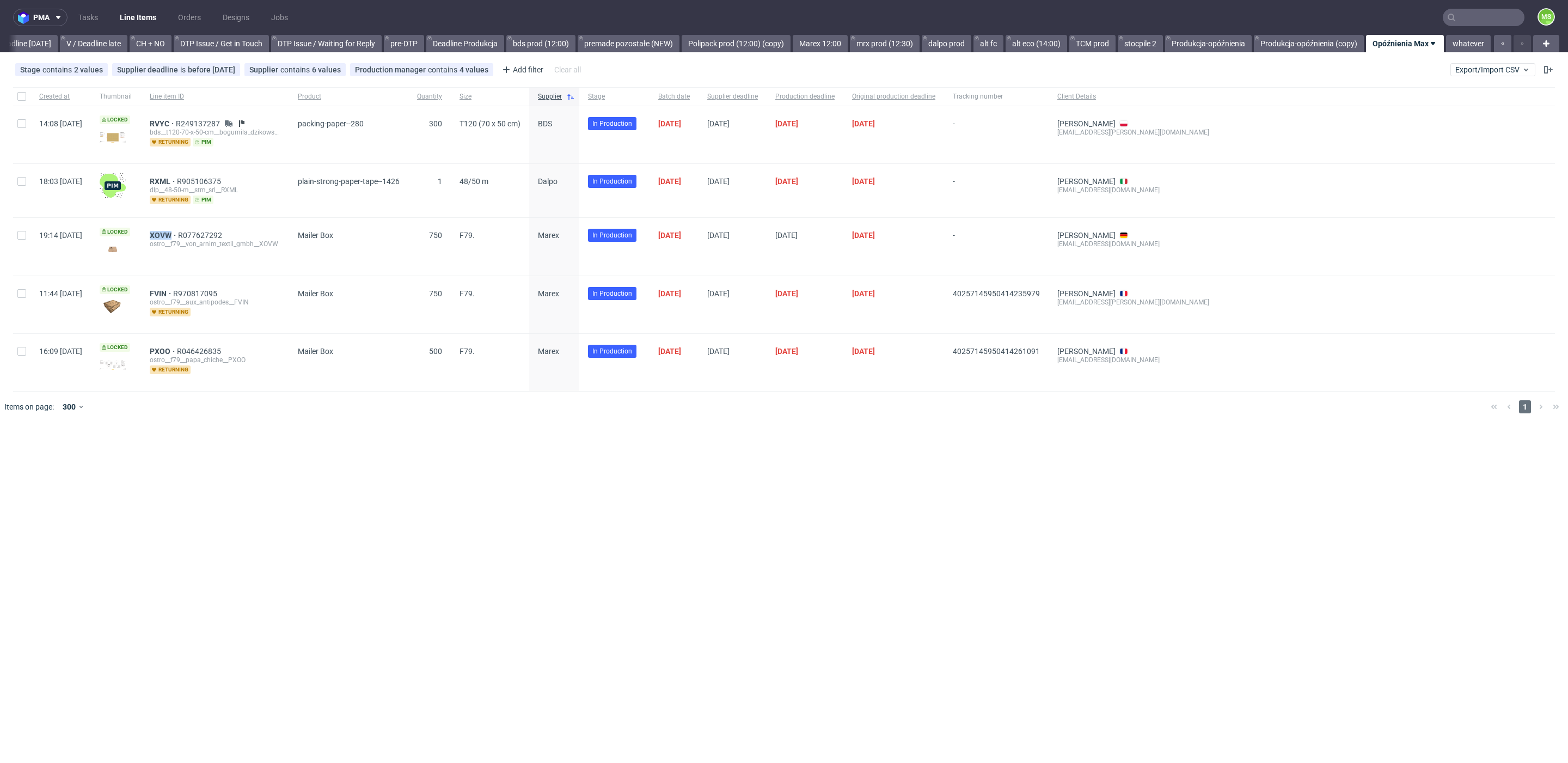
drag, startPoint x: 176, startPoint y: 235, endPoint x: 191, endPoint y: 264, distance: 32.6
click at [200, 235] on div "XOVW R077627292 ostro__f79__von_arnim_textil_gmbh__XOVW" at bounding box center [215, 247] width 148 height 57
drag, startPoint x: 173, startPoint y: 292, endPoint x: 275, endPoint y: 340, distance: 112.7
click at [201, 290] on div "FVIN R970817095 ostro__f79__aux_antipodes__FVIN returning" at bounding box center [215, 304] width 148 height 57
copy span "FVIN"
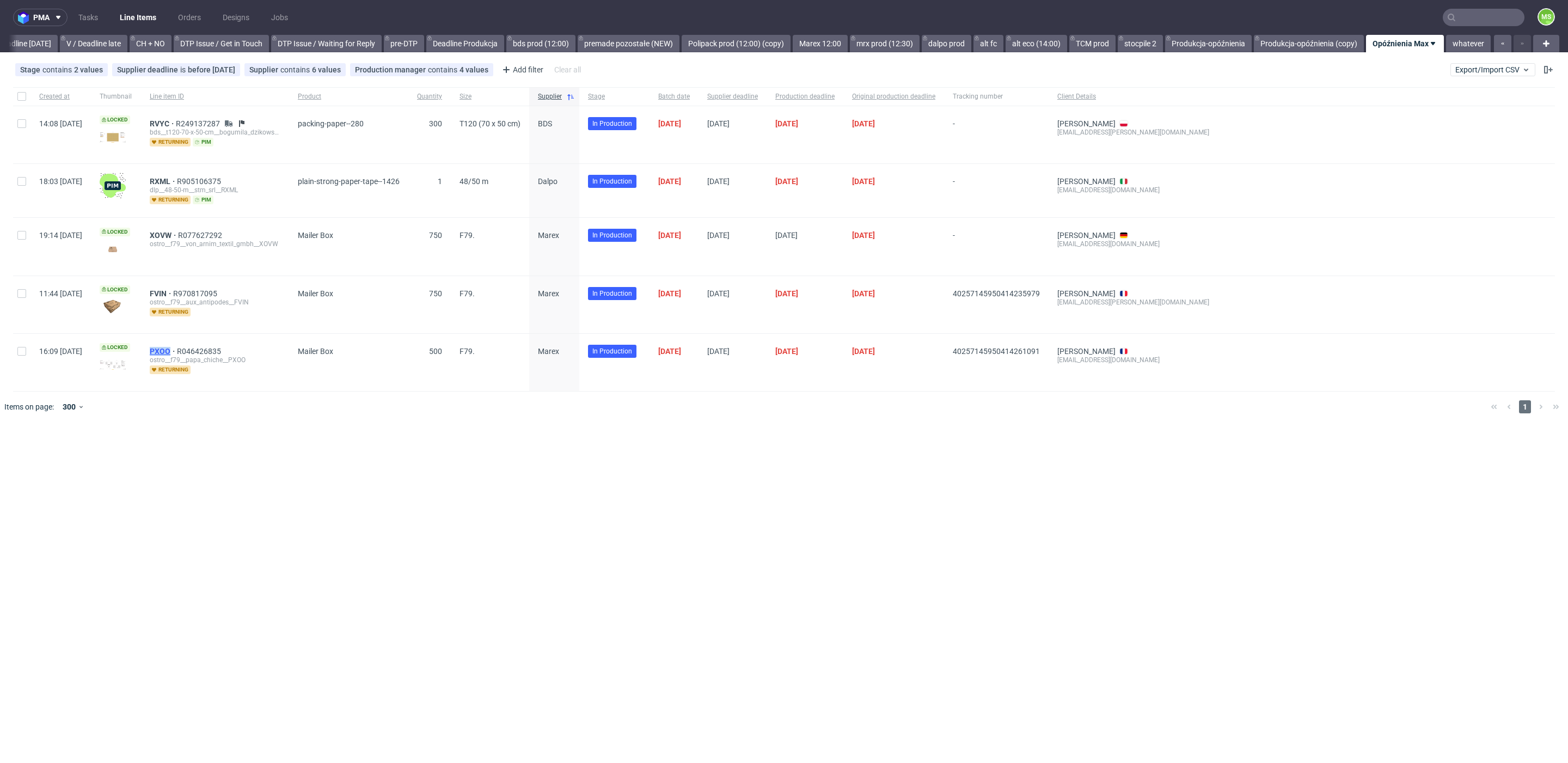
drag, startPoint x: 179, startPoint y: 348, endPoint x: 220, endPoint y: 344, distance: 41.2
click at [203, 345] on div "PXOO R046426835 ostro__f79__papa_chiche__PXOO returning" at bounding box center [215, 362] width 148 height 57
copy span "PXOO"
click at [18, 298] on div at bounding box center [21, 304] width 18 height 57
checkbox input "true"
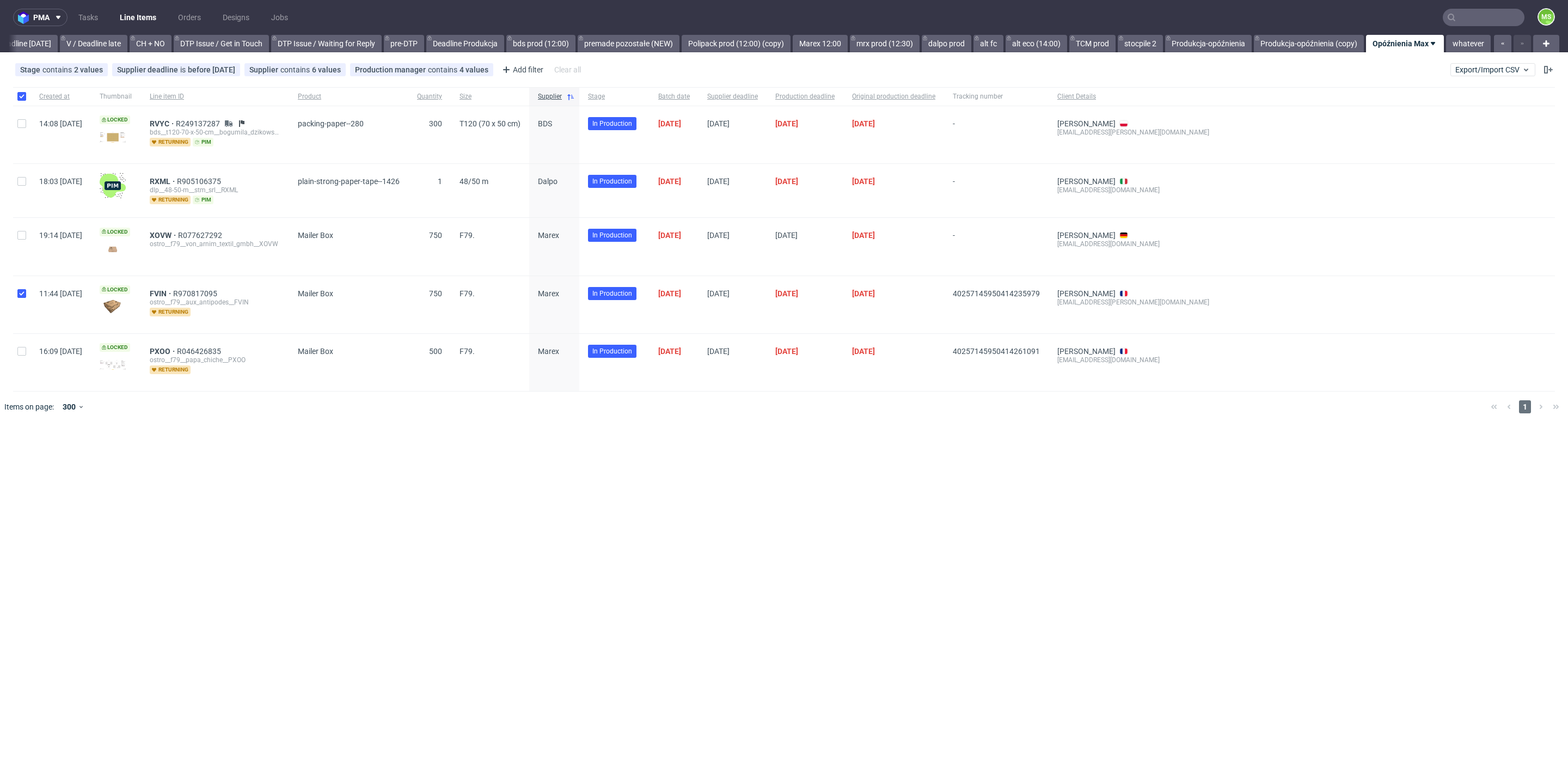
checkbox input "true"
click at [23, 350] on input "checkbox" at bounding box center [22, 351] width 9 height 9
checkbox input "true"
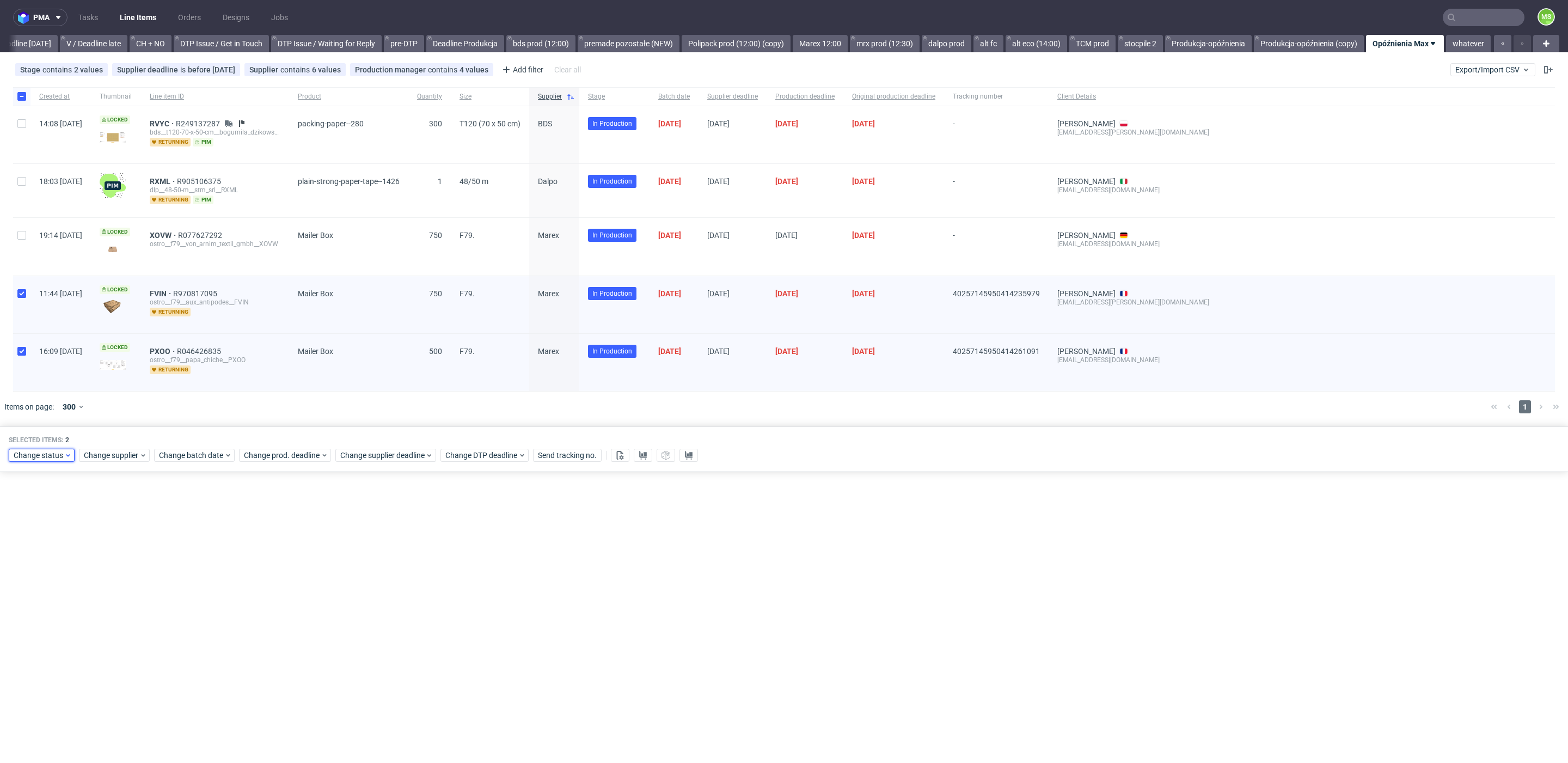
click at [51, 452] on span "Change status" at bounding box center [38, 455] width 51 height 11
click at [65, 546] on span "Production Complete" at bounding box center [54, 550] width 82 height 15
click at [118, 611] on span "Save" at bounding box center [125, 613] width 17 height 8
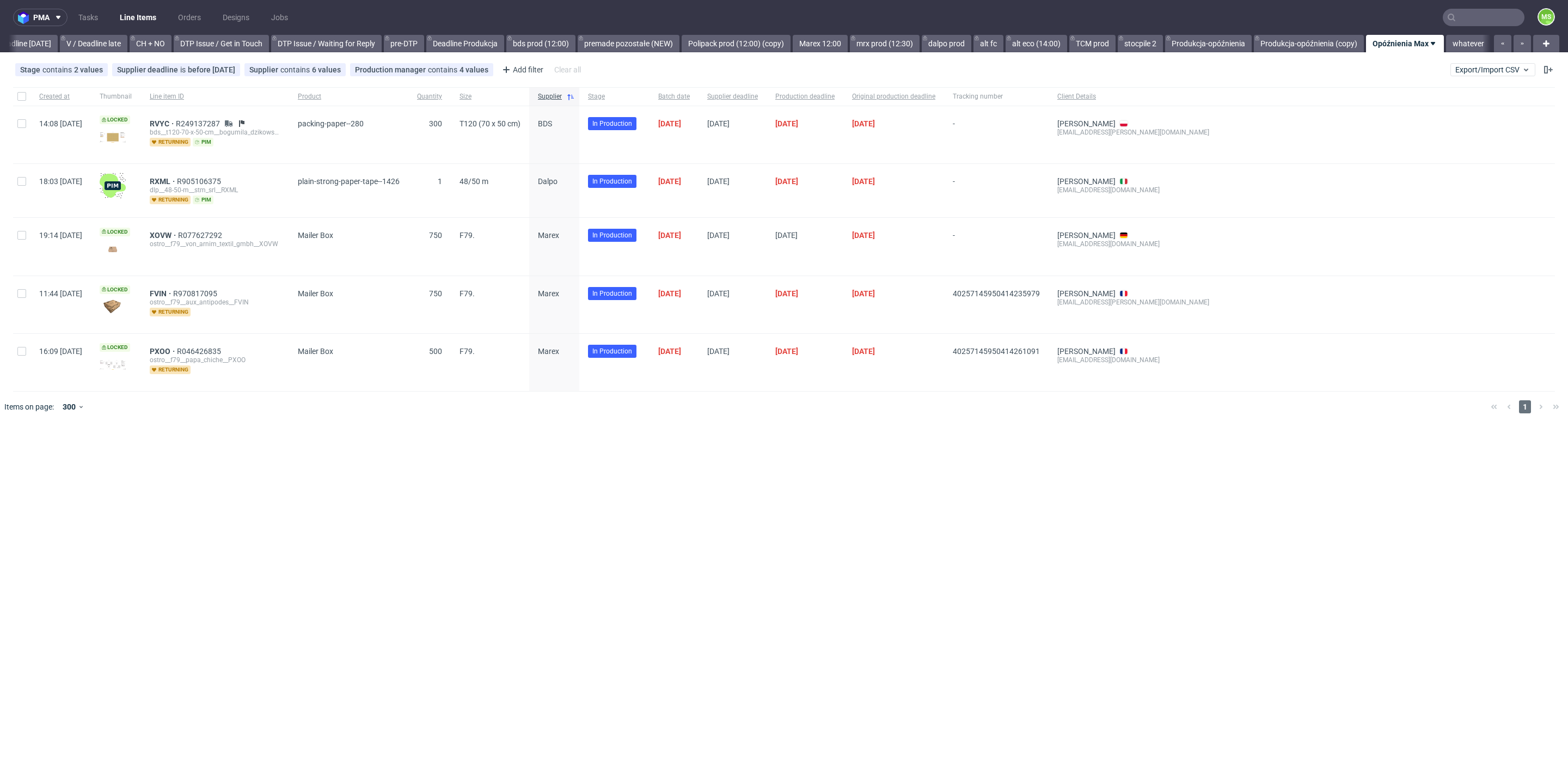
scroll to position [0, 1468]
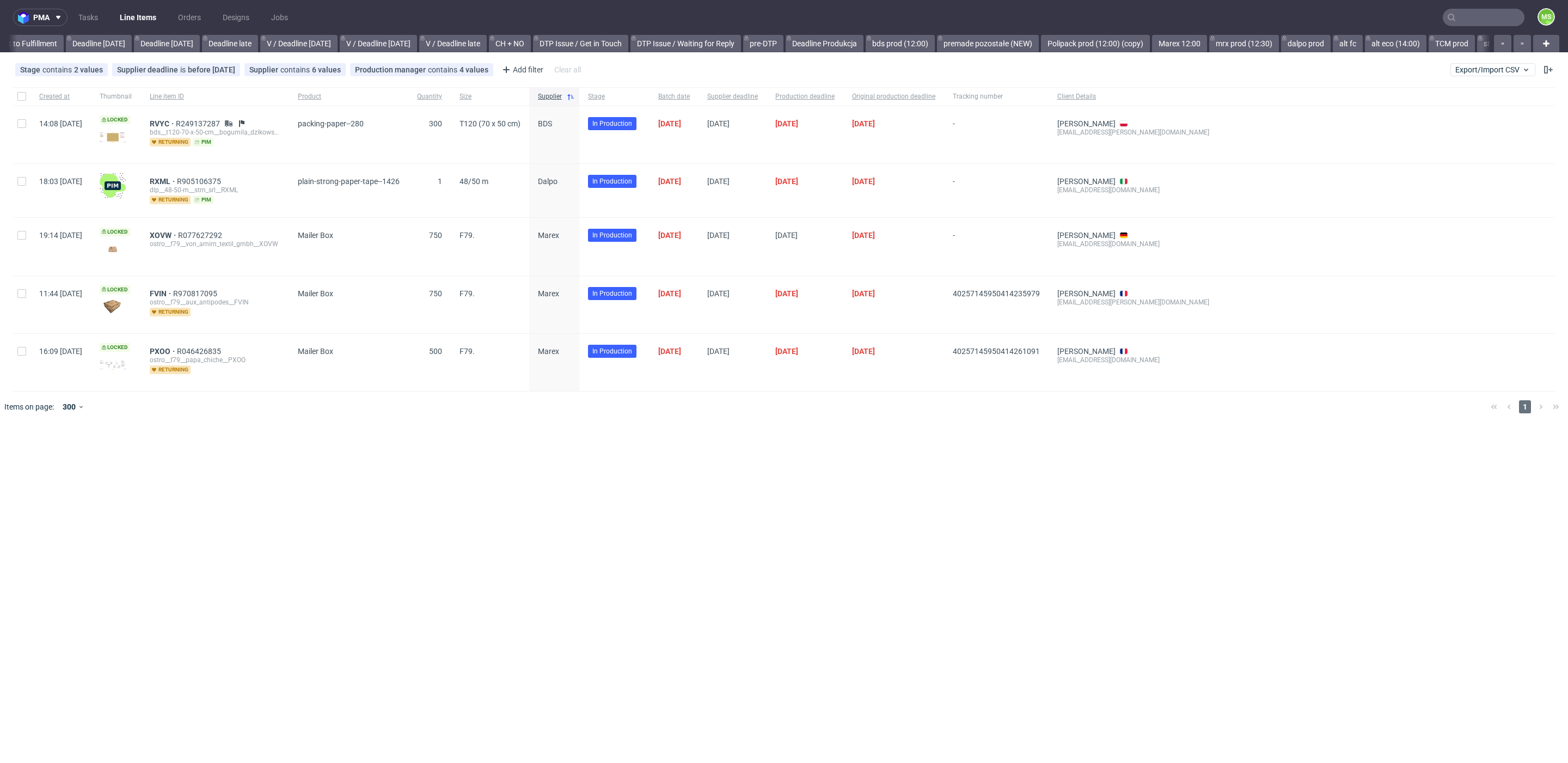
scroll to position [0, 1271]
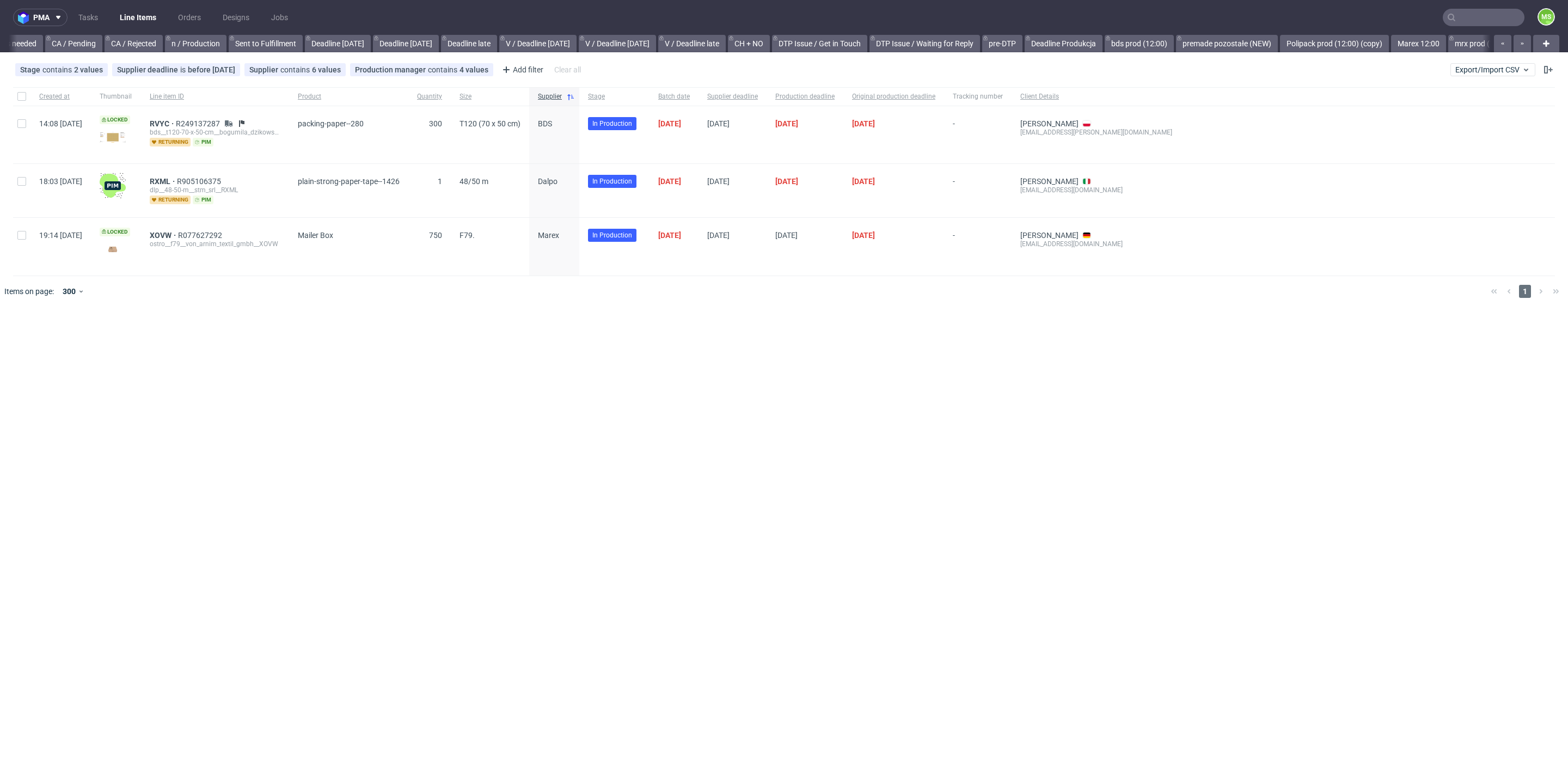
scroll to position [0, 1307]
click at [1474, 70] on span "Export/Import CSV" at bounding box center [1493, 69] width 75 height 9
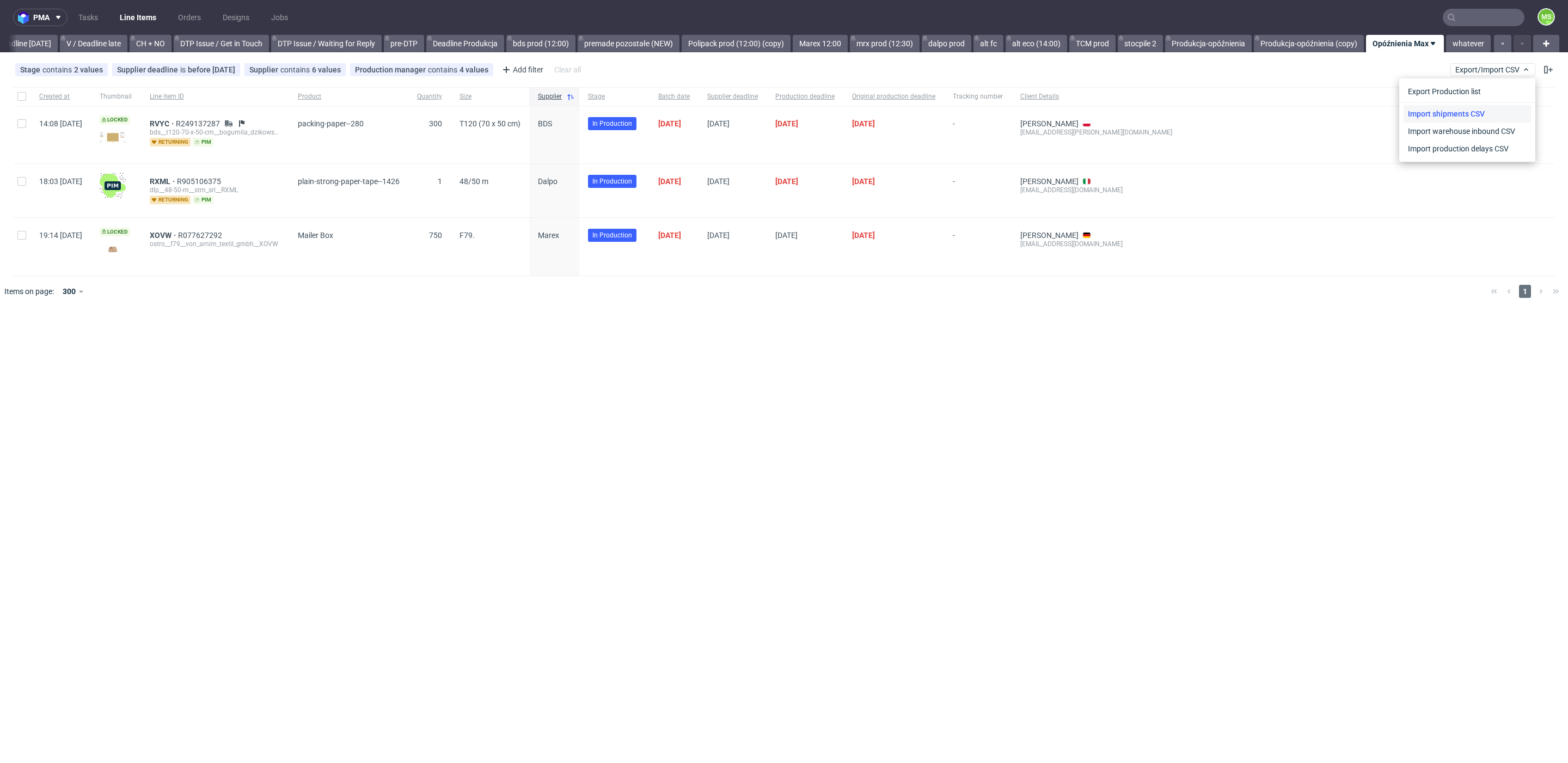
click at [1463, 116] on link "Import shipments CSV" at bounding box center [1467, 114] width 127 height 18
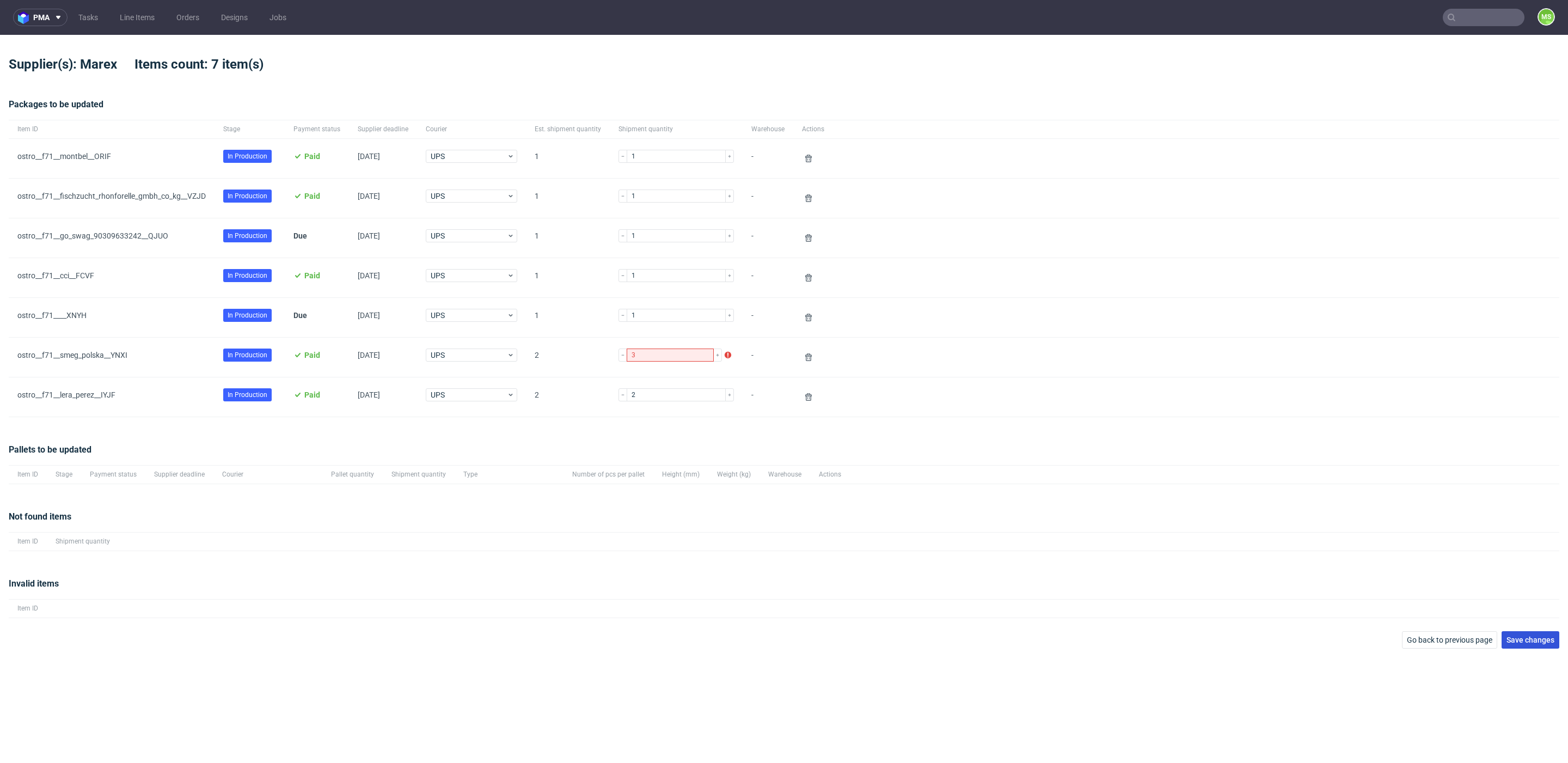
click at [1532, 643] on button "Save changes" at bounding box center [1530, 640] width 58 height 18
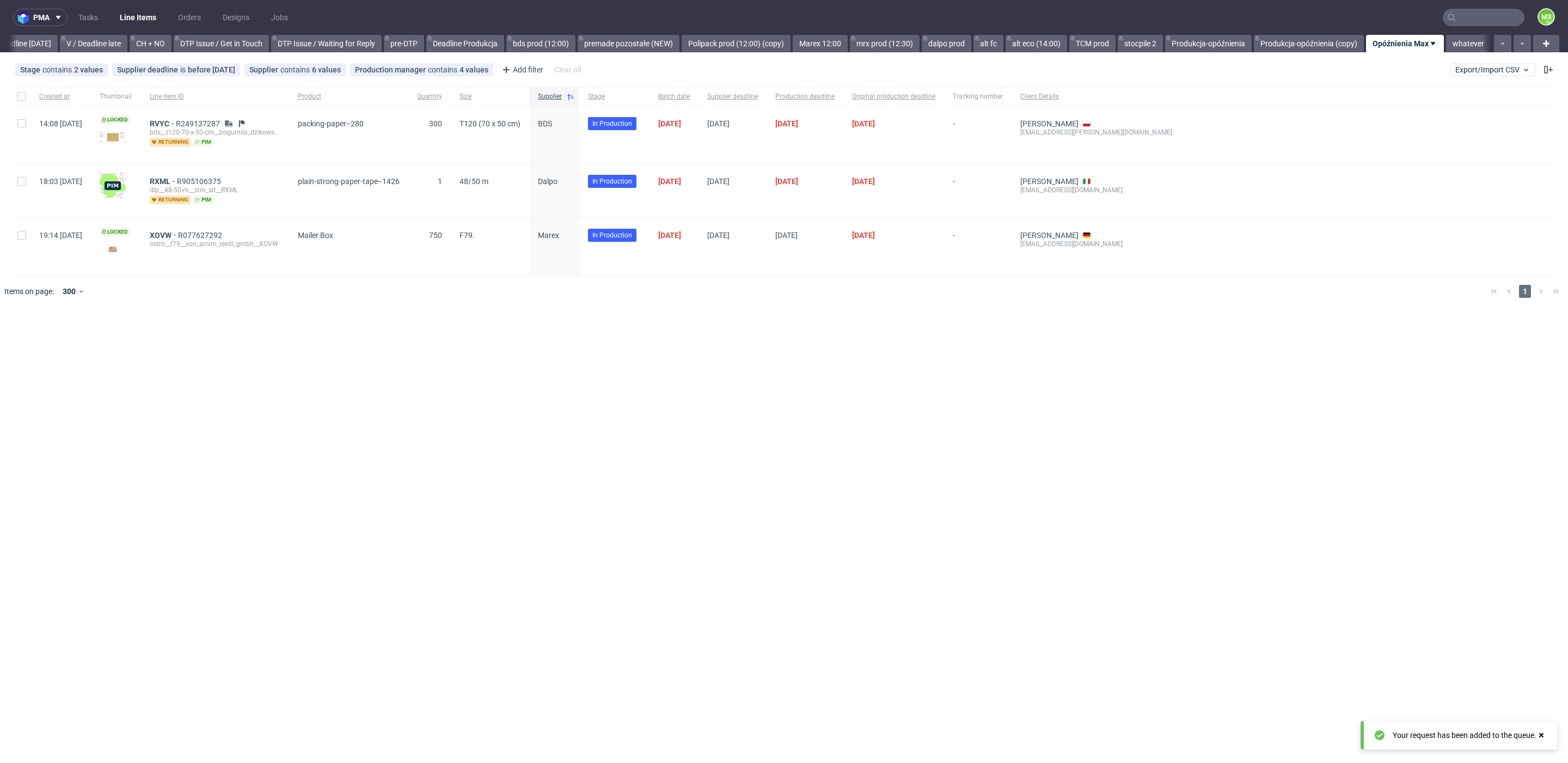
scroll to position [0, 1476]
click at [1480, 23] on input "text" at bounding box center [1483, 17] width 82 height 18
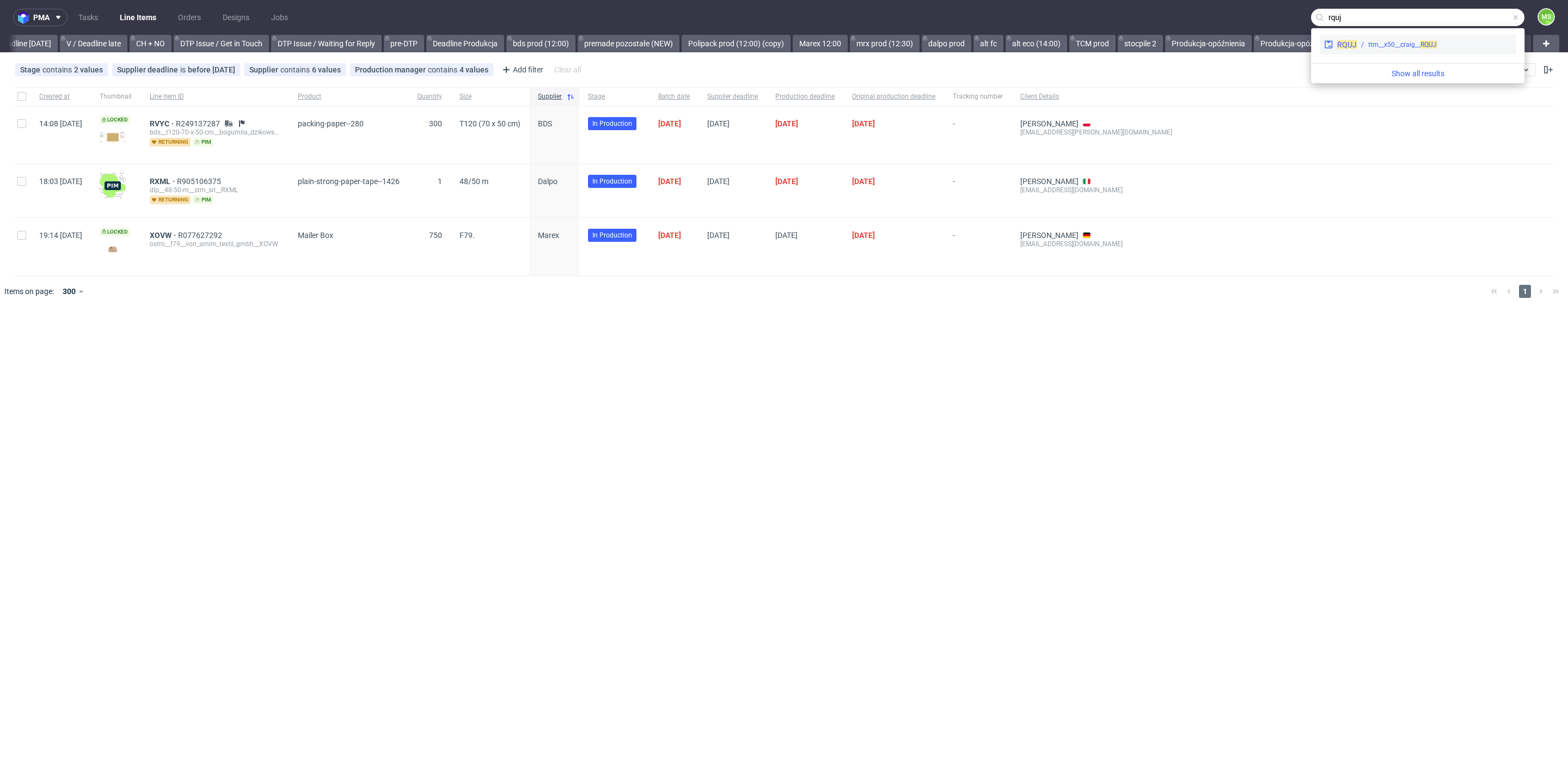
type input "rquj"
click at [1466, 41] on div "ttm__x50__craig__ RQUJ" at bounding box center [1434, 44] width 155 height 10
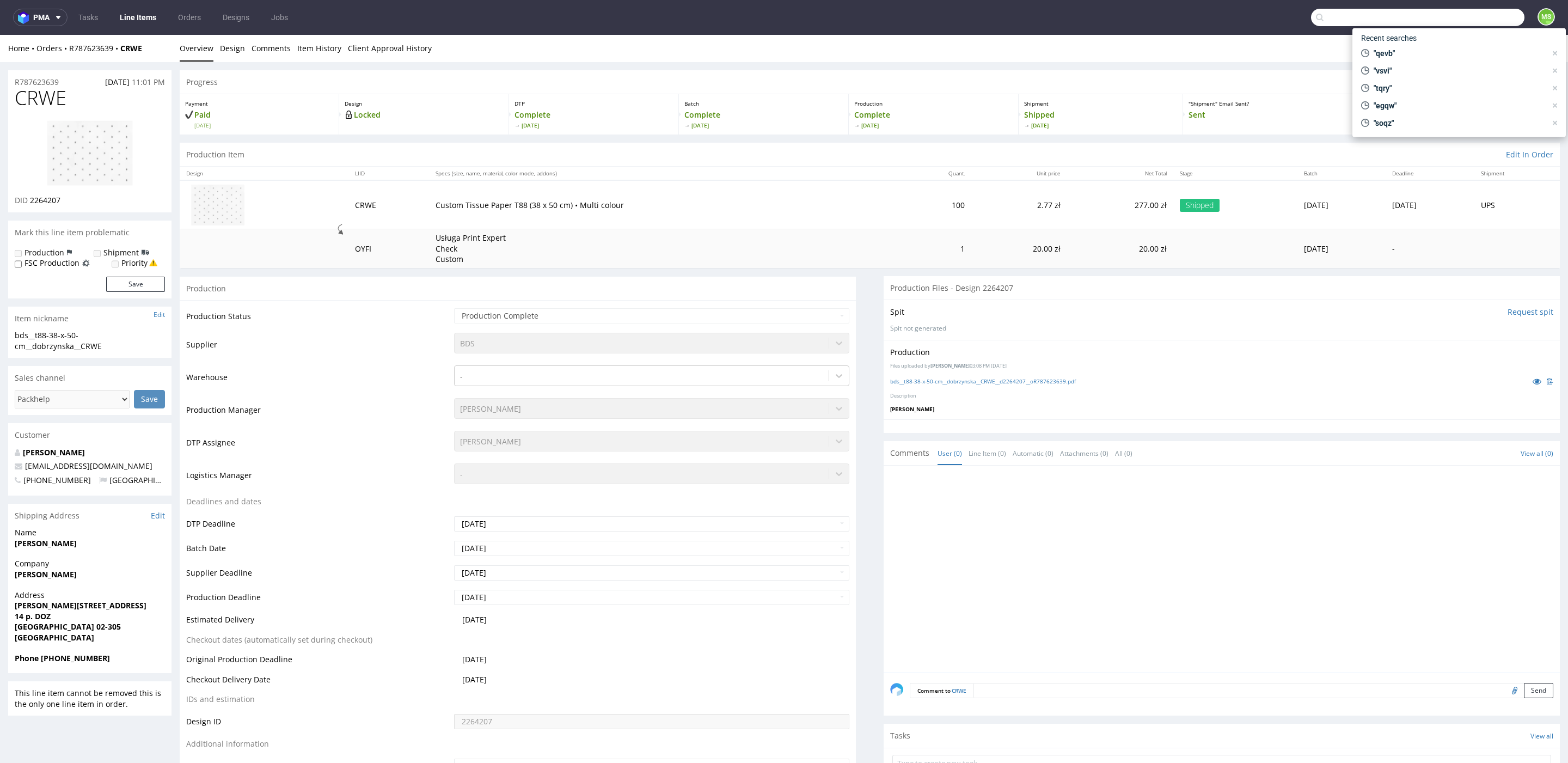
click at [1474, 14] on input "text" at bounding box center [1418, 17] width 214 height 18
type input "rquj"
click at [1349, 45] on div "ttm__x50__craig__ RQUJ" at bounding box center [1421, 44] width 155 height 10
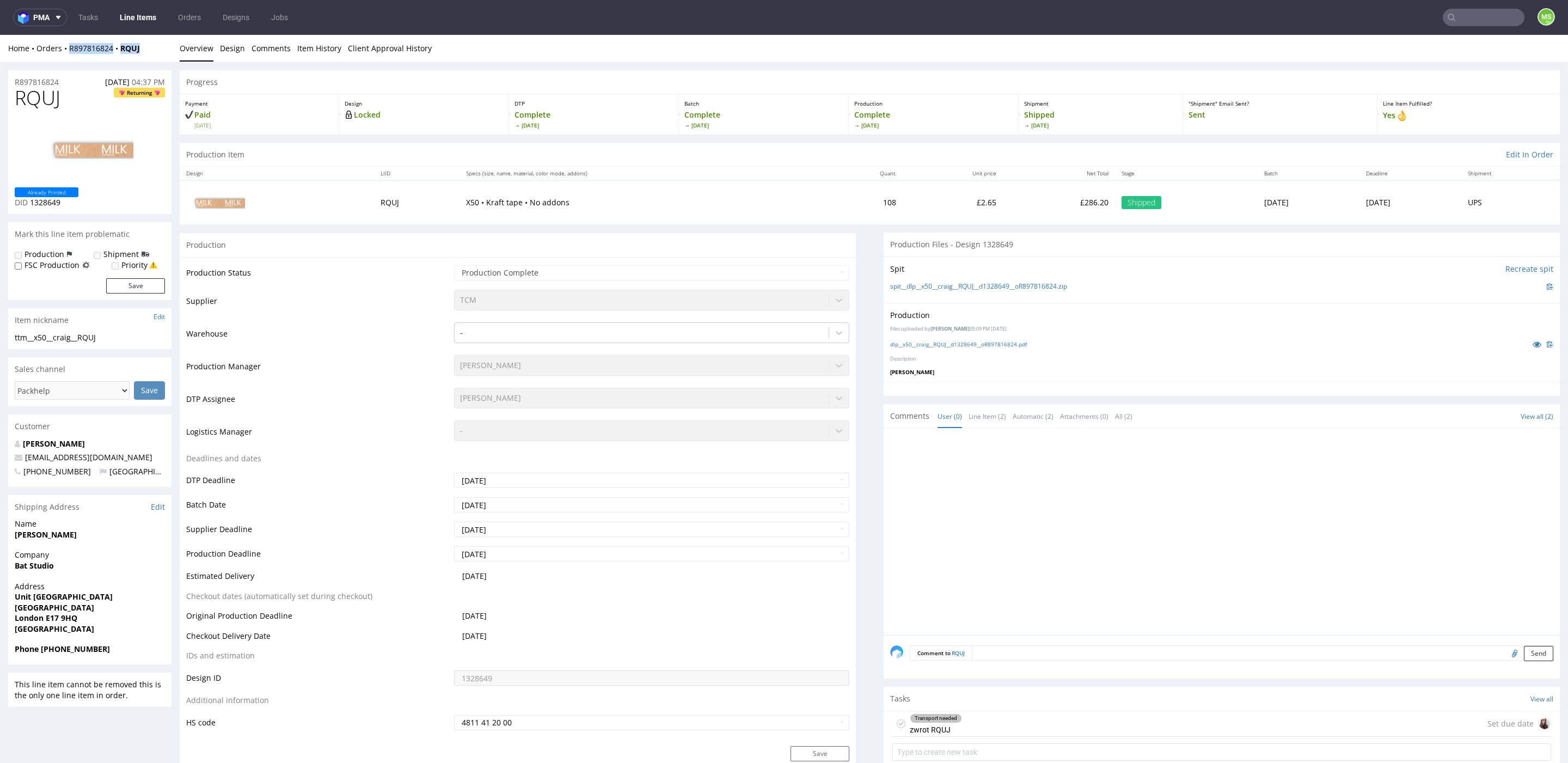
drag, startPoint x: 156, startPoint y: 44, endPoint x: 351, endPoint y: 102, distance: 203.4
click at [72, 50] on div "Home Orders R897816824 RQUJ" at bounding box center [89, 49] width 163 height 11
copy div "897816824 RQUJ"
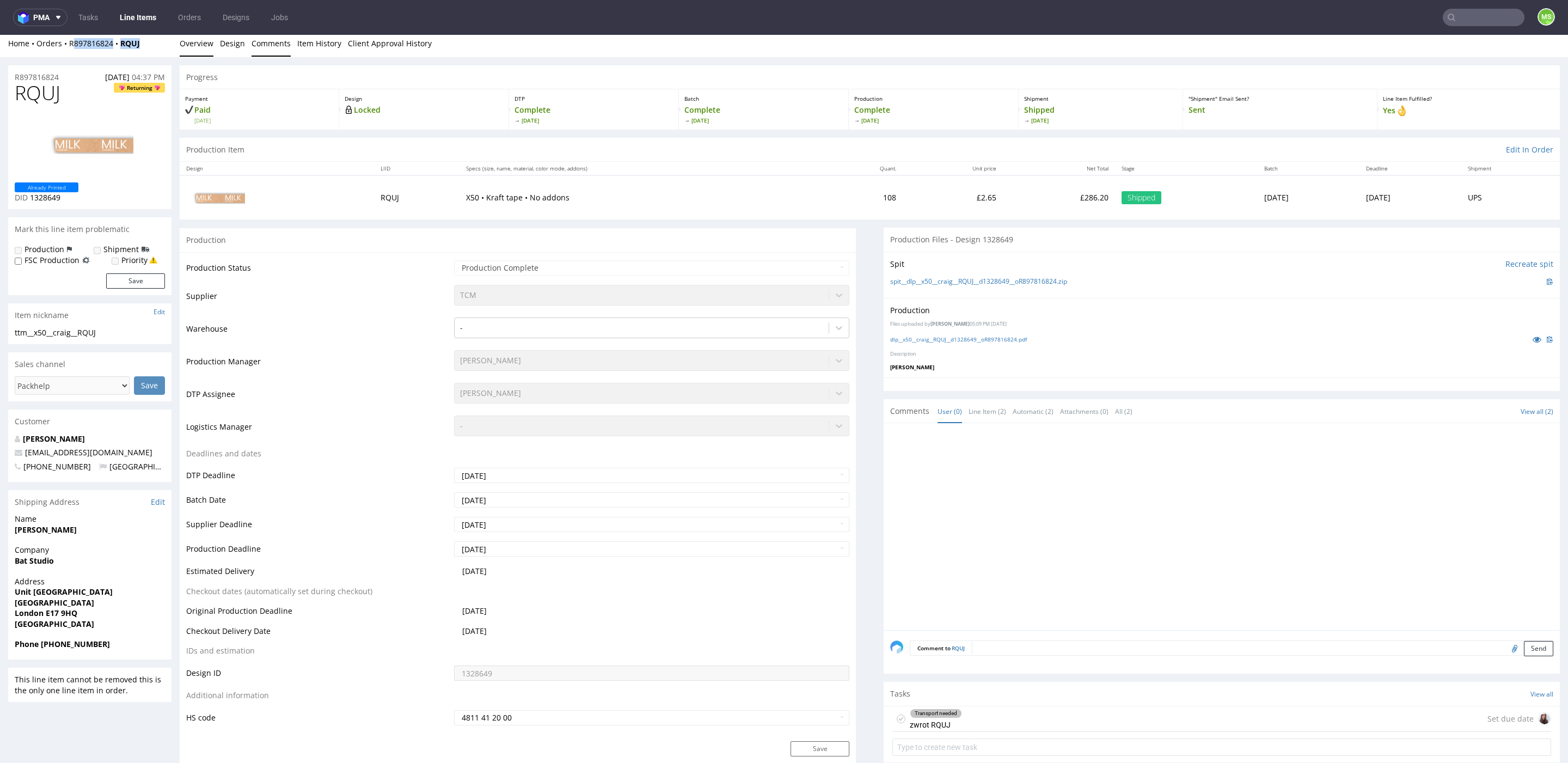
scroll to position [5, 0]
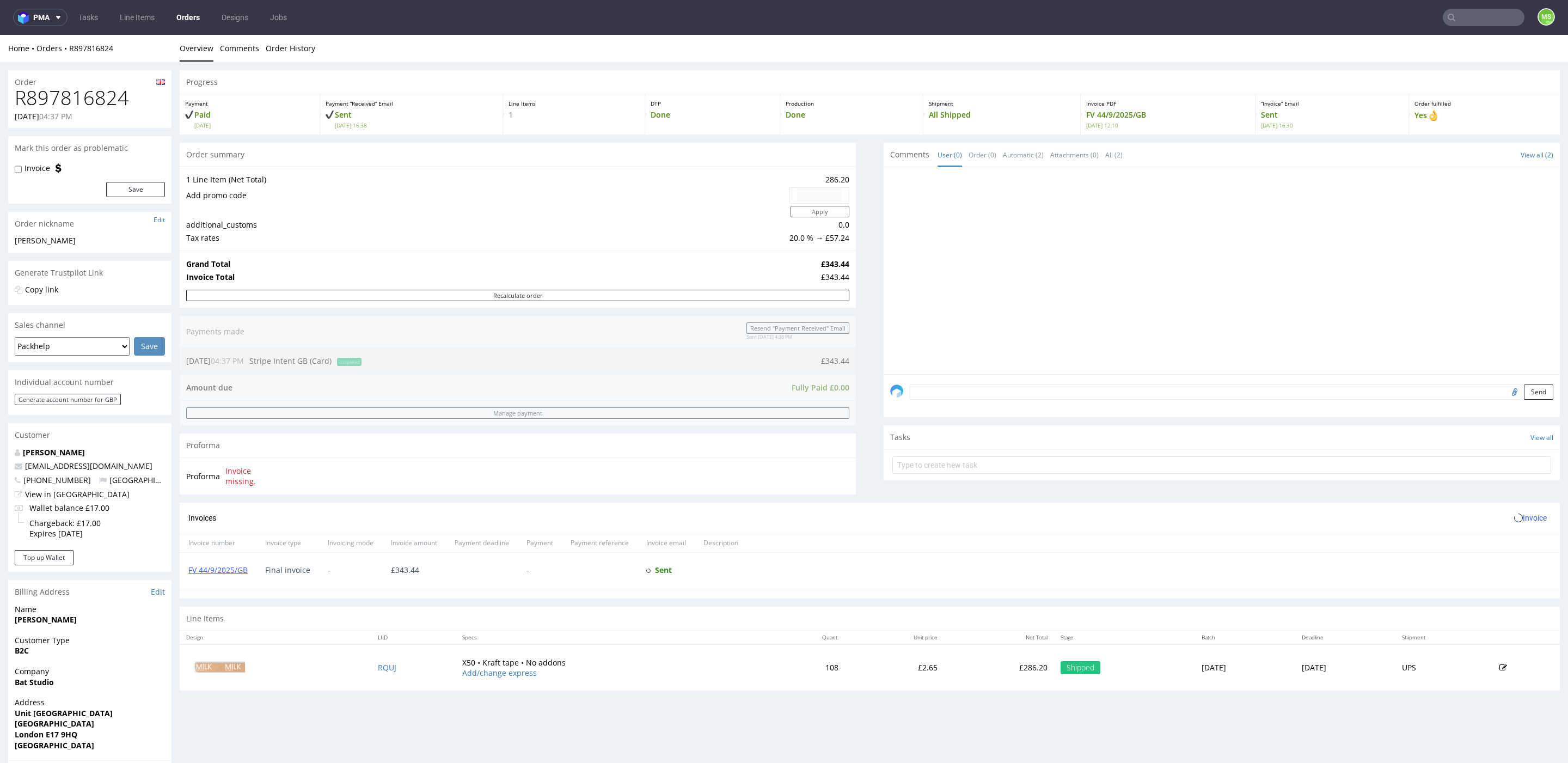
scroll to position [181, 0]
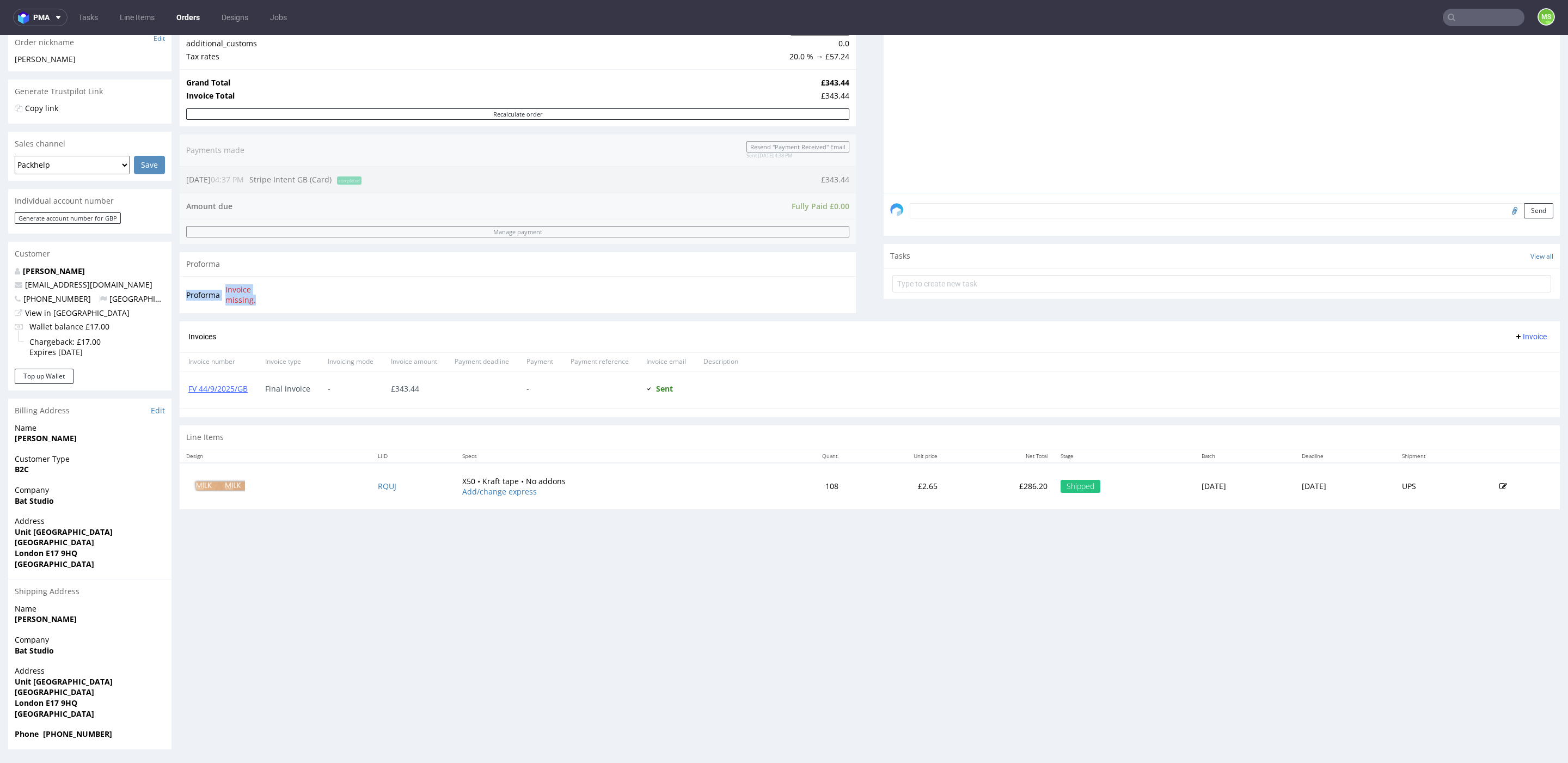
drag, startPoint x: 255, startPoint y: 301, endPoint x: 198, endPoint y: 281, distance: 60.4
click at [198, 283] on tr "Proforma Invoice missing." at bounding box center [235, 295] width 97 height 23
click at [238, 389] on link "FV 44/9/2025/GB" at bounding box center [217, 389] width 59 height 10
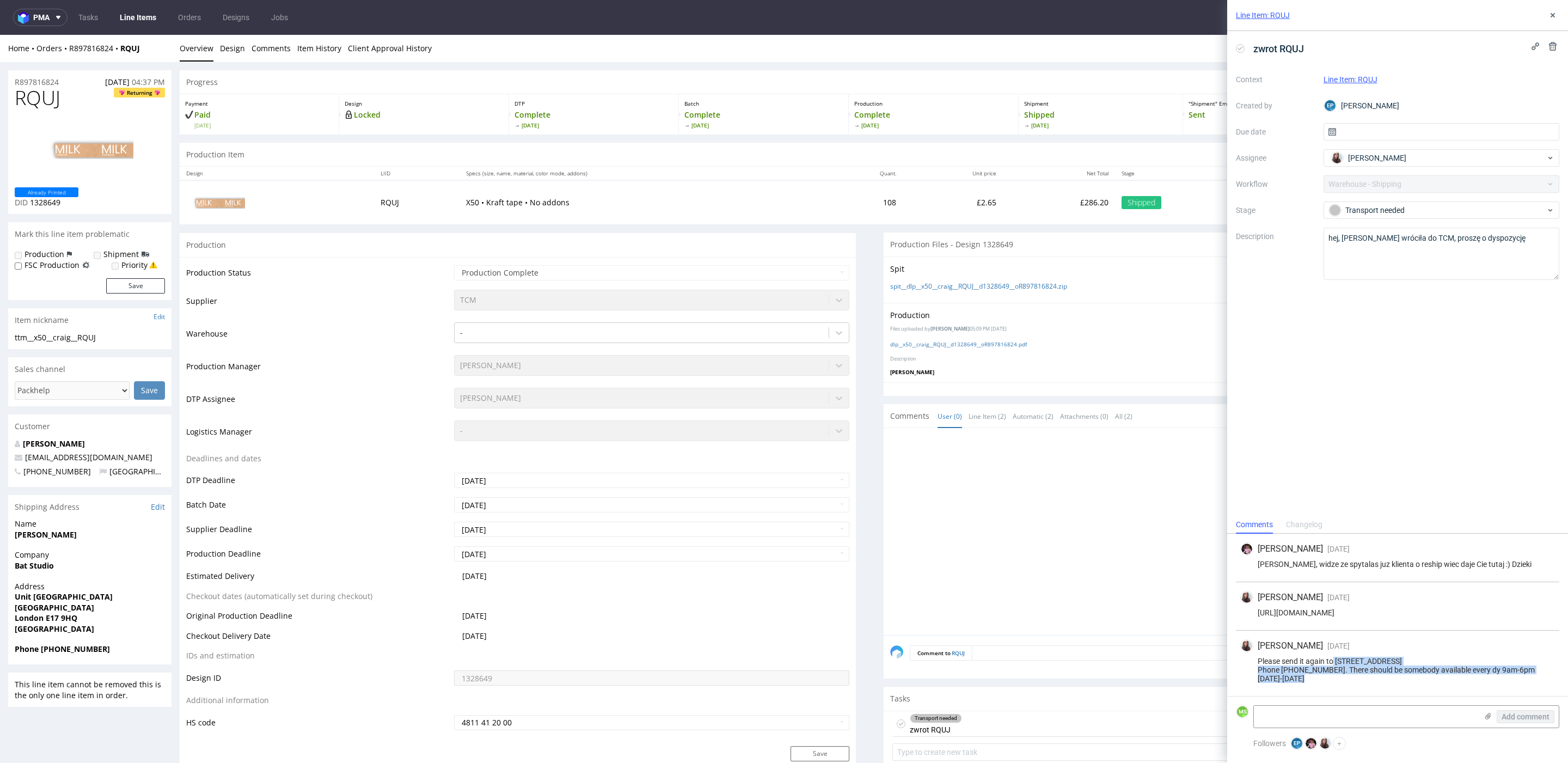
drag, startPoint x: 1337, startPoint y: 672, endPoint x: 1334, endPoint y: 653, distance: 19.2
click at [1334, 657] on div "Please send it again to [STREET_ADDRESS] Phone [PHONE_NUMBER]. There should be …" at bounding box center [1398, 670] width 315 height 26
copy div "[STREET_ADDRESS] Phone [PHONE_NUMBER]"
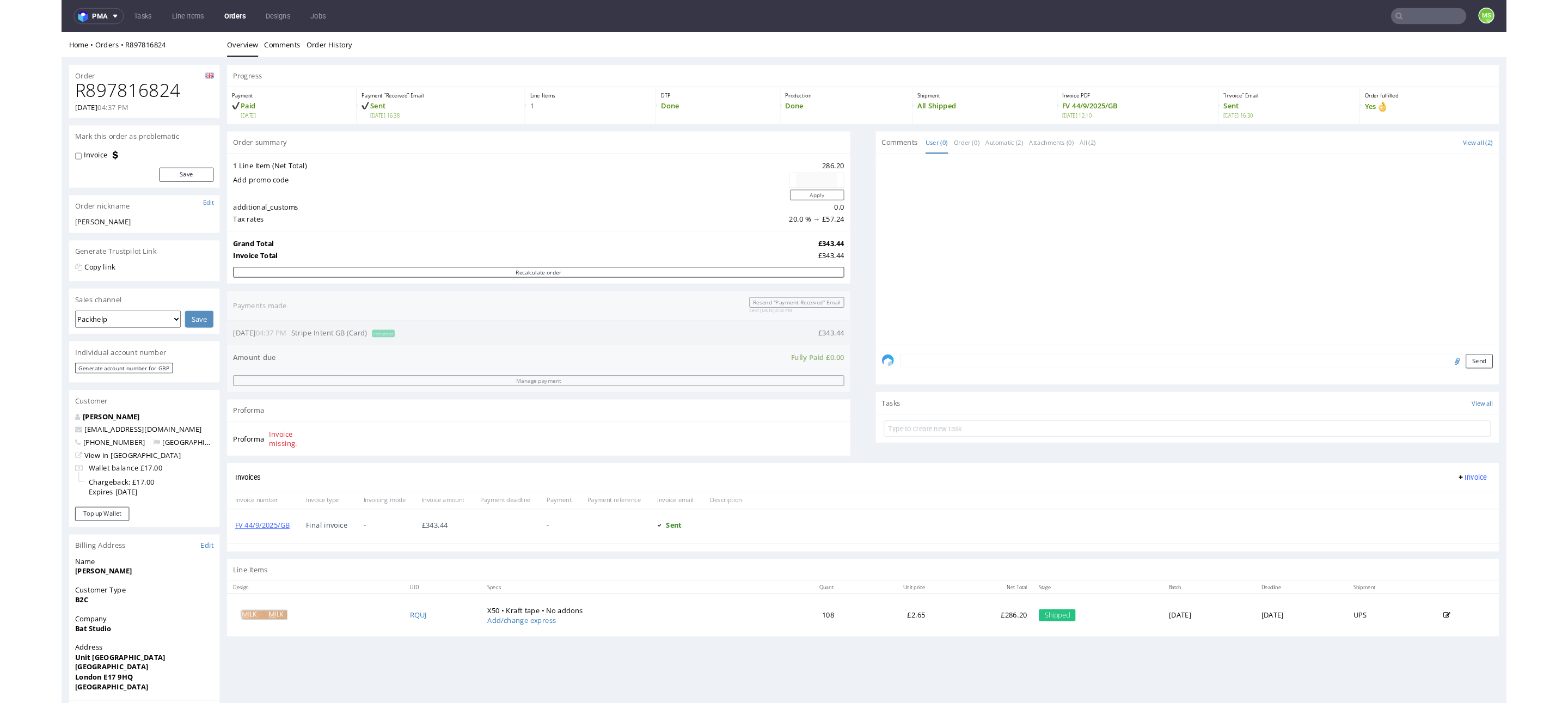
scroll to position [181, 0]
